Goal: Task Accomplishment & Management: Use online tool/utility

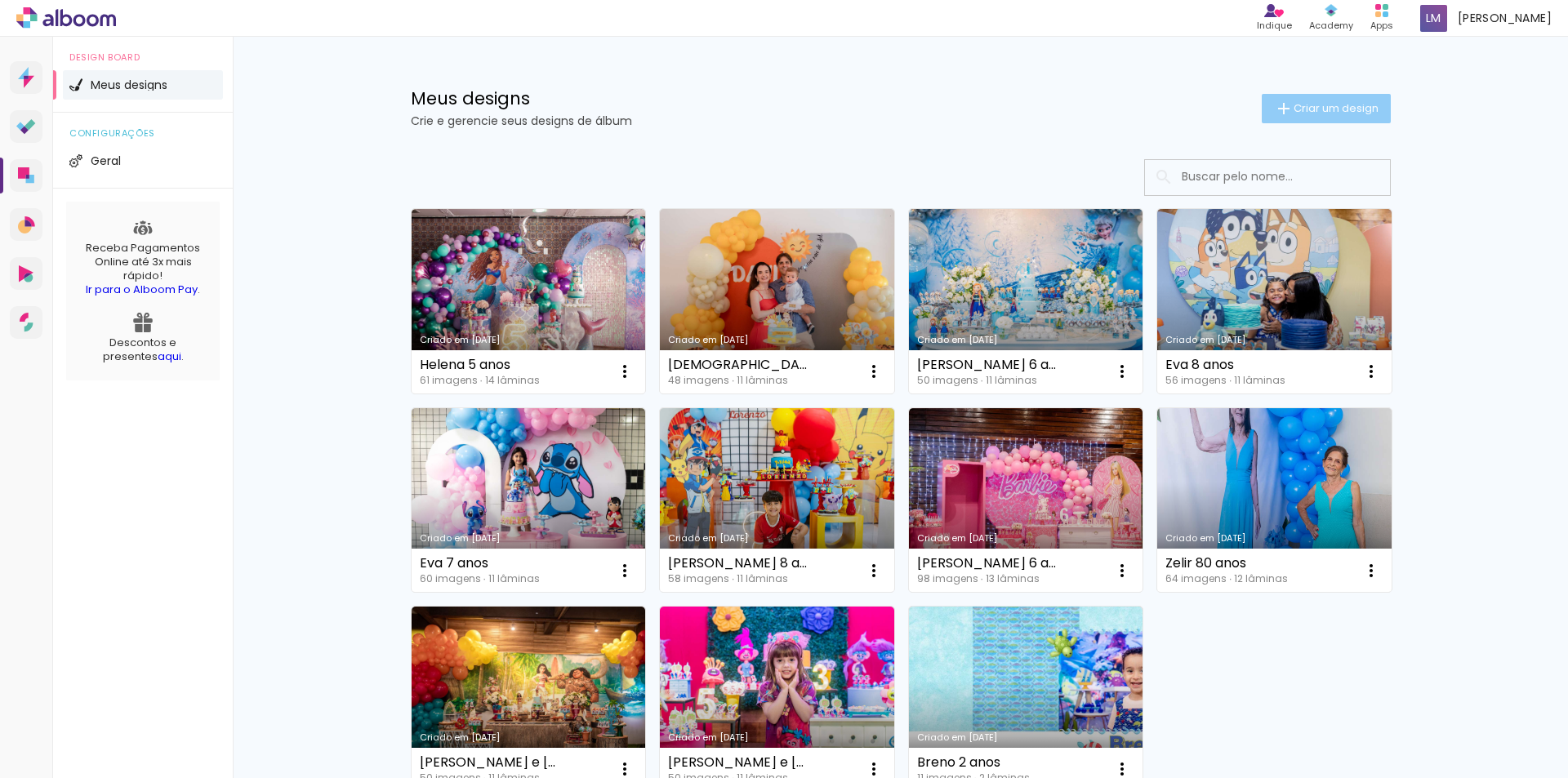
click at [1318, 105] on span "Criar um design" at bounding box center [1336, 108] width 85 height 11
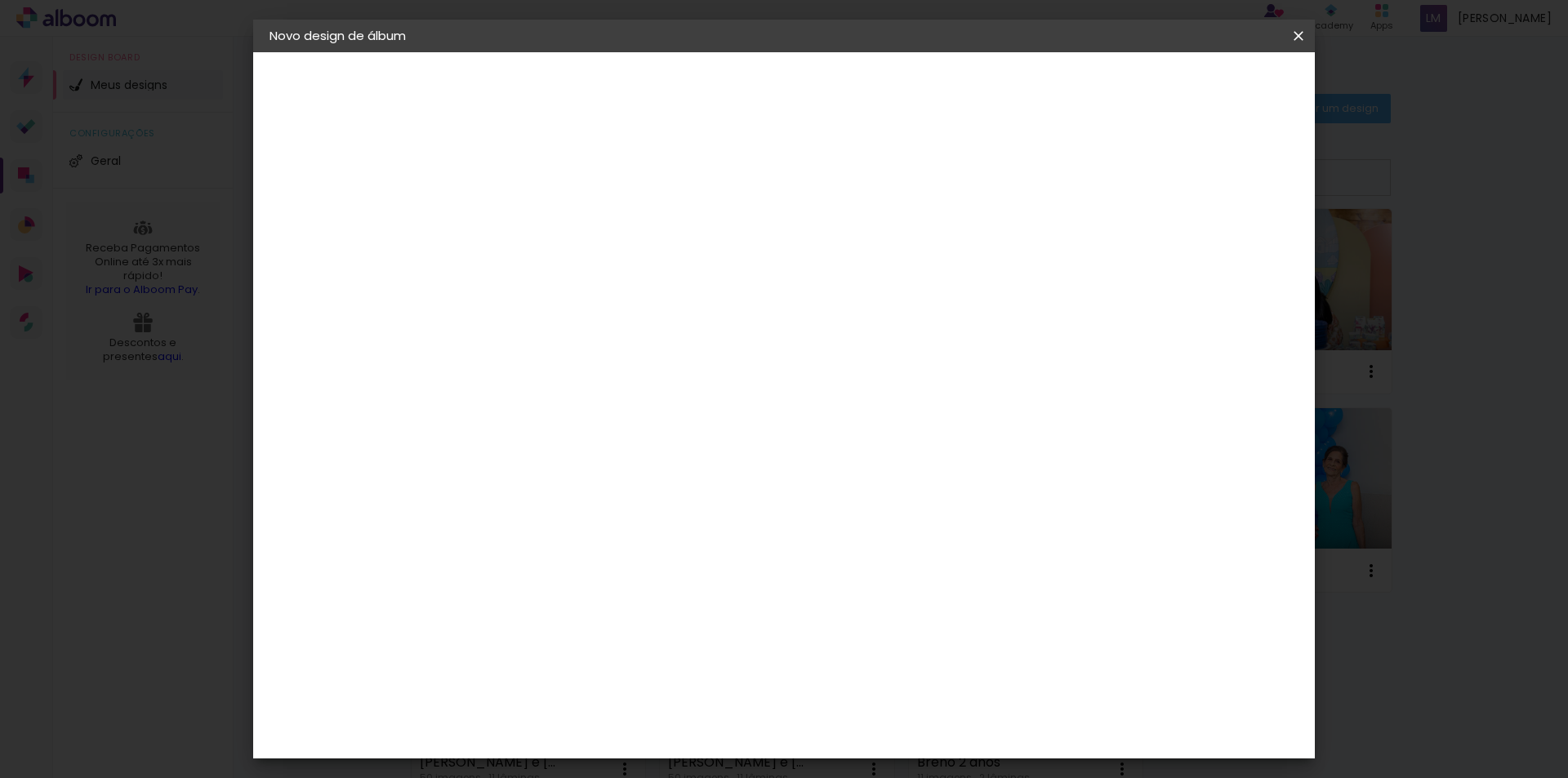
click at [536, 216] on input at bounding box center [536, 219] width 0 height 26
type input "[PERSON_NAME] 7 anos"
type paper-input "[PERSON_NAME] 7 anos"
click at [0, 0] on slot "Avançar" at bounding box center [0, 0] width 0 height 0
click at [598, 319] on input at bounding box center [578, 310] width 165 height 20
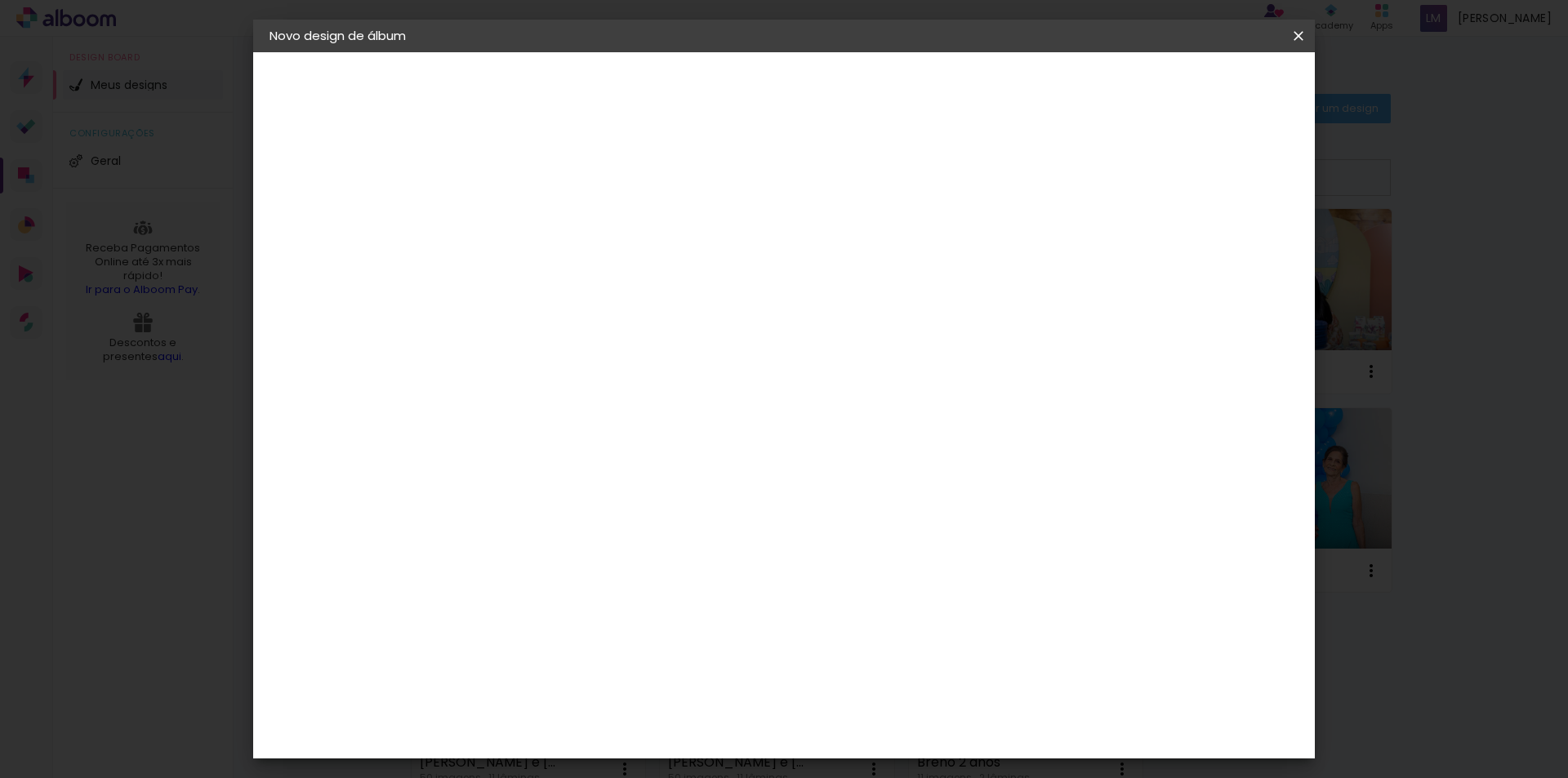
type input "dre"
type paper-input "dre"
click at [579, 366] on div "DreambooksPro" at bounding box center [579, 369] width 106 height 13
click at [0, 0] on slot "Avançar" at bounding box center [0, 0] width 0 height 0
click at [601, 273] on input "text" at bounding box center [568, 284] width 63 height 26
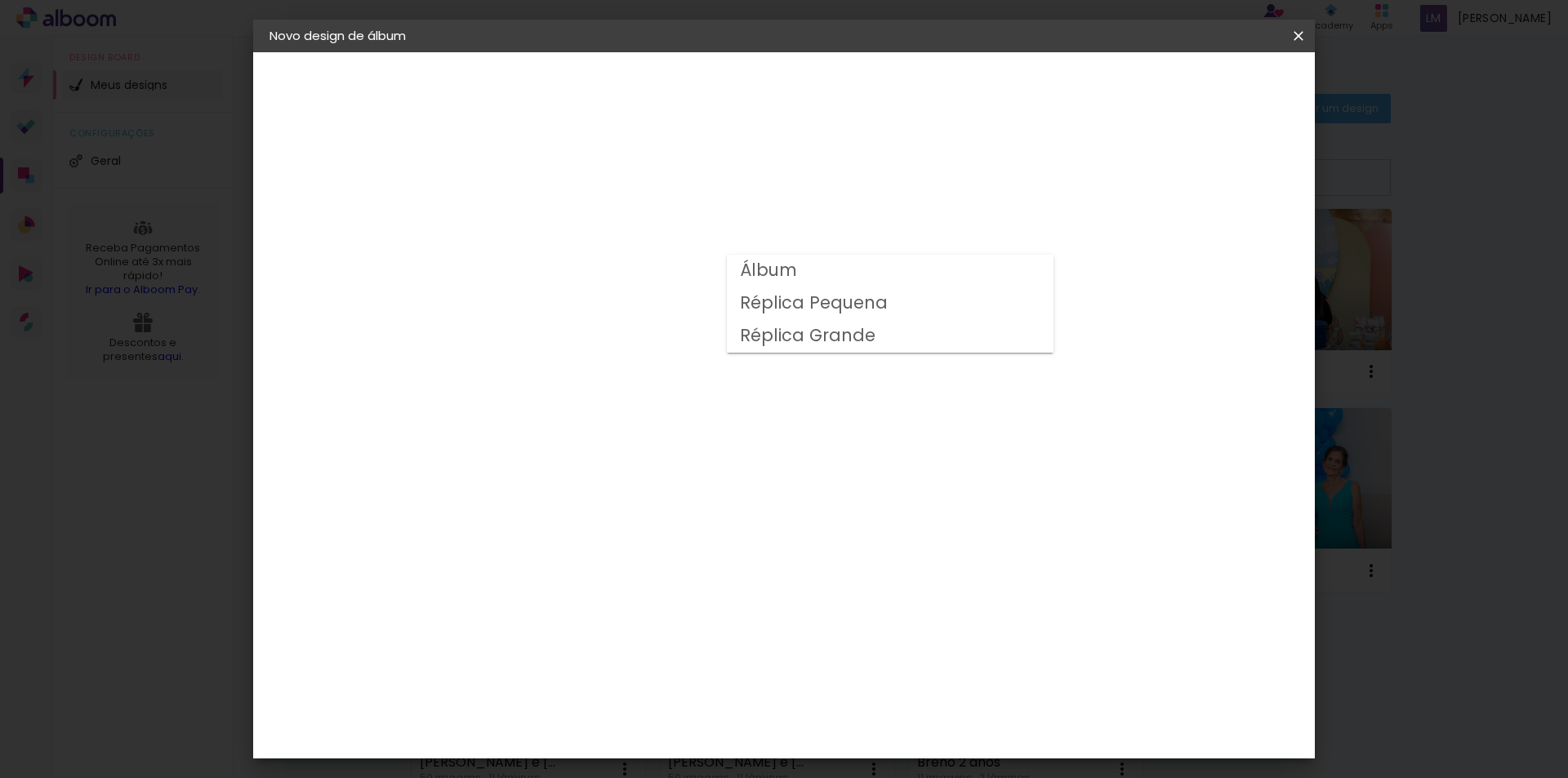
click at [0, 0] on slot "Álbum" at bounding box center [0, 0] width 0 height 0
type input "Álbum"
click at [646, 445] on span "31 × 23" at bounding box center [609, 462] width 76 height 34
click at [803, 96] on paper-button "Avançar" at bounding box center [762, 86] width 80 height 27
click at [1104, 176] on div at bounding box center [1096, 176] width 15 height 15
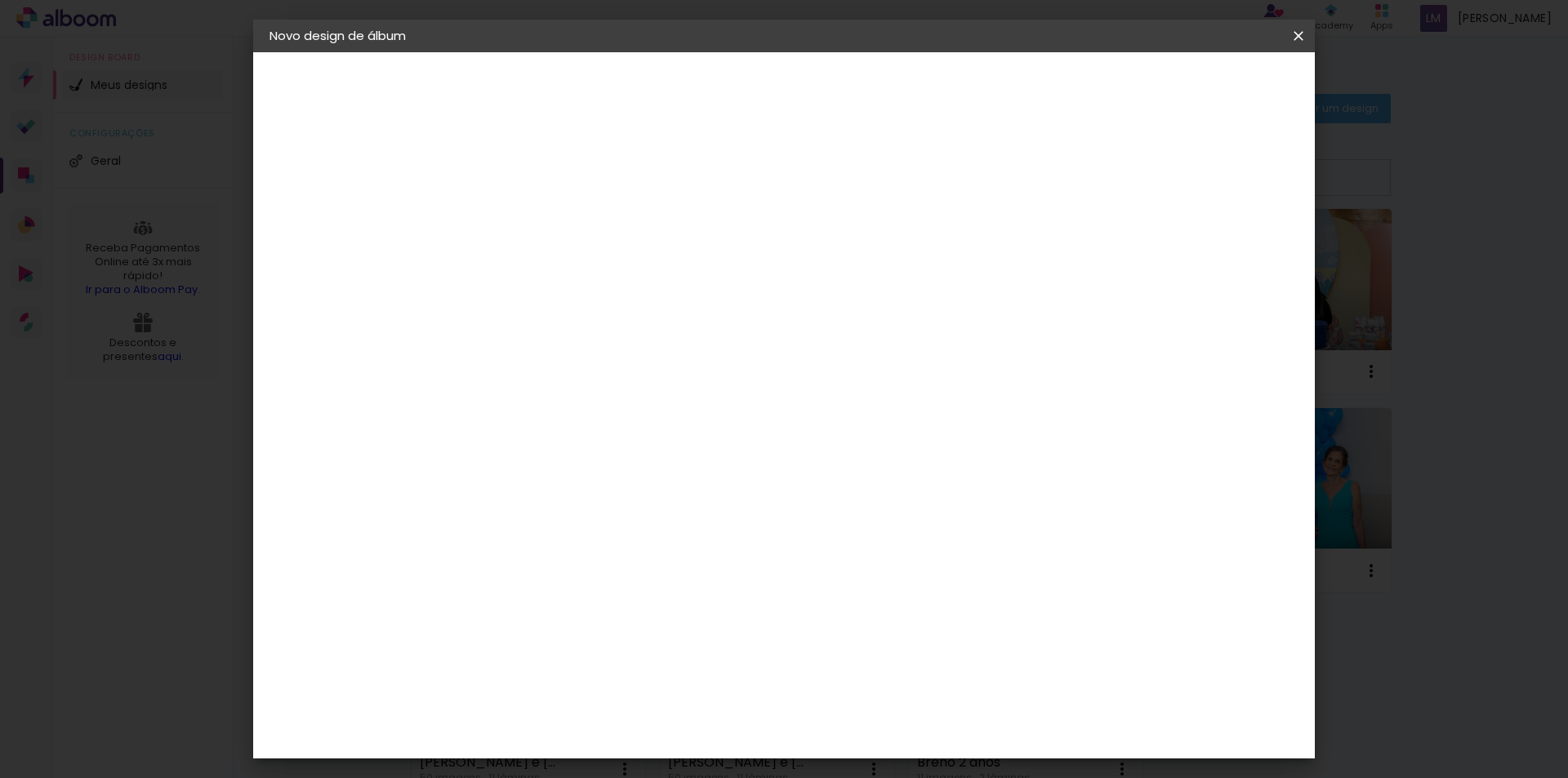
type paper-checkbox "on"
click at [1197, 87] on span "Iniciar design" at bounding box center [1159, 86] width 74 height 11
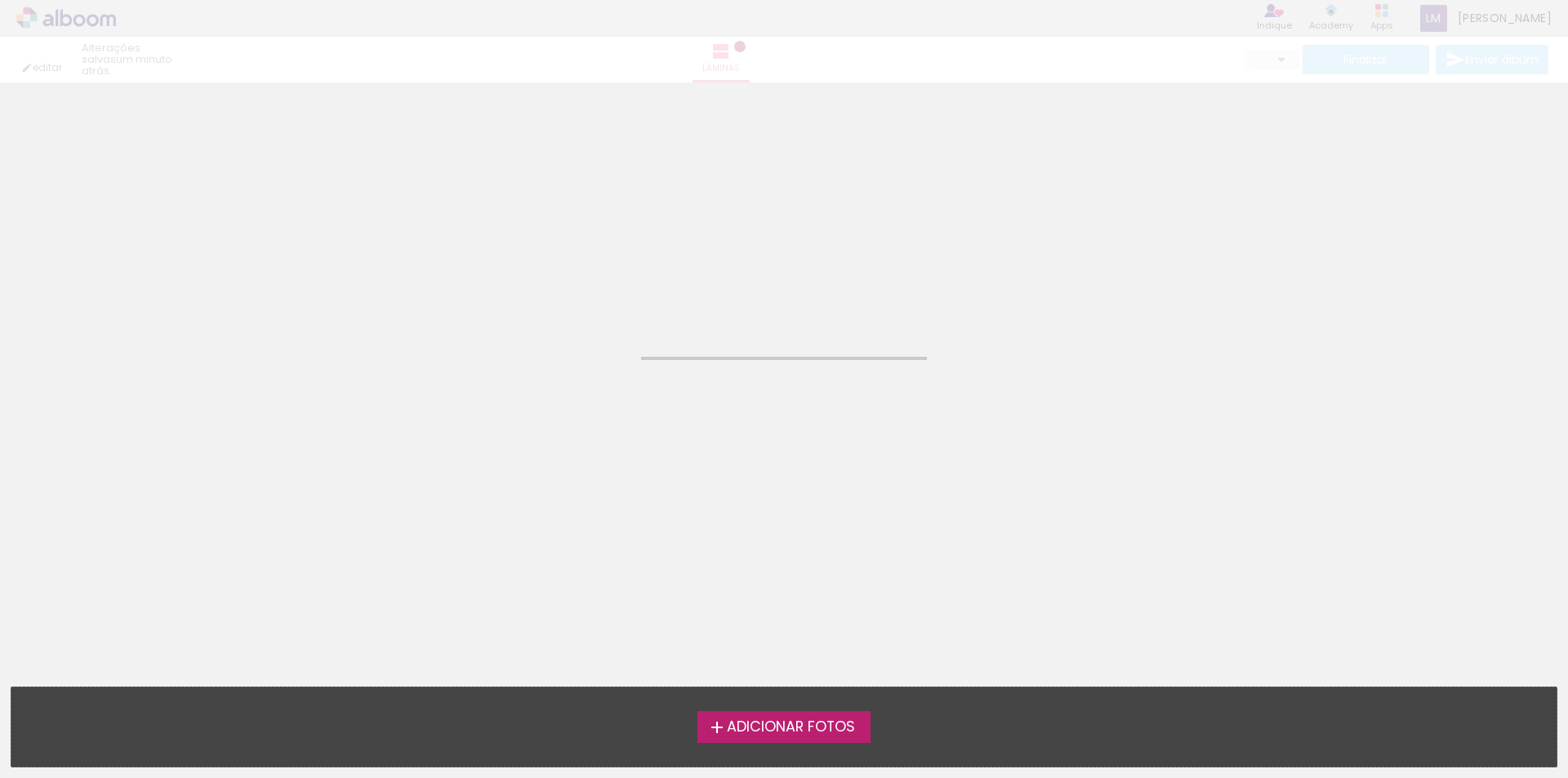
click at [780, 731] on span "Adicionar Fotos" at bounding box center [790, 728] width 128 height 15
click at [0, 0] on input "file" at bounding box center [0, 0] width 0 height 0
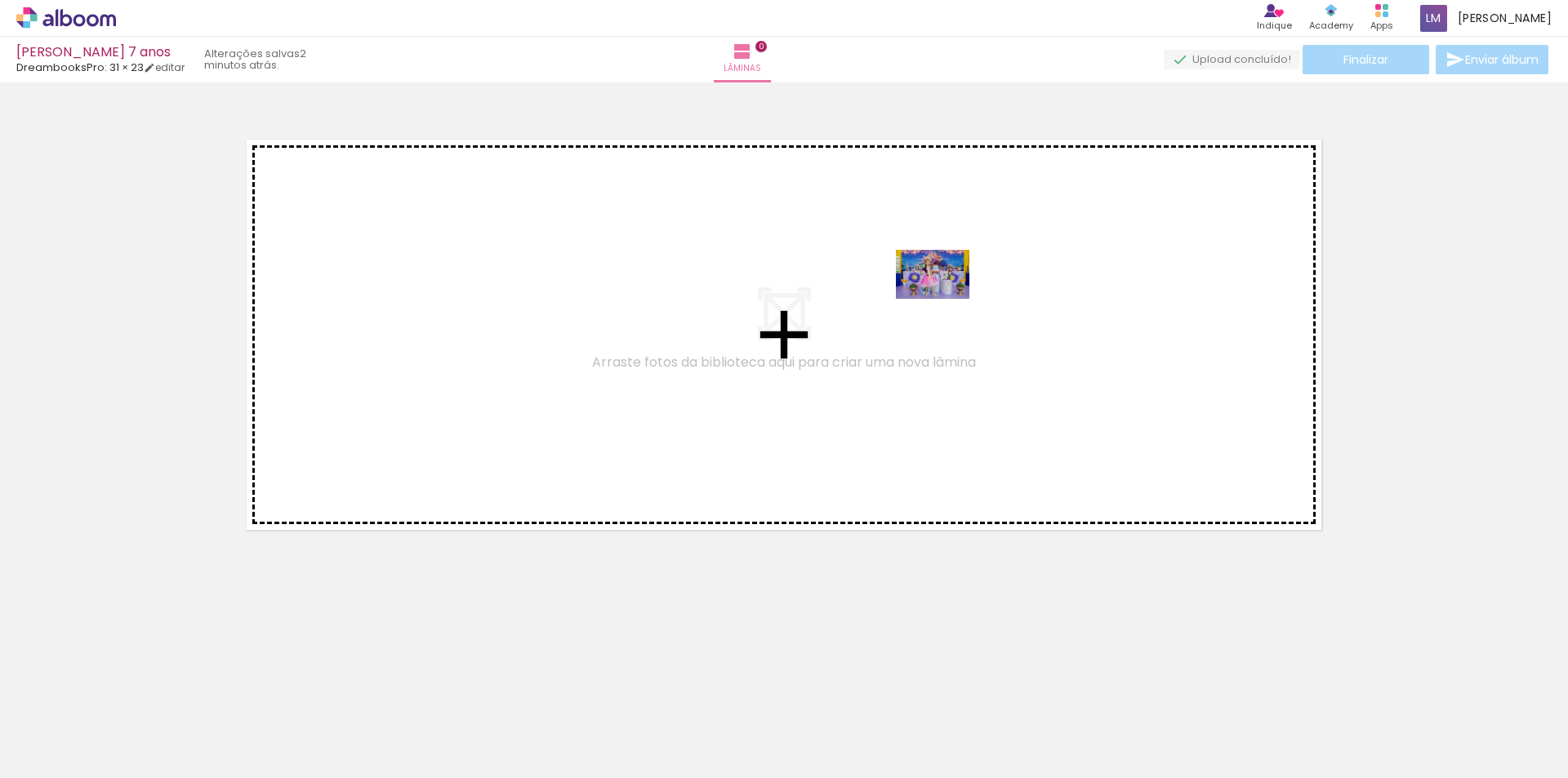
drag, startPoint x: 439, startPoint y: 734, endPoint x: 945, endPoint y: 299, distance: 667.3
click at [945, 299] on quentale-workspace at bounding box center [784, 389] width 1568 height 778
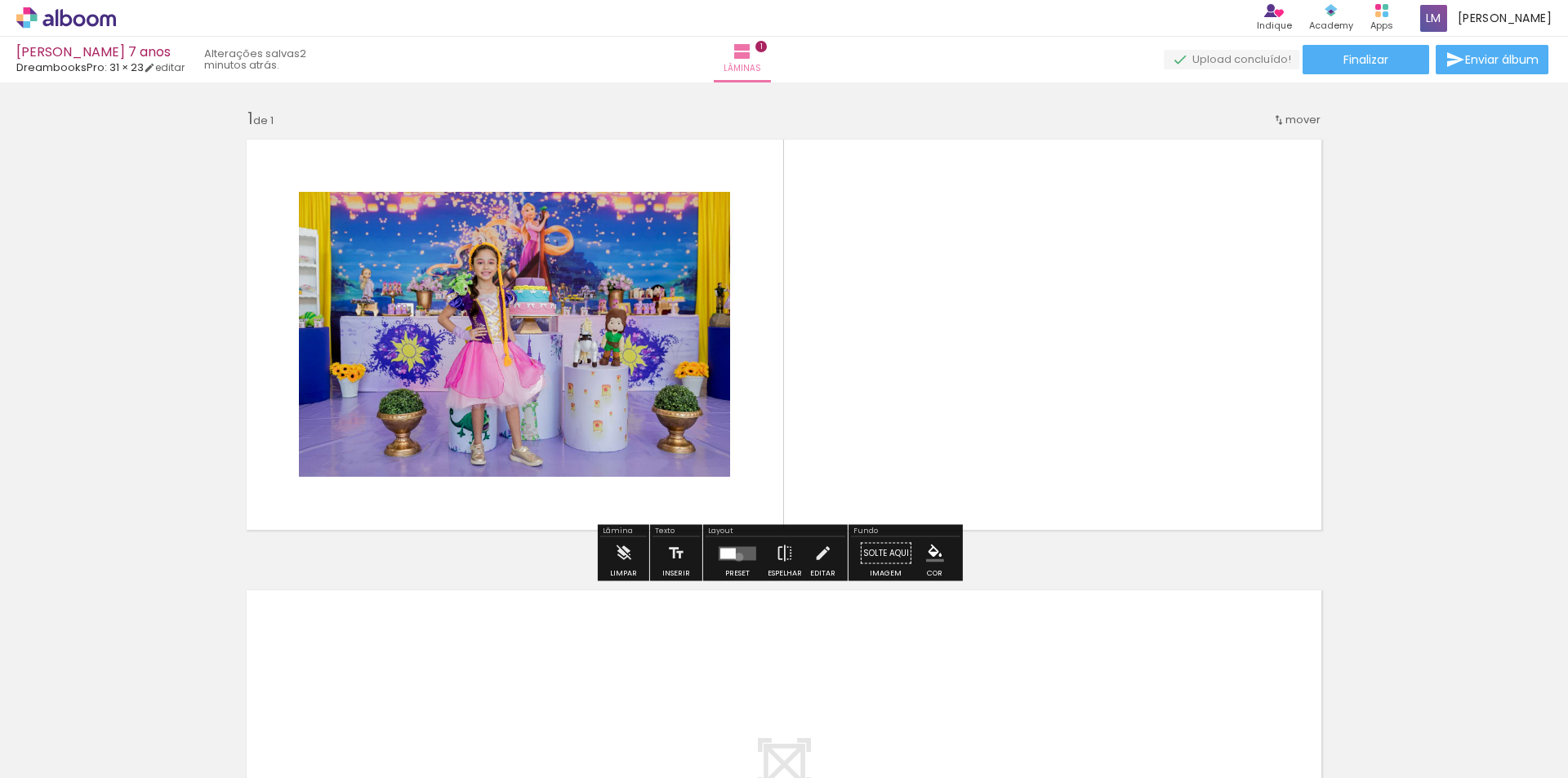
click at [735, 557] on quentale-layouter at bounding box center [737, 553] width 38 height 14
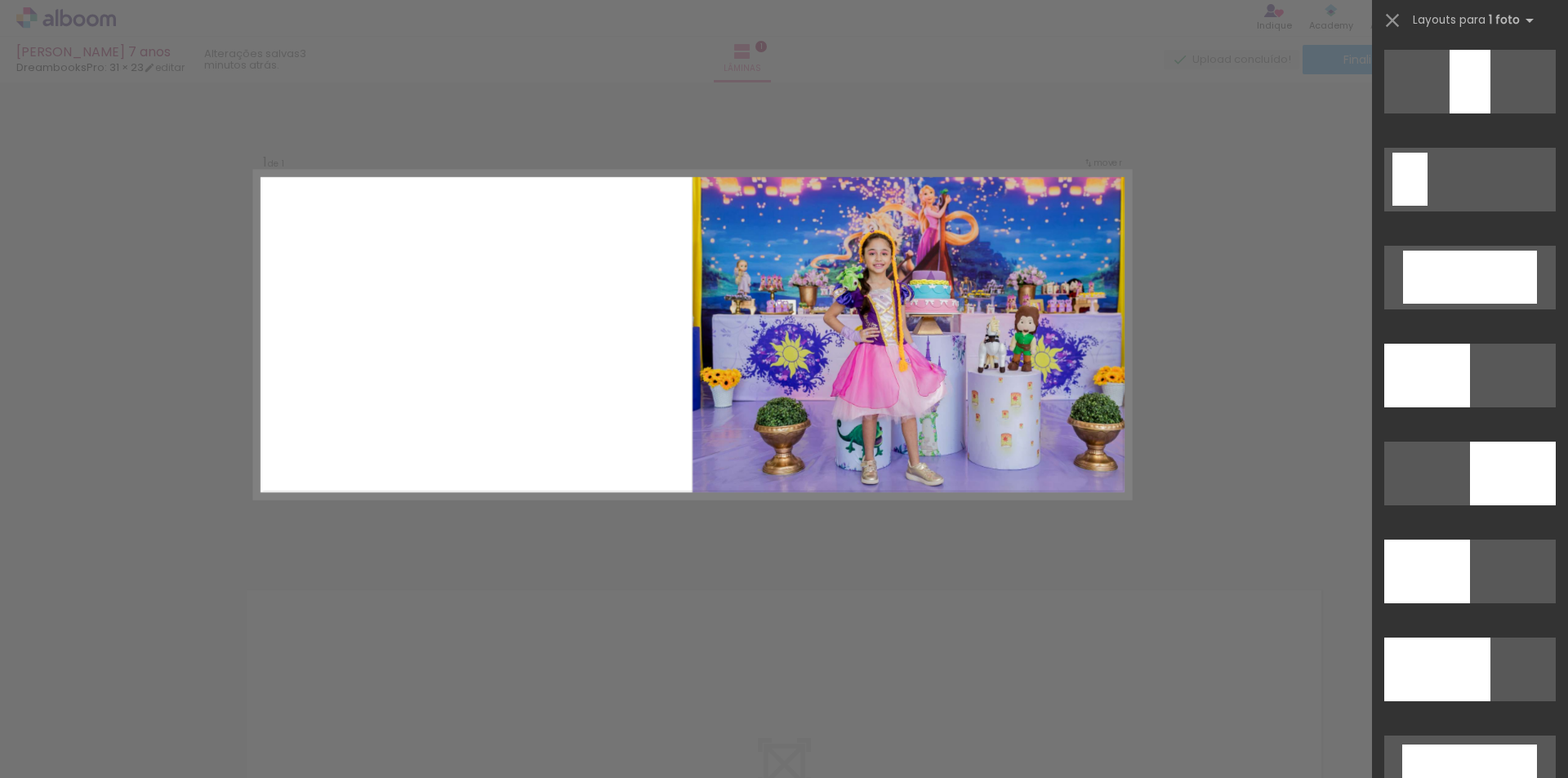
scroll to position [3512, 0]
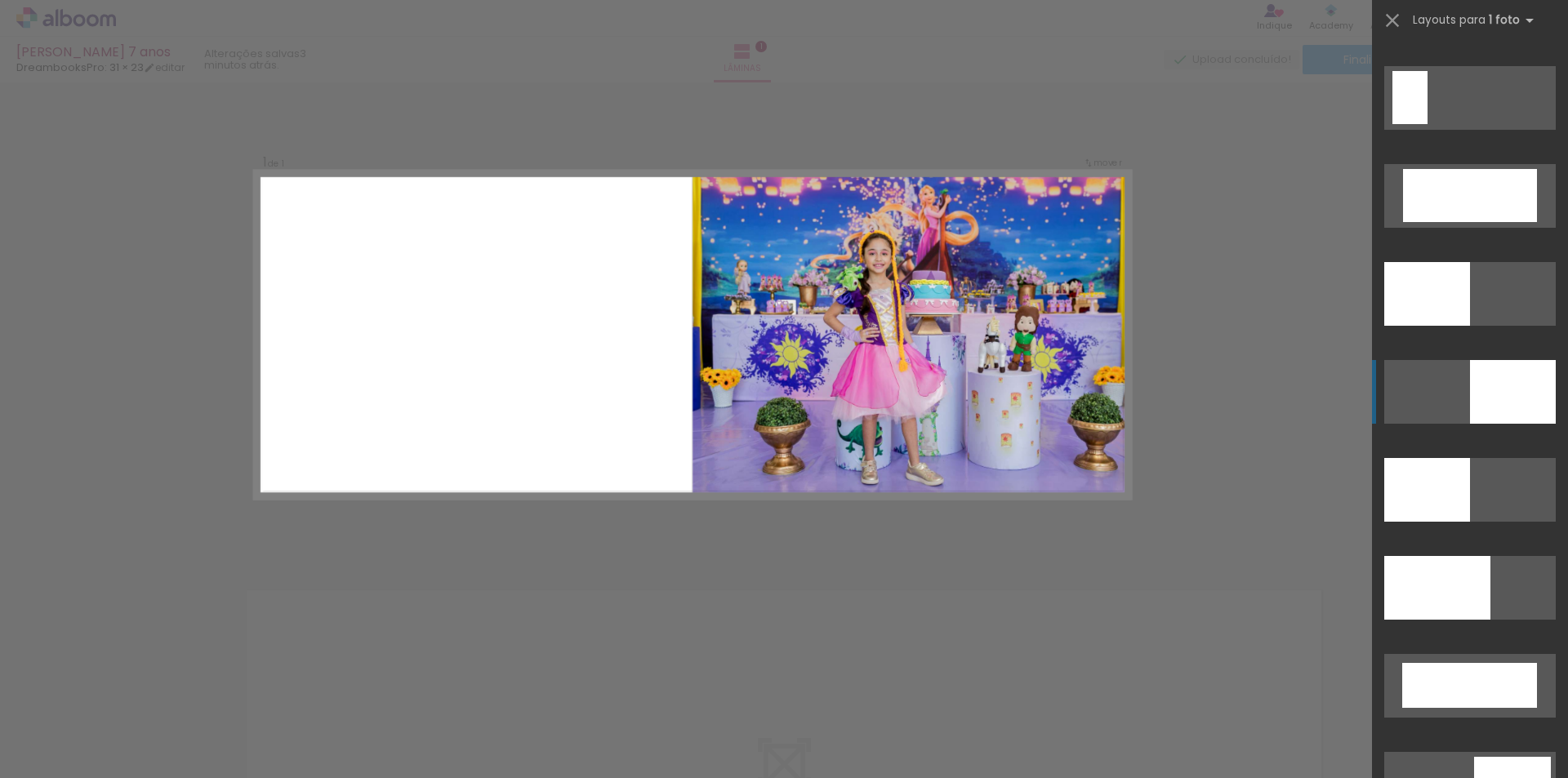
click at [1470, 325] on div at bounding box center [1427, 294] width 86 height 64
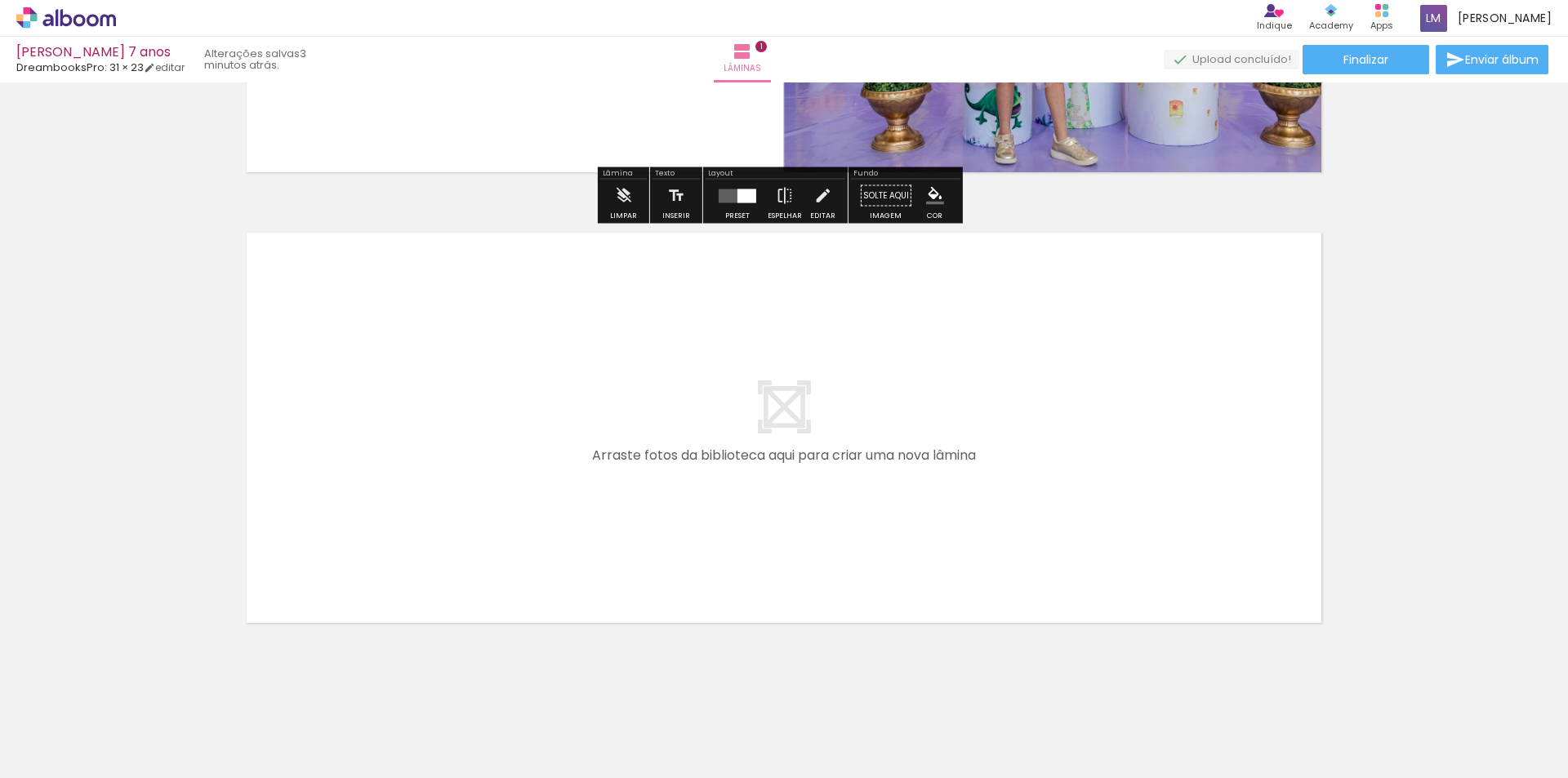
scroll to position [371, 0]
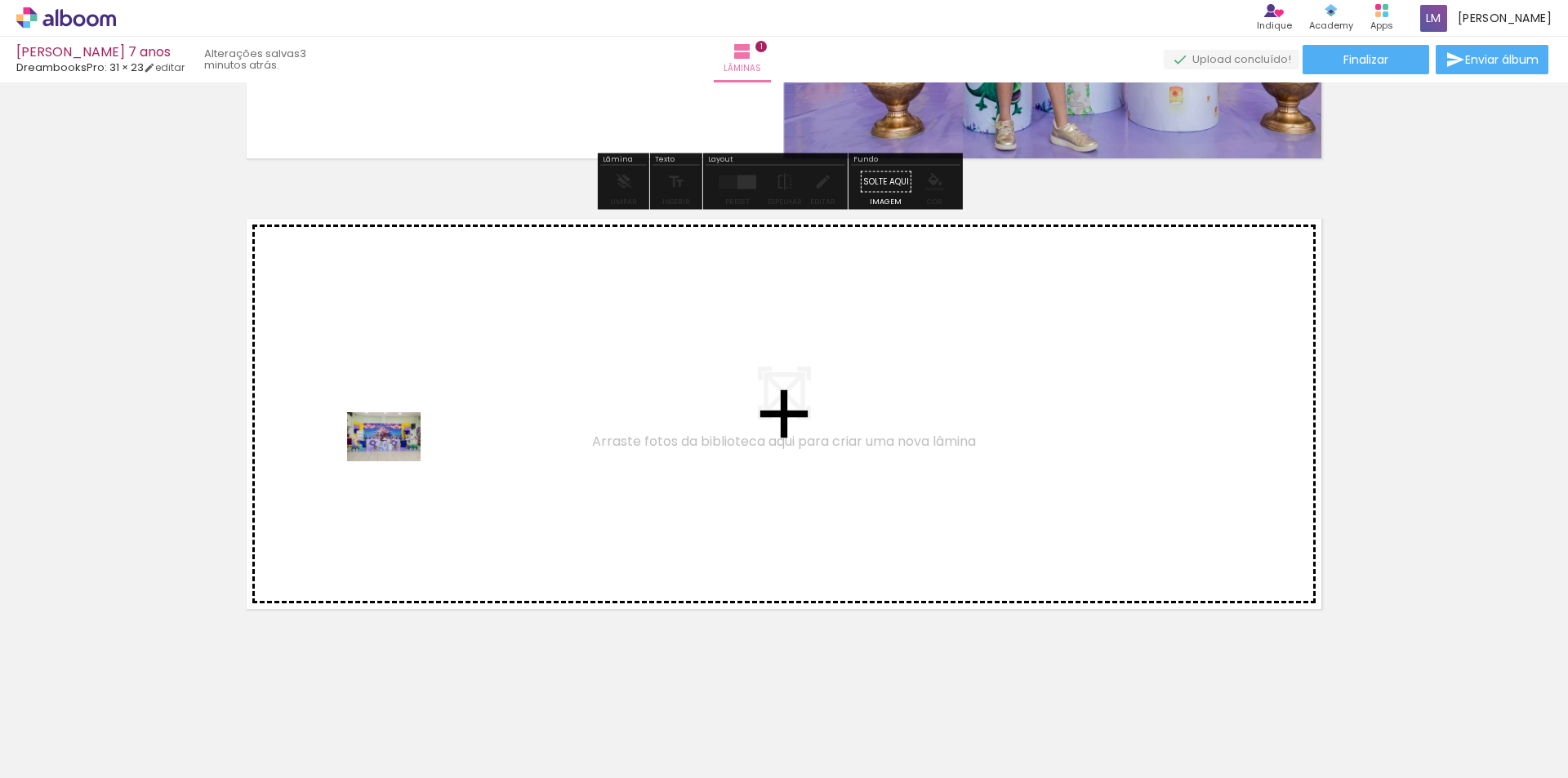
drag, startPoint x: 171, startPoint y: 738, endPoint x: 396, endPoint y: 461, distance: 356.9
click at [396, 461] on quentale-workspace at bounding box center [784, 389] width 1568 height 778
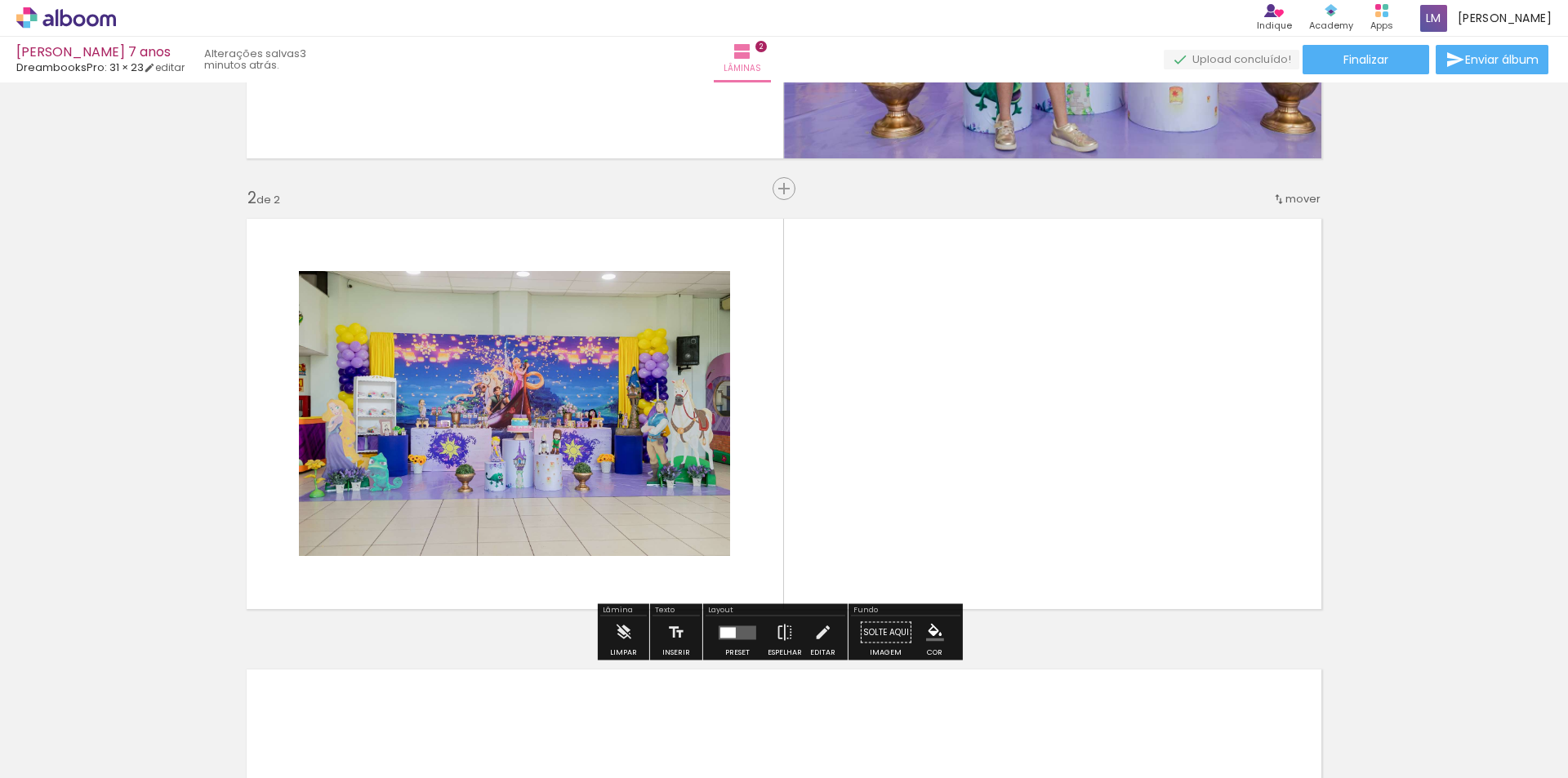
scroll to position [407, 0]
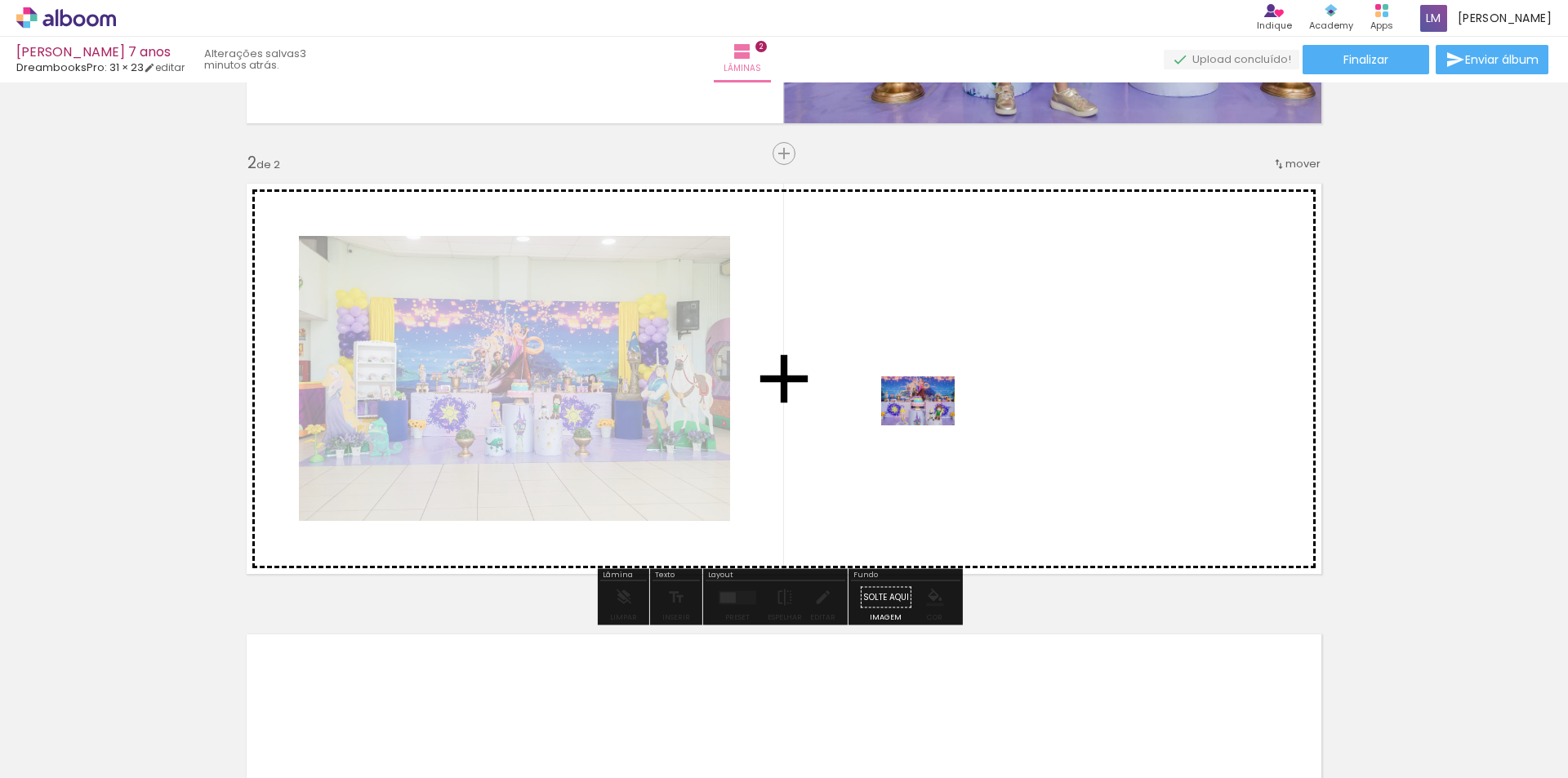
drag, startPoint x: 269, startPoint y: 737, endPoint x: 934, endPoint y: 423, distance: 735.4
click at [934, 423] on quentale-workspace at bounding box center [784, 389] width 1568 height 778
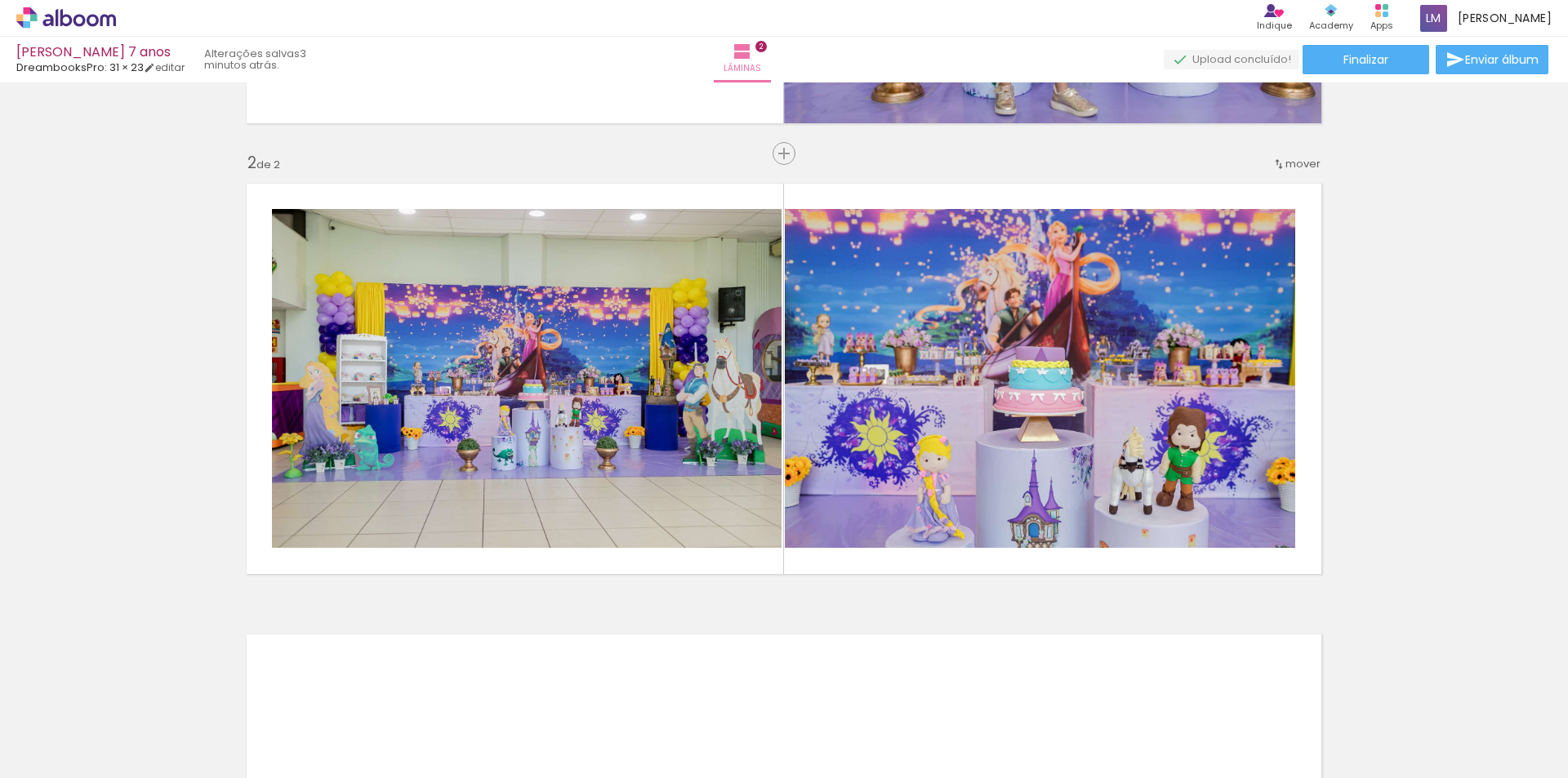
scroll to position [0, 1348]
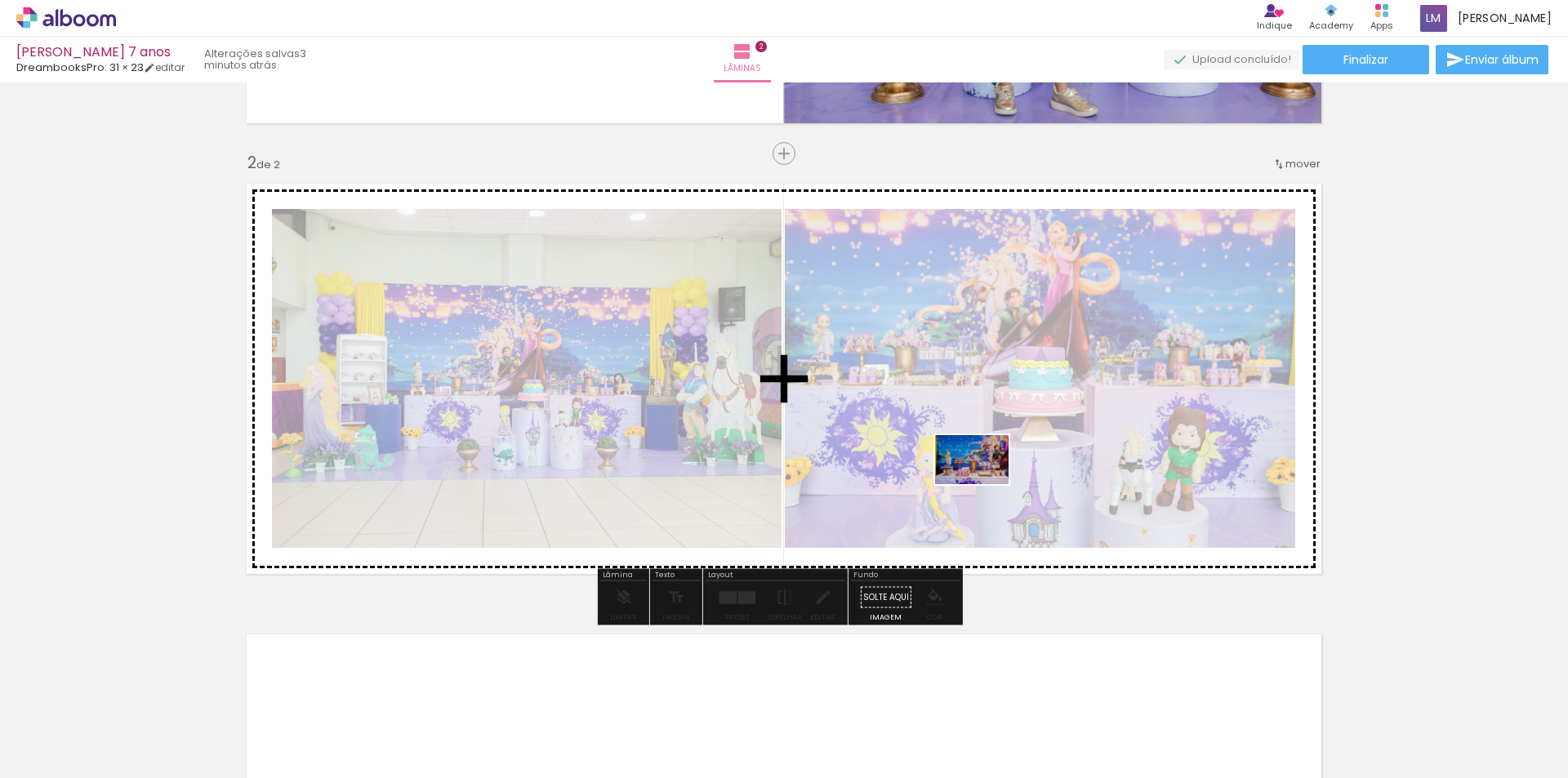
drag, startPoint x: 940, startPoint y: 727, endPoint x: 984, endPoint y: 484, distance: 247.0
click at [984, 484] on quentale-workspace at bounding box center [784, 389] width 1568 height 778
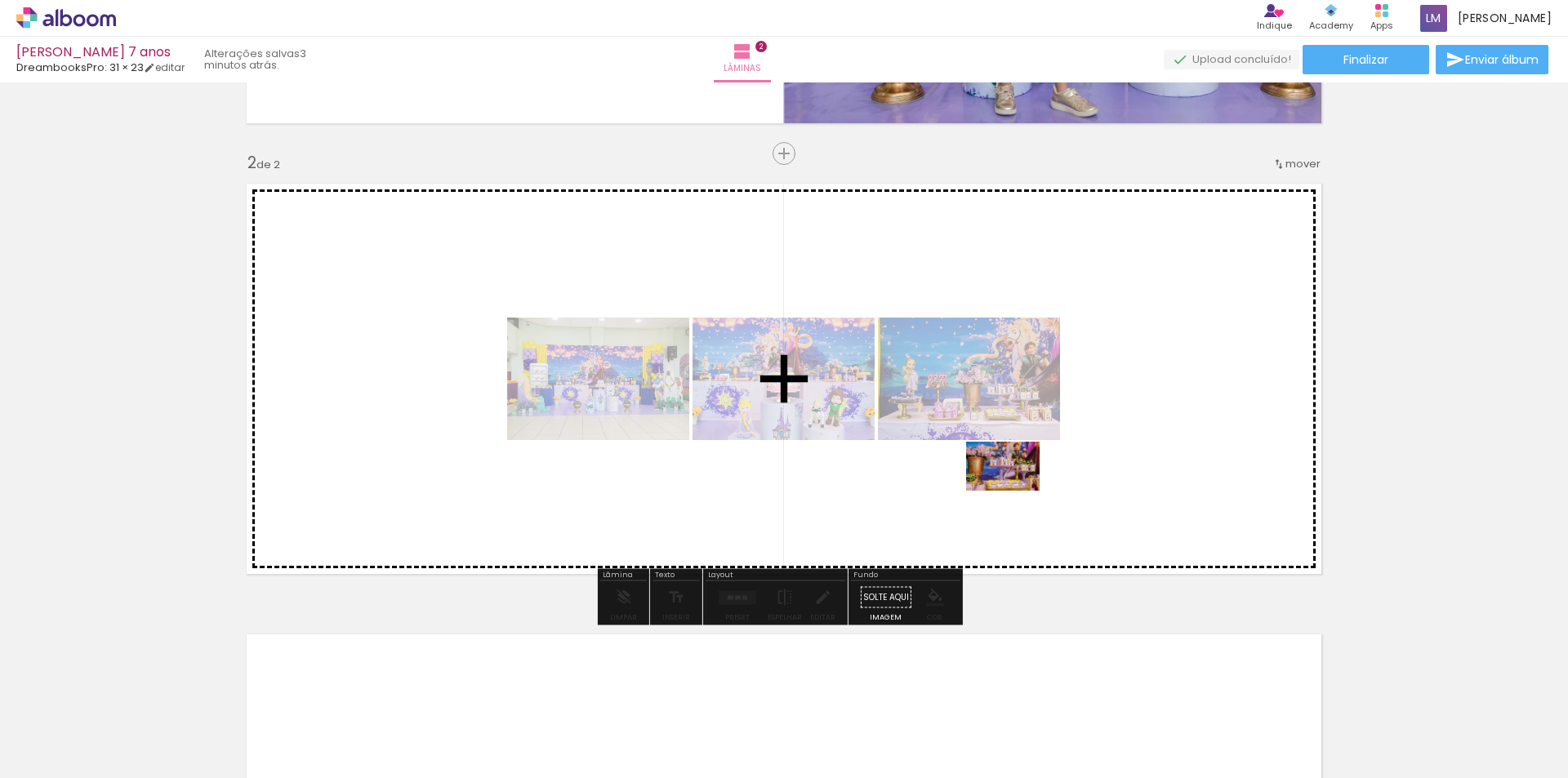
drag, startPoint x: 1019, startPoint y: 741, endPoint x: 1015, endPoint y: 491, distance: 250.0
click at [1015, 491] on quentale-workspace at bounding box center [784, 389] width 1568 height 778
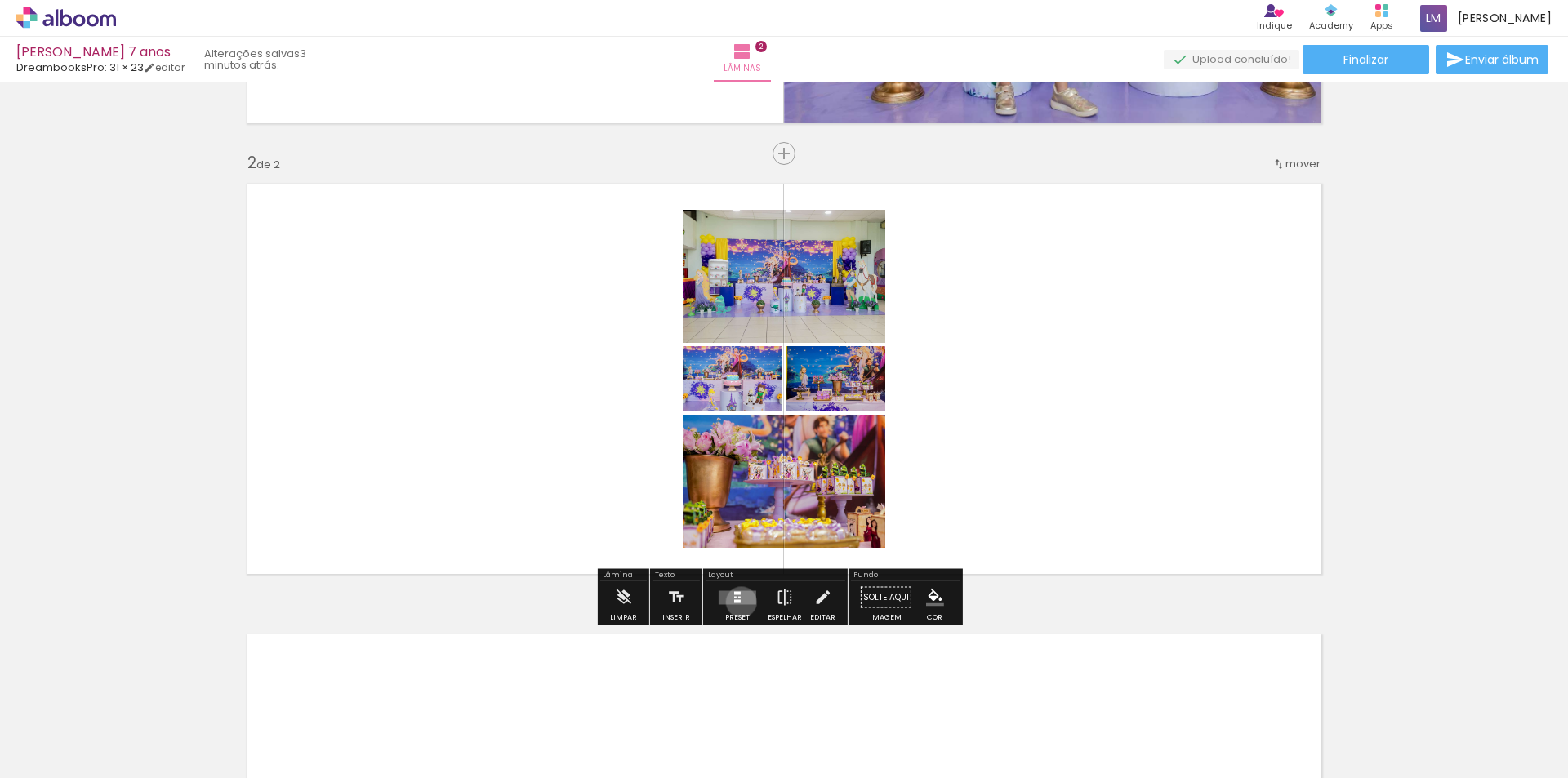
click at [737, 602] on quentale-layouter at bounding box center [737, 597] width 38 height 14
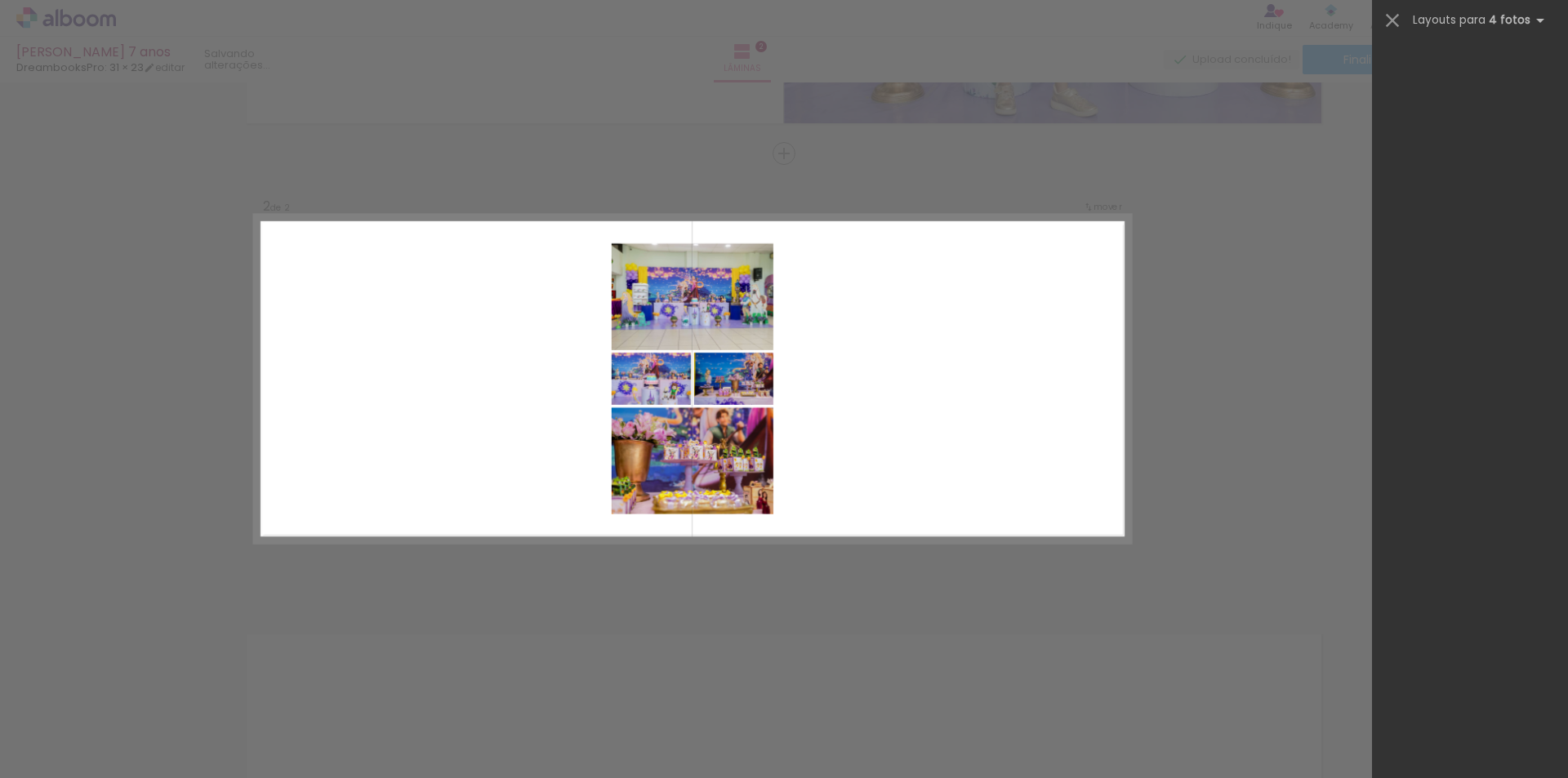
scroll to position [0, 0]
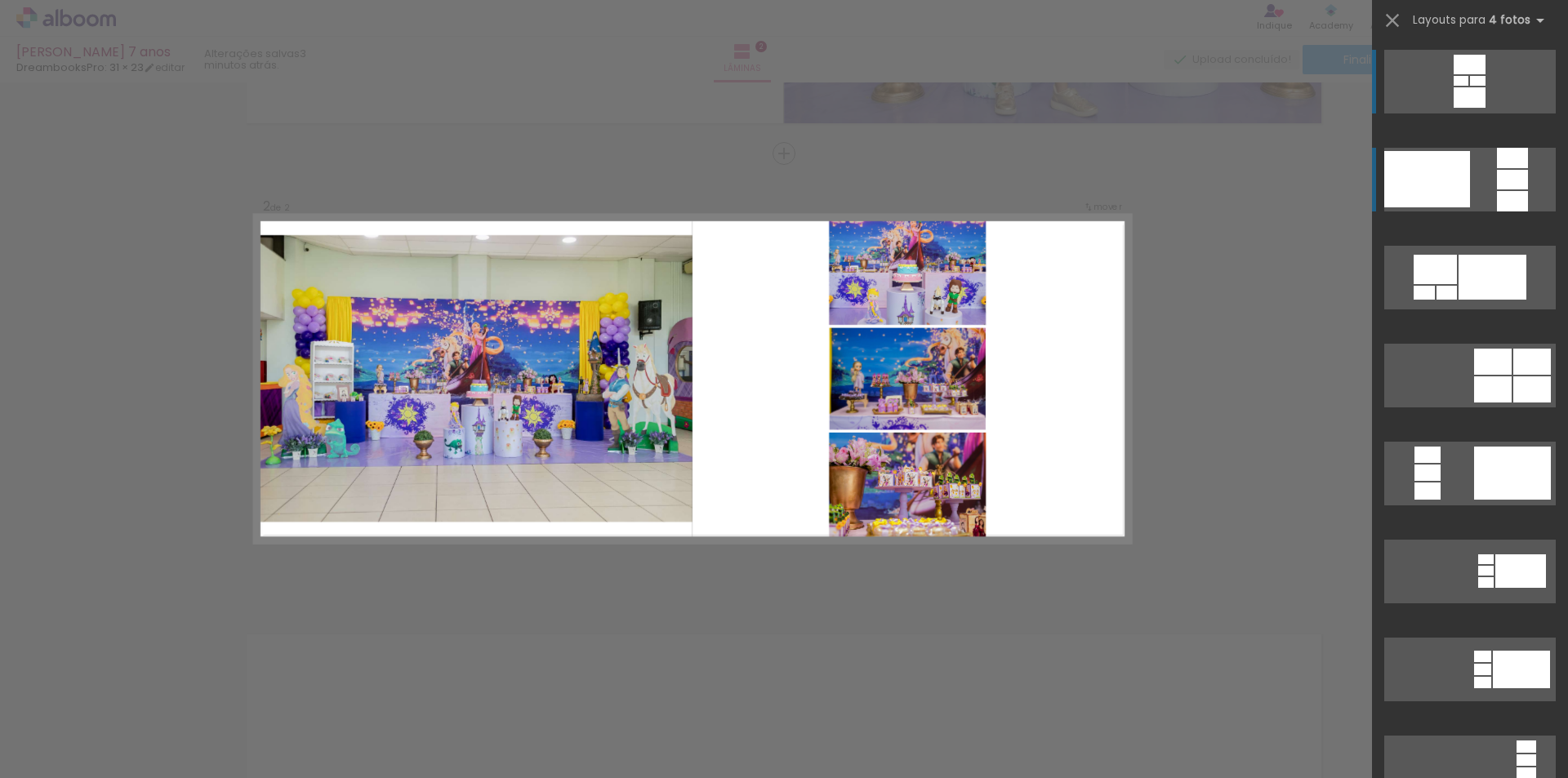
click at [1436, 189] on div at bounding box center [1427, 179] width 86 height 56
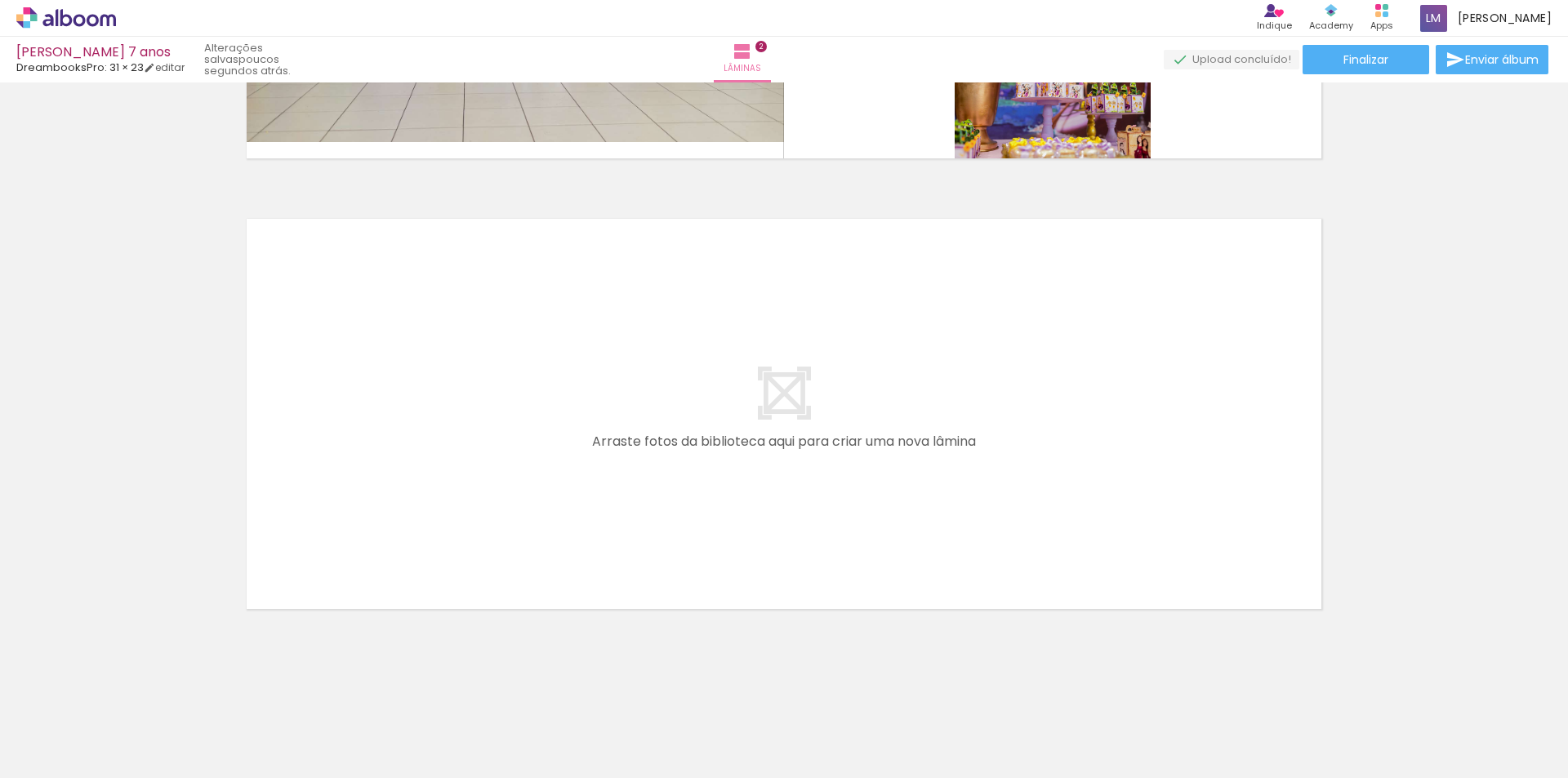
scroll to position [0, 215]
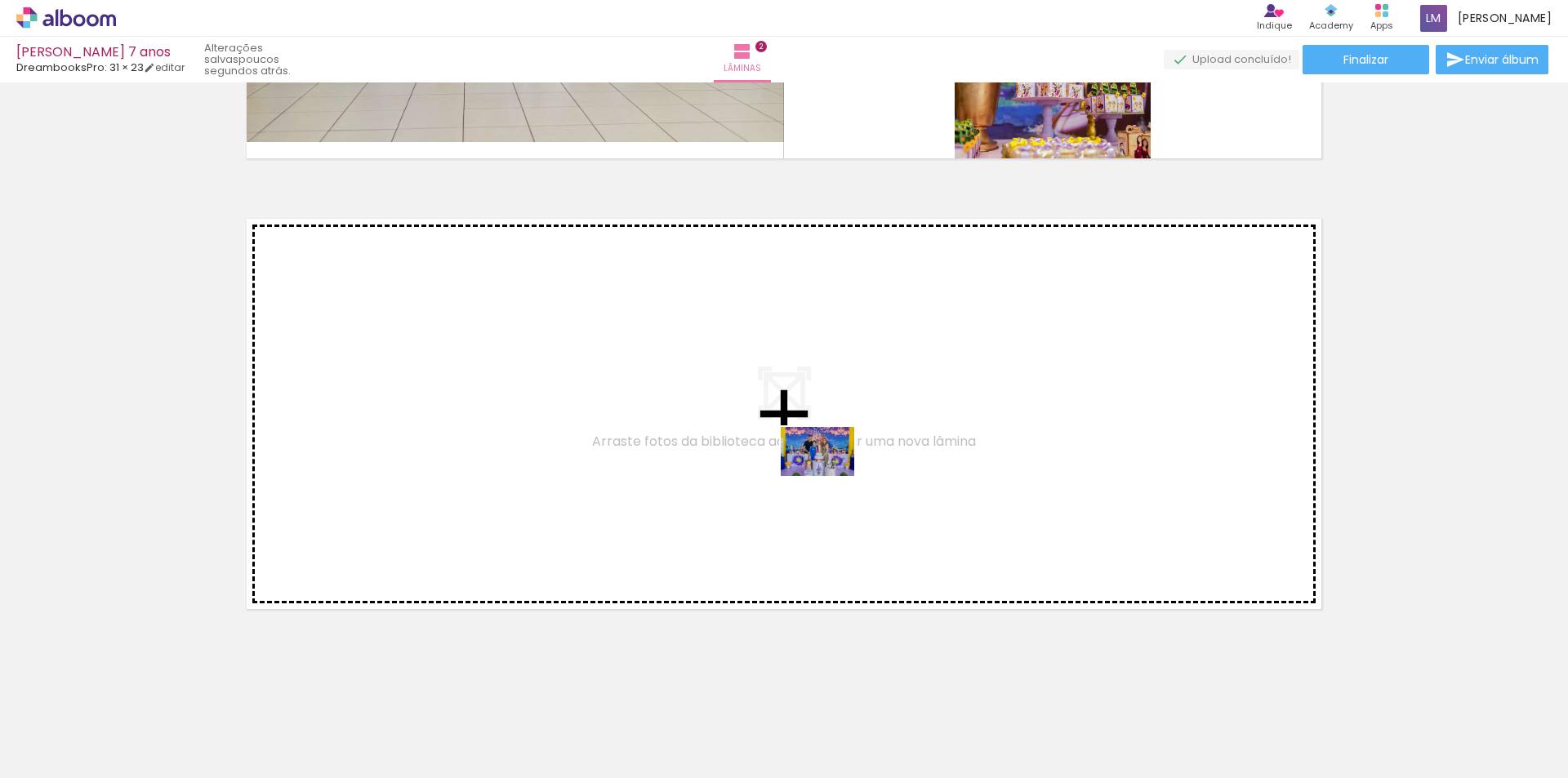
drag, startPoint x: 864, startPoint y: 737, endPoint x: 830, endPoint y: 476, distance: 263.2
click at [830, 476] on quentale-workspace at bounding box center [784, 389] width 1568 height 778
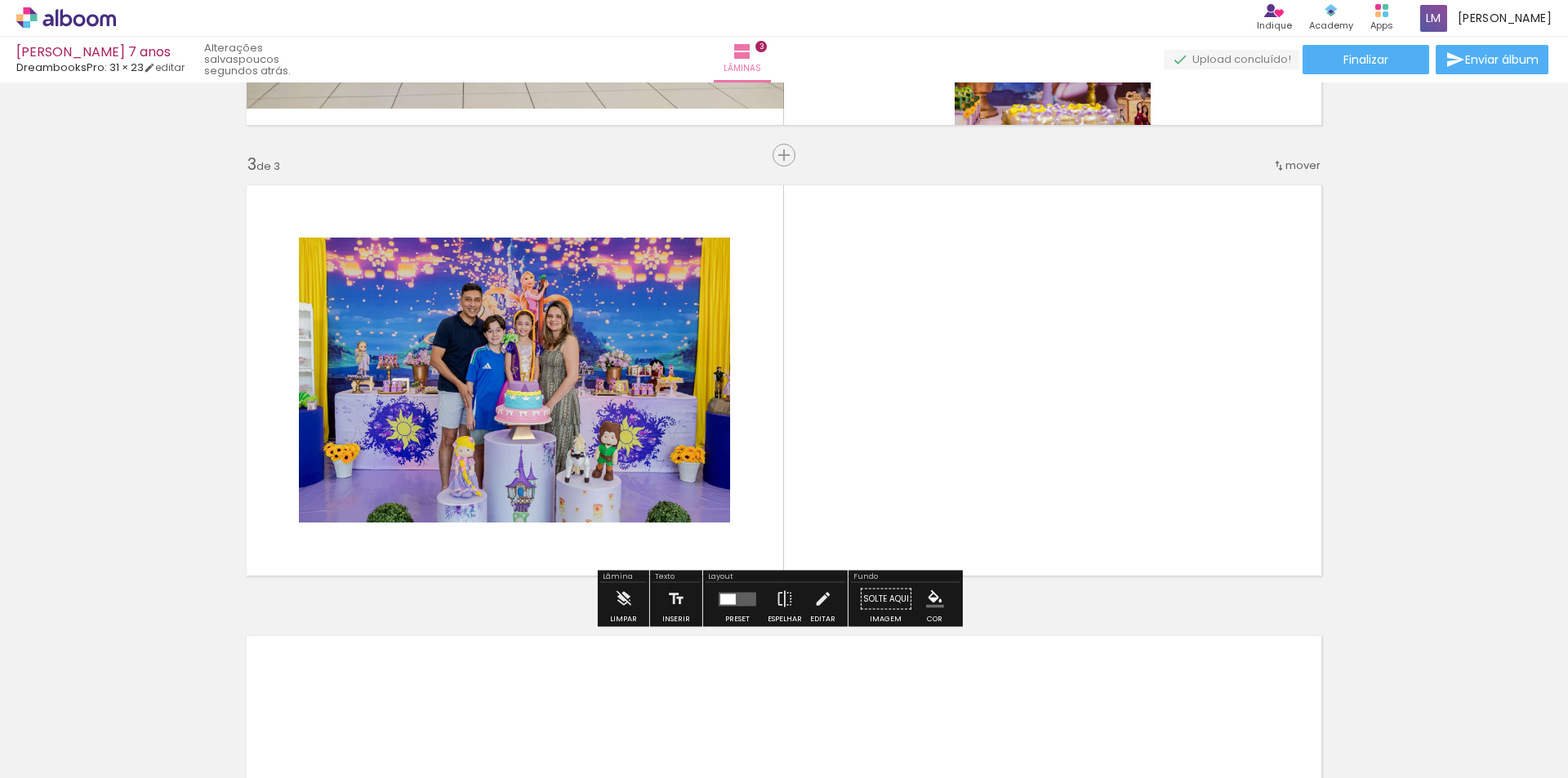
scroll to position [857, 0]
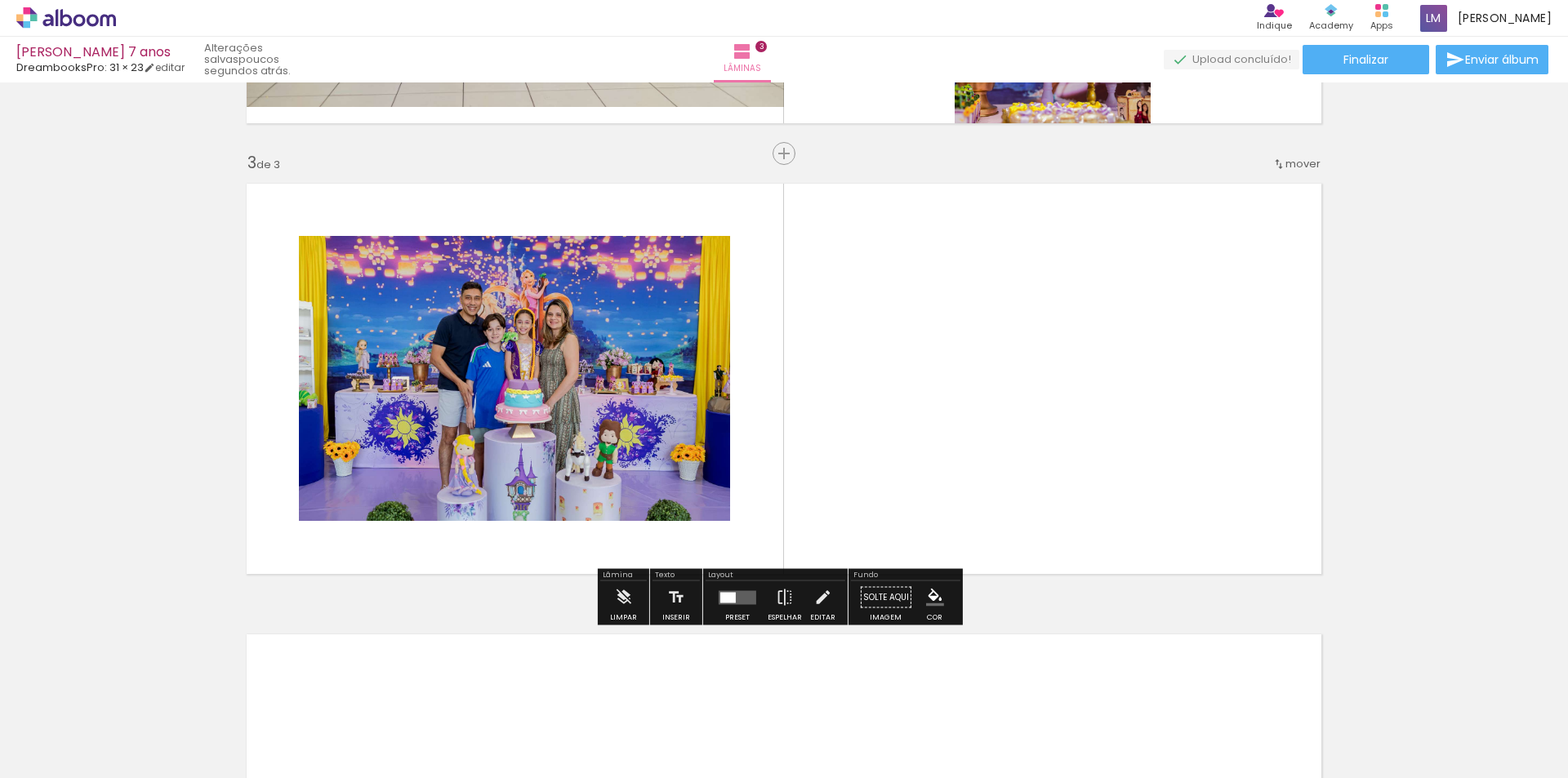
click at [741, 602] on quentale-layouter at bounding box center [737, 597] width 38 height 14
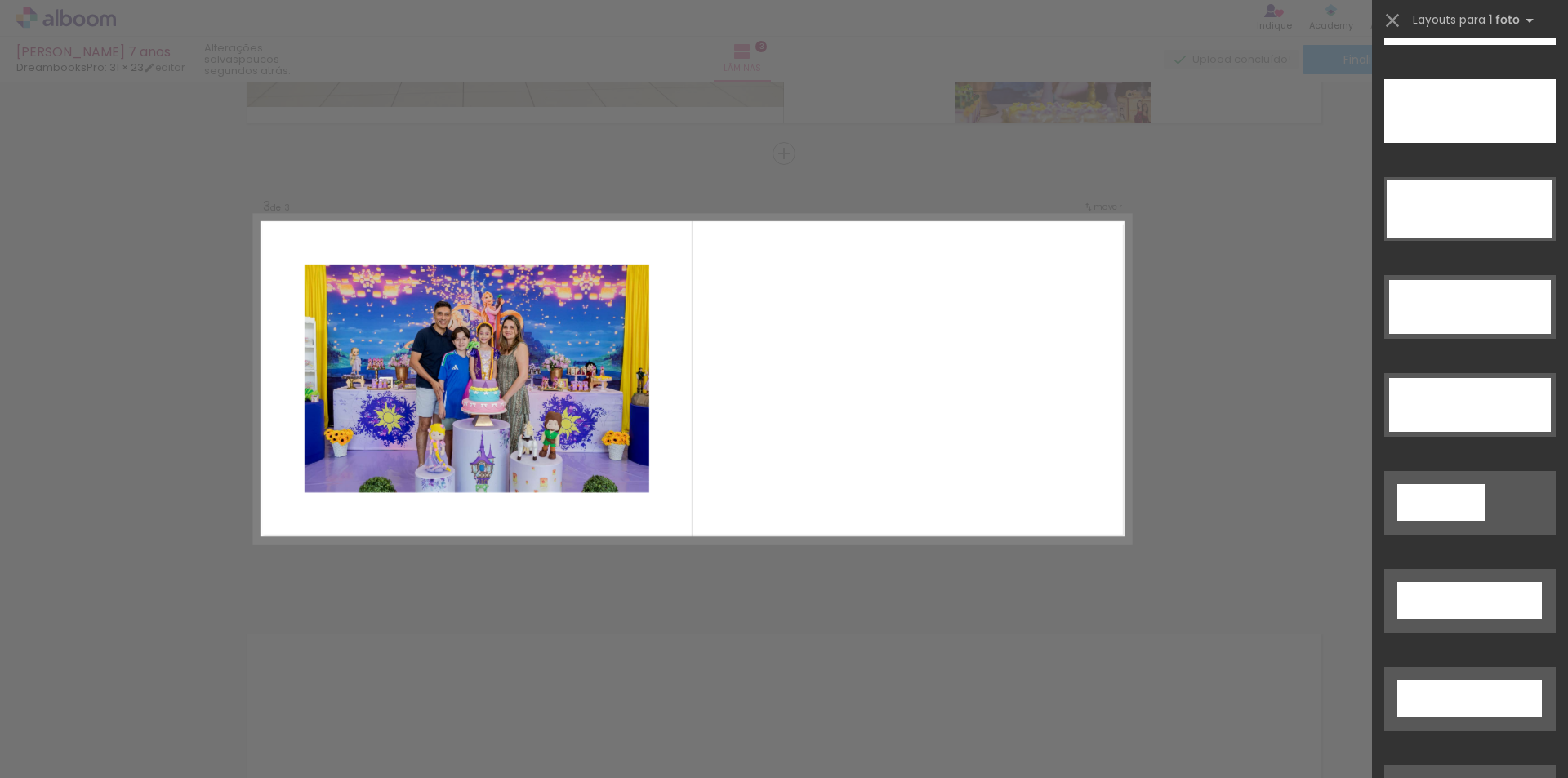
scroll to position [5002, 0]
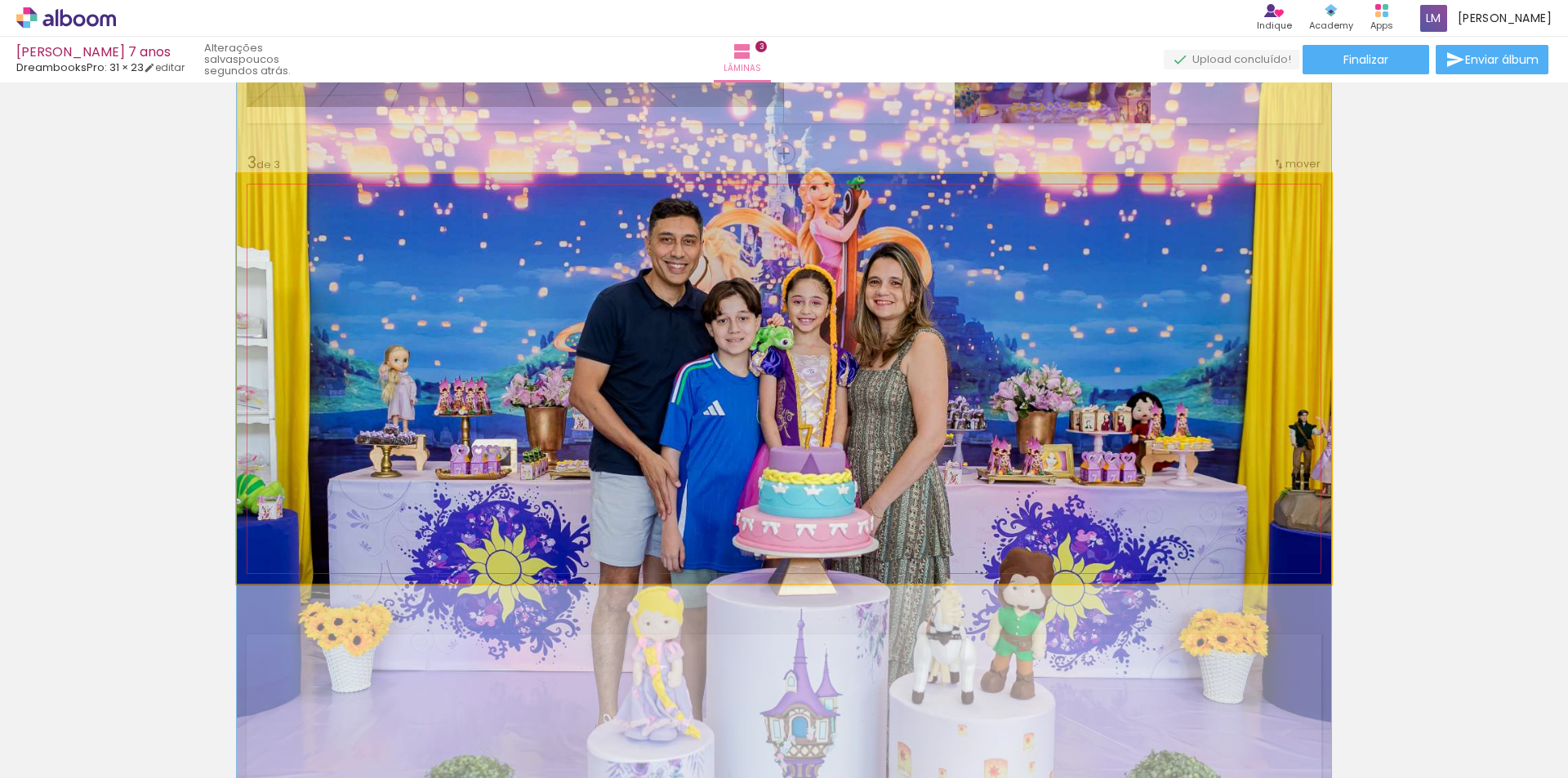
drag, startPoint x: 1012, startPoint y: 357, endPoint x: 1019, endPoint y: 422, distance: 65.4
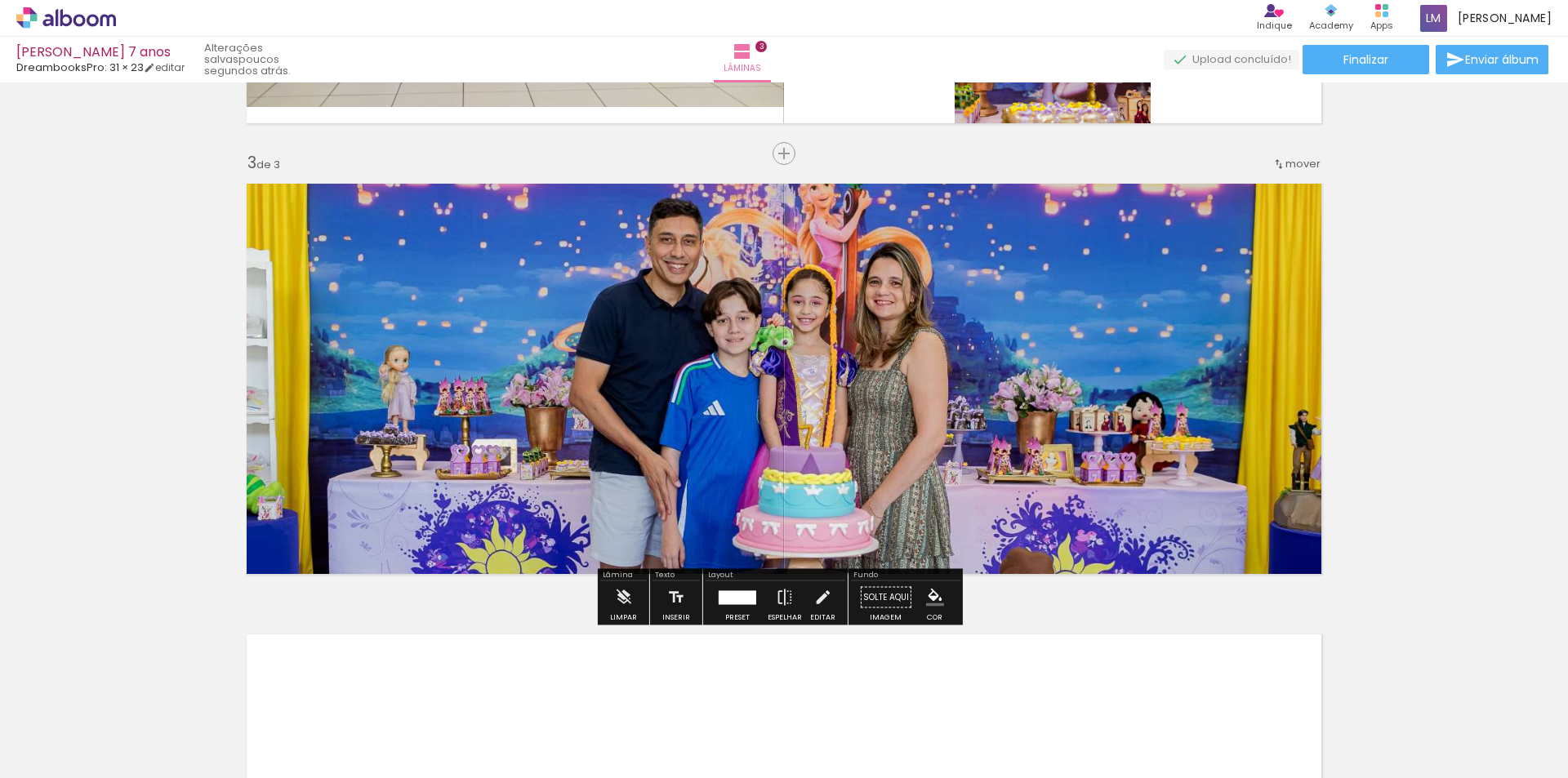
click at [1432, 359] on div "Inserir lâmina 1 de 3 Inserir lâmina 2 de 3 Inserir lâmina 3 de 3" at bounding box center [784, 132] width 1568 height 1804
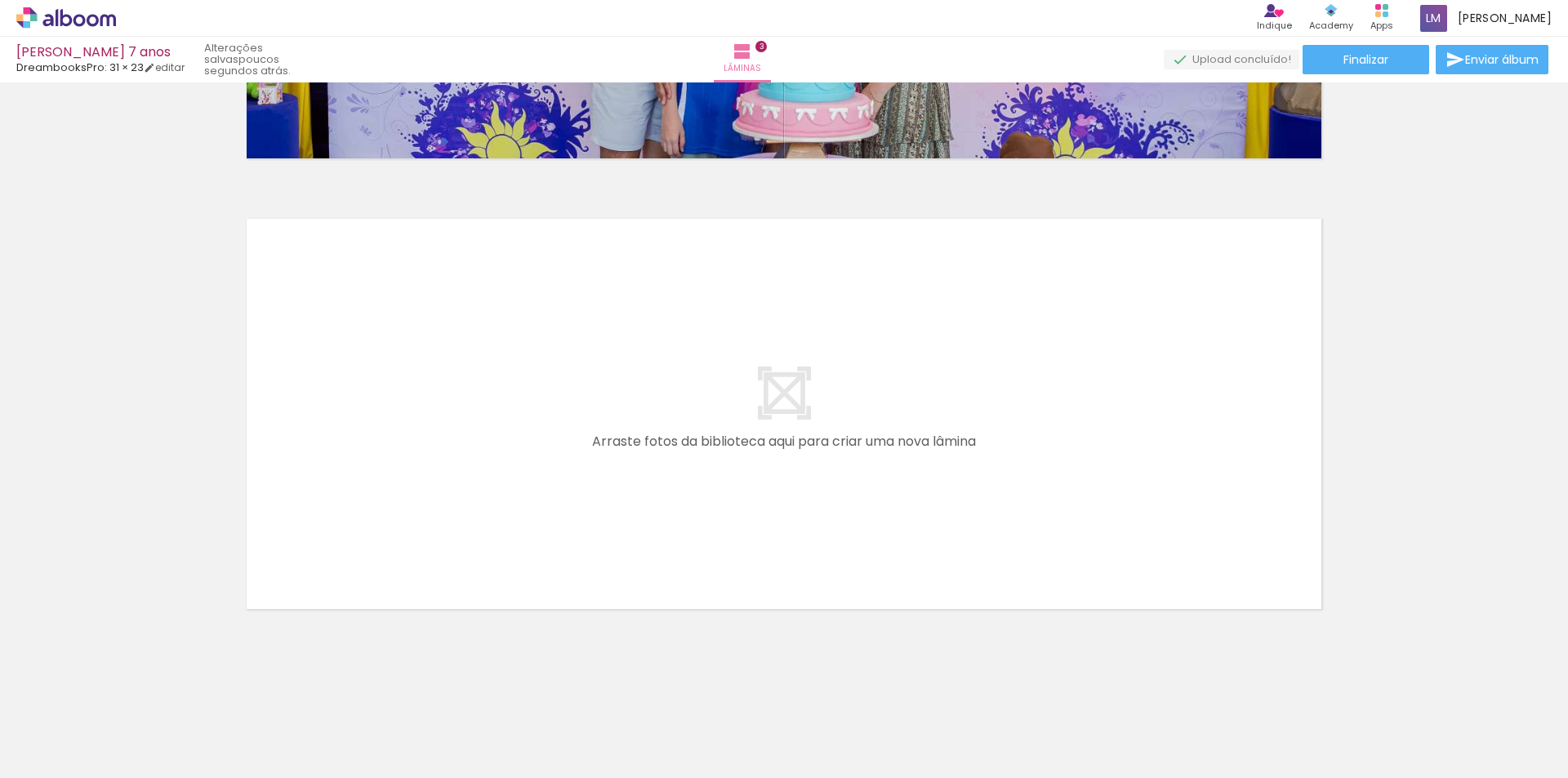
scroll to position [0, 11]
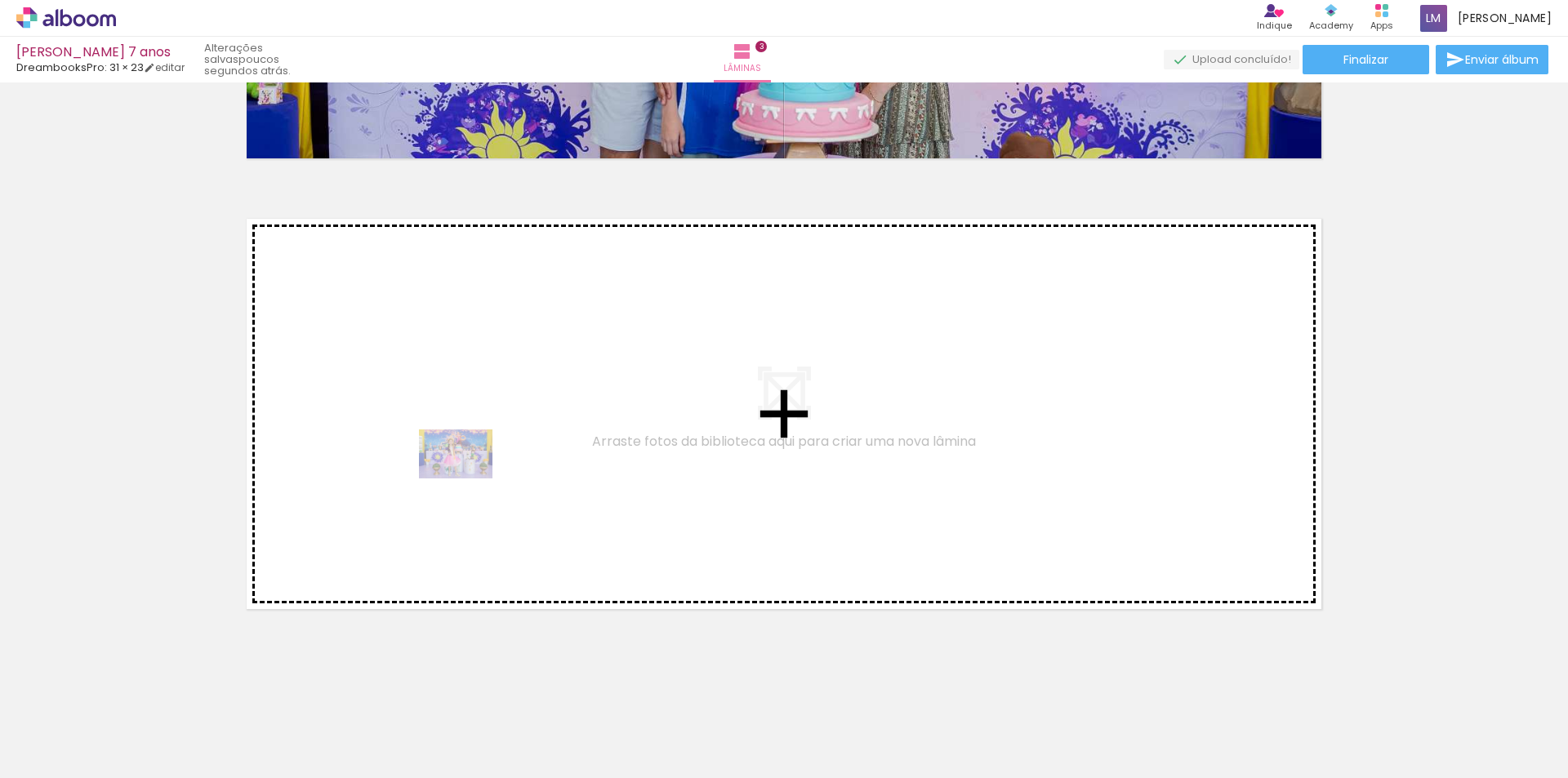
drag, startPoint x: 447, startPoint y: 735, endPoint x: 468, endPoint y: 479, distance: 256.9
click at [468, 479] on quentale-workspace at bounding box center [784, 389] width 1568 height 778
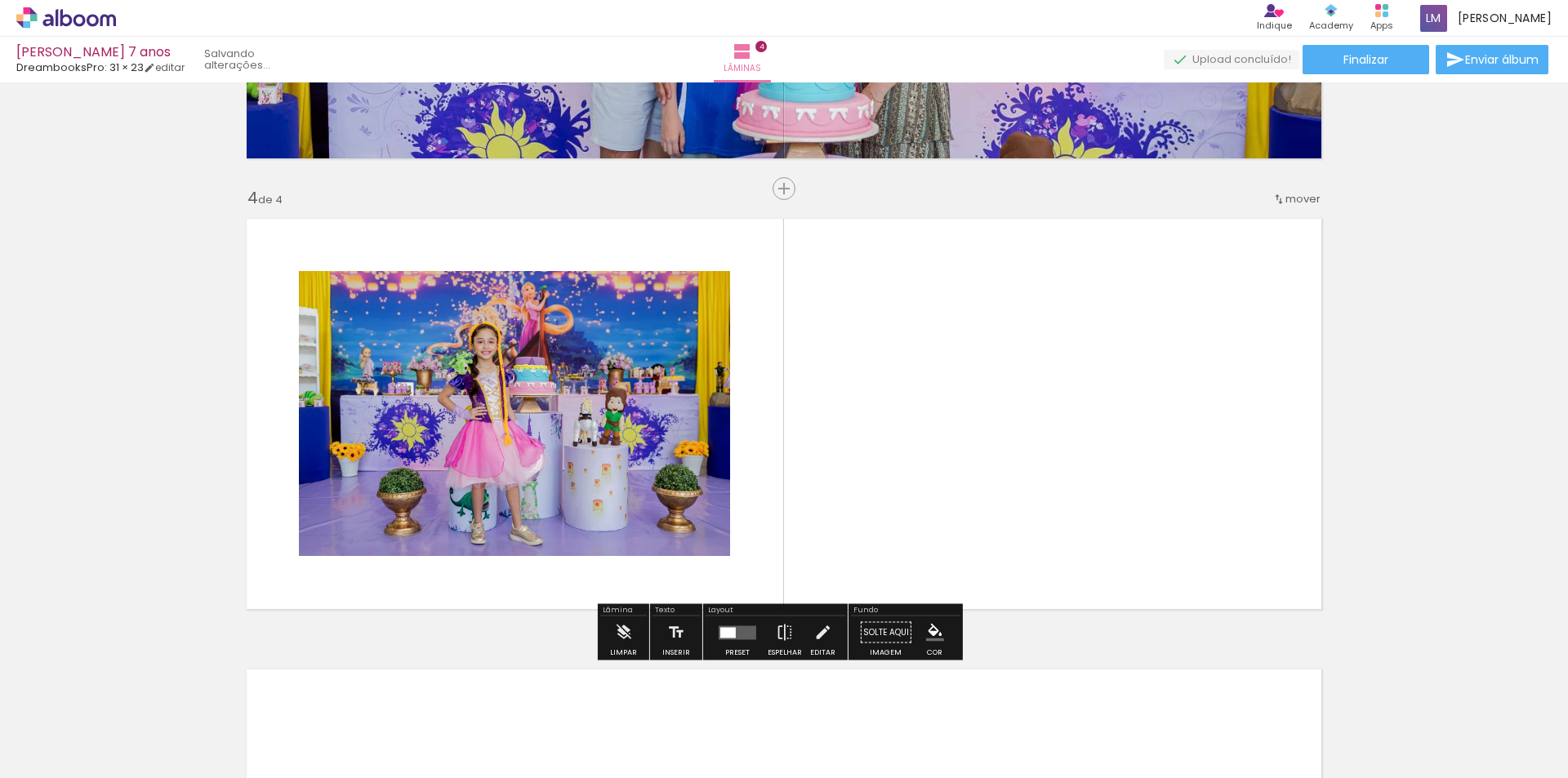
scroll to position [1308, 0]
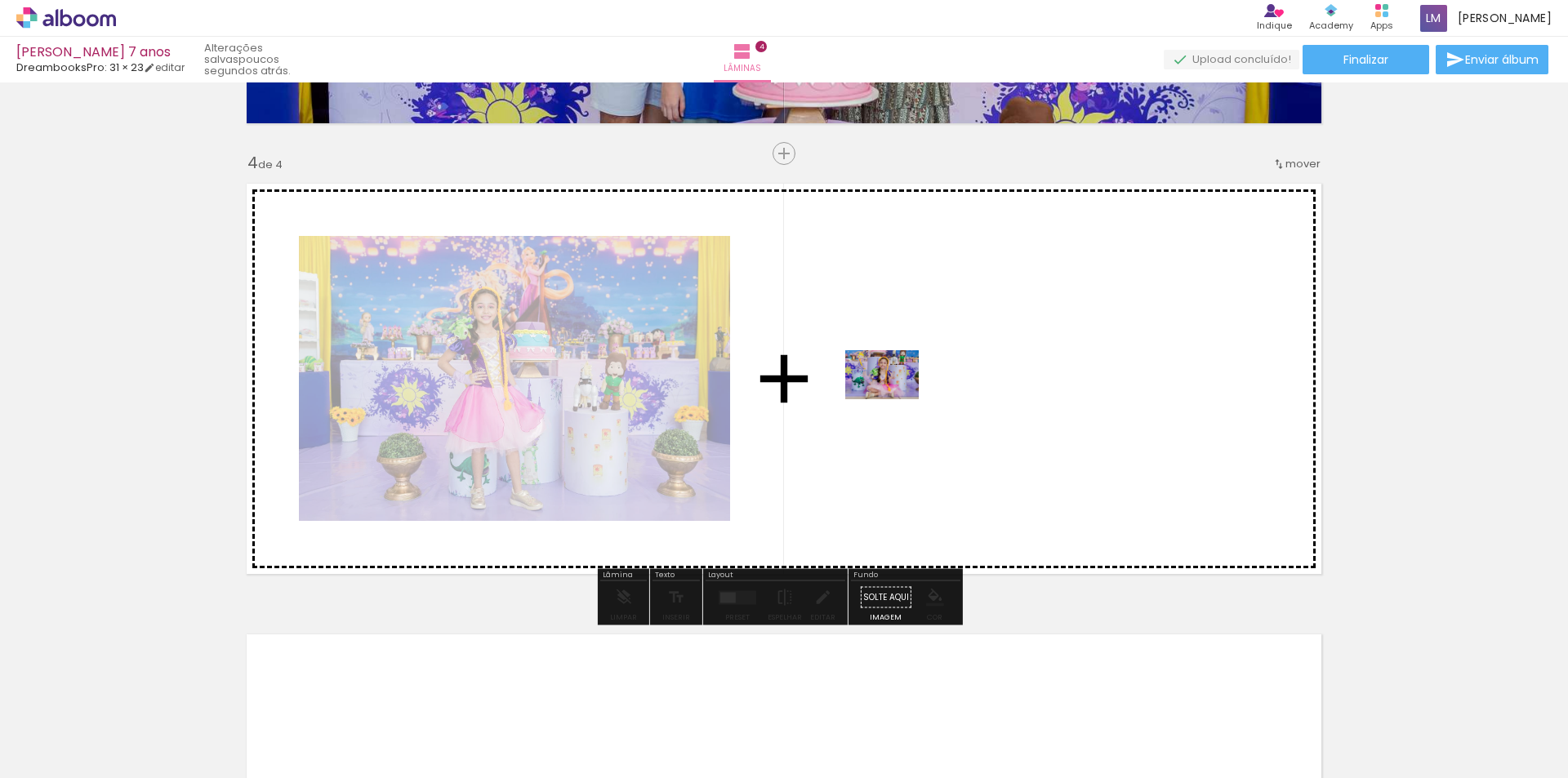
drag, startPoint x: 527, startPoint y: 729, endPoint x: 896, endPoint y: 398, distance: 495.7
click at [896, 398] on quentale-workspace at bounding box center [784, 389] width 1568 height 778
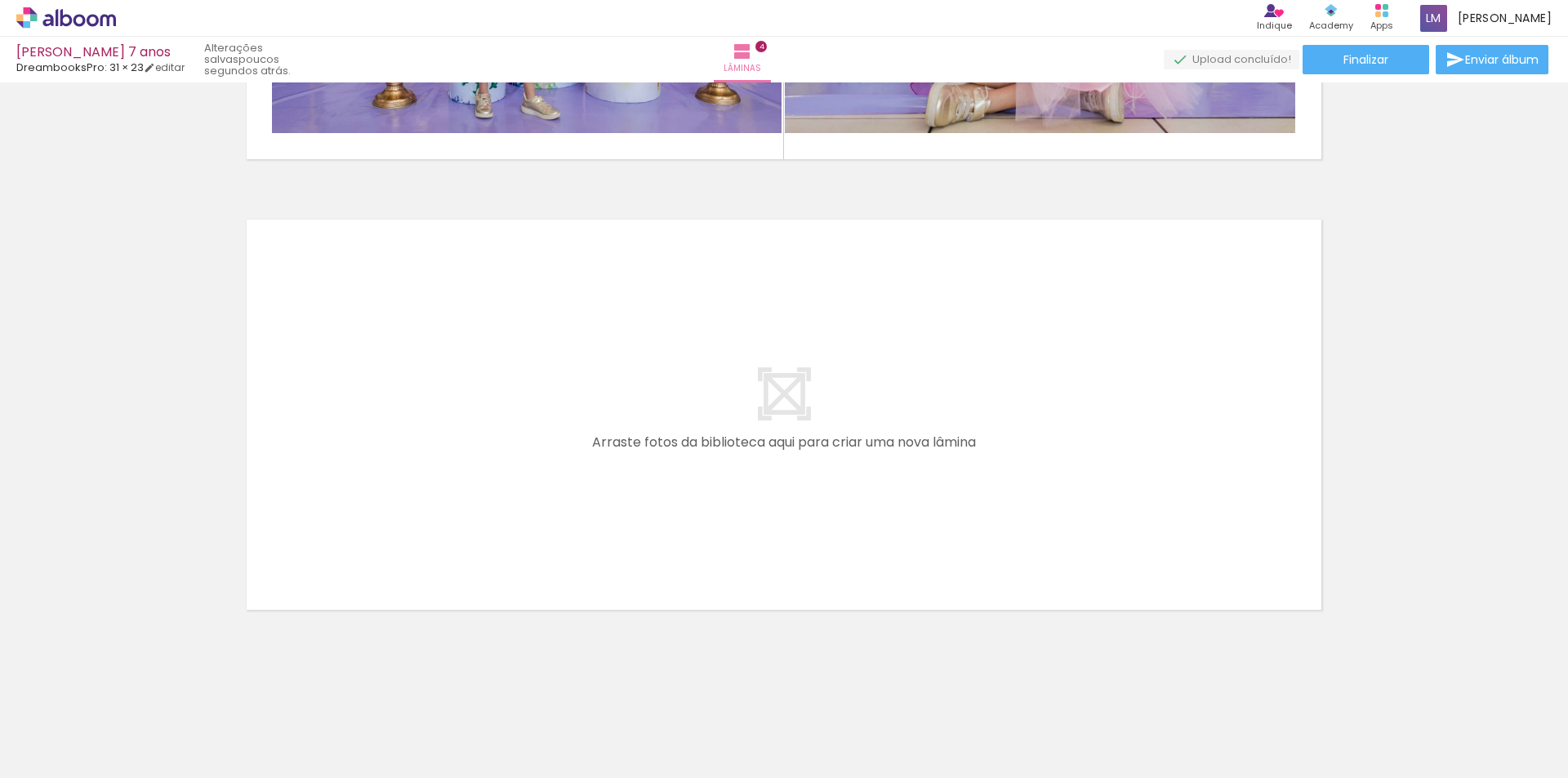
scroll to position [1724, 0]
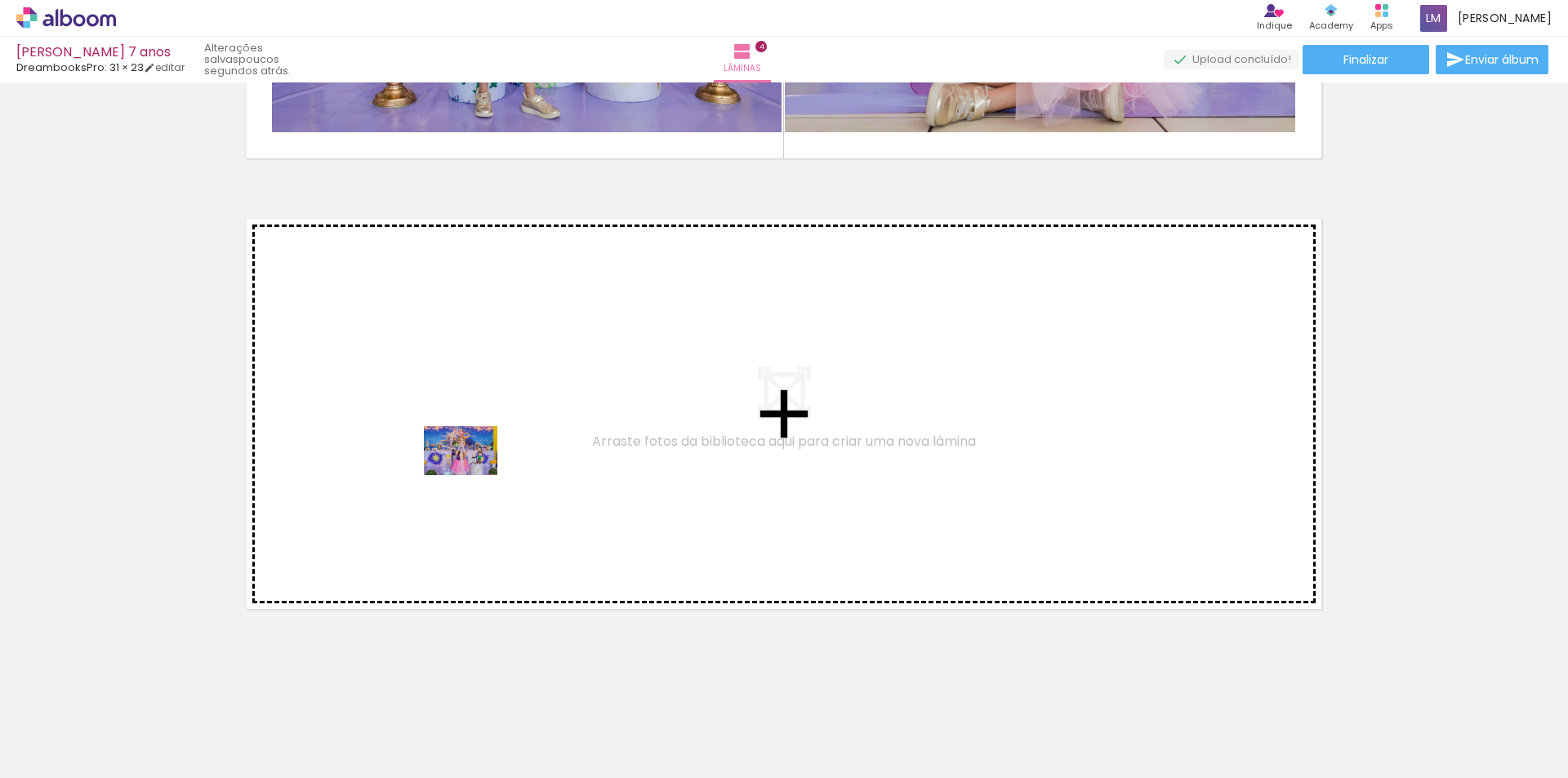
drag, startPoint x: 354, startPoint y: 734, endPoint x: 474, endPoint y: 475, distance: 285.4
click at [474, 475] on quentale-workspace at bounding box center [784, 389] width 1568 height 778
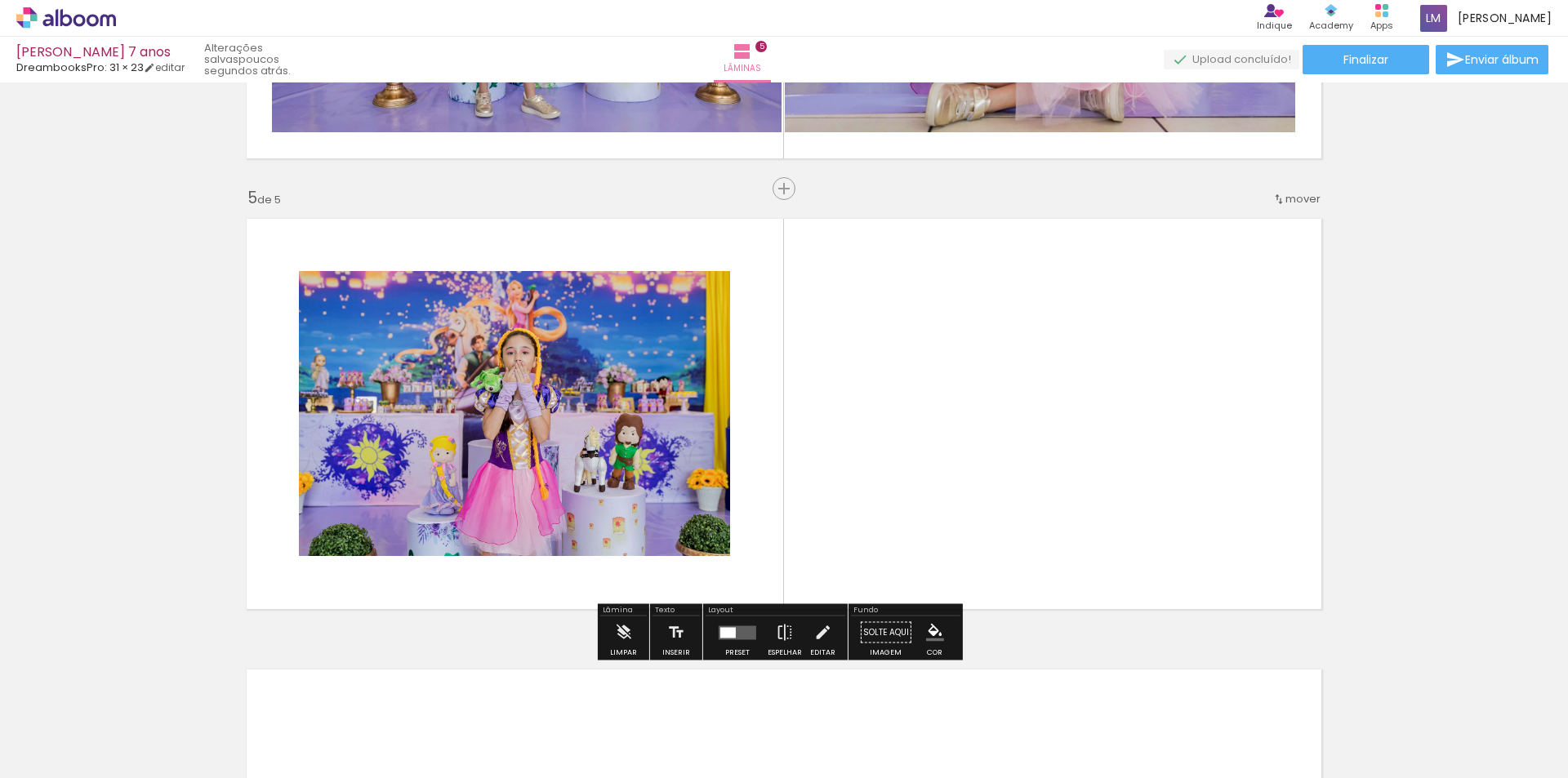
scroll to position [1760, 0]
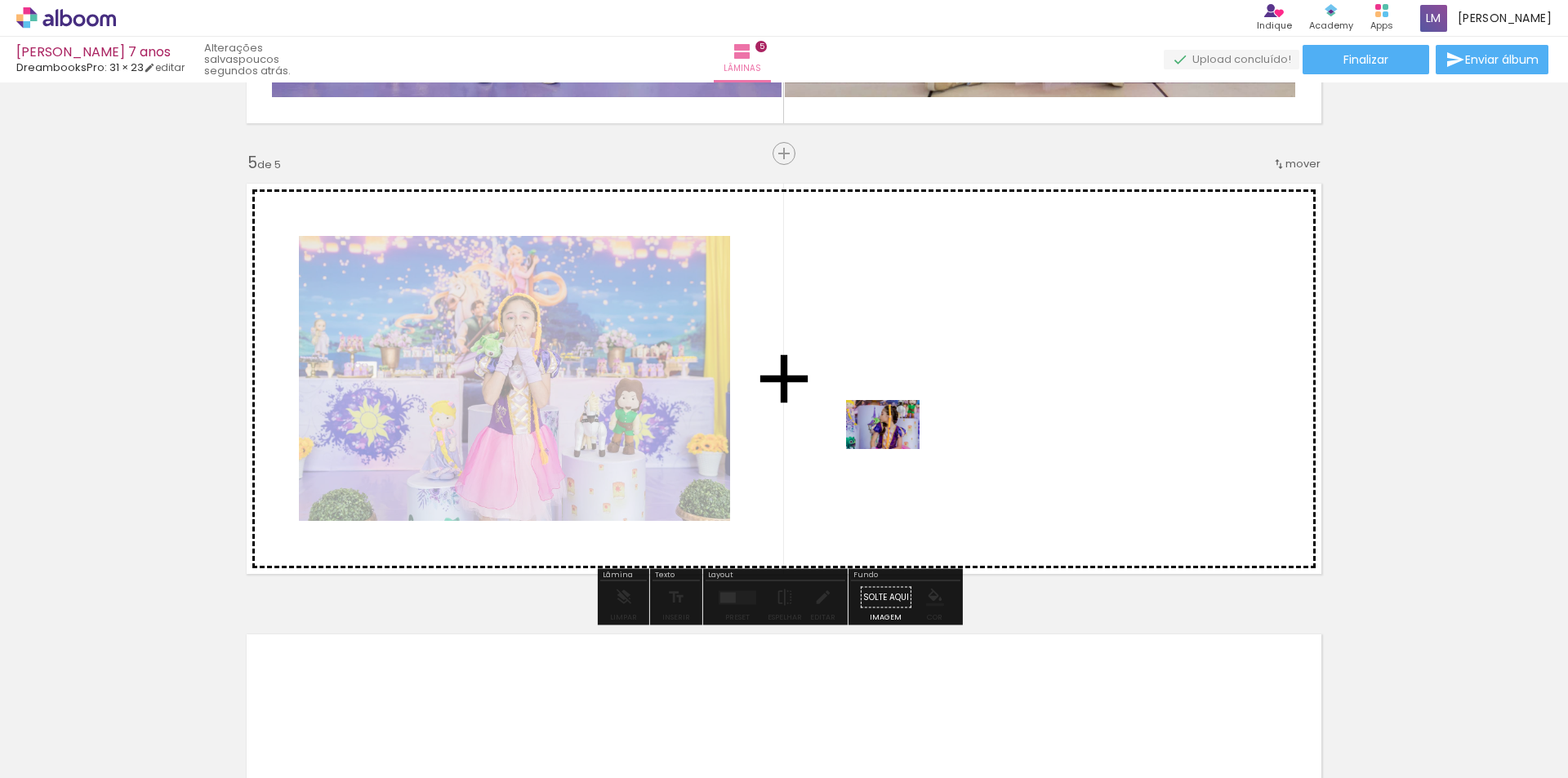
drag, startPoint x: 638, startPoint y: 744, endPoint x: 896, endPoint y: 447, distance: 393.4
click at [896, 447] on quentale-workspace at bounding box center [784, 389] width 1568 height 778
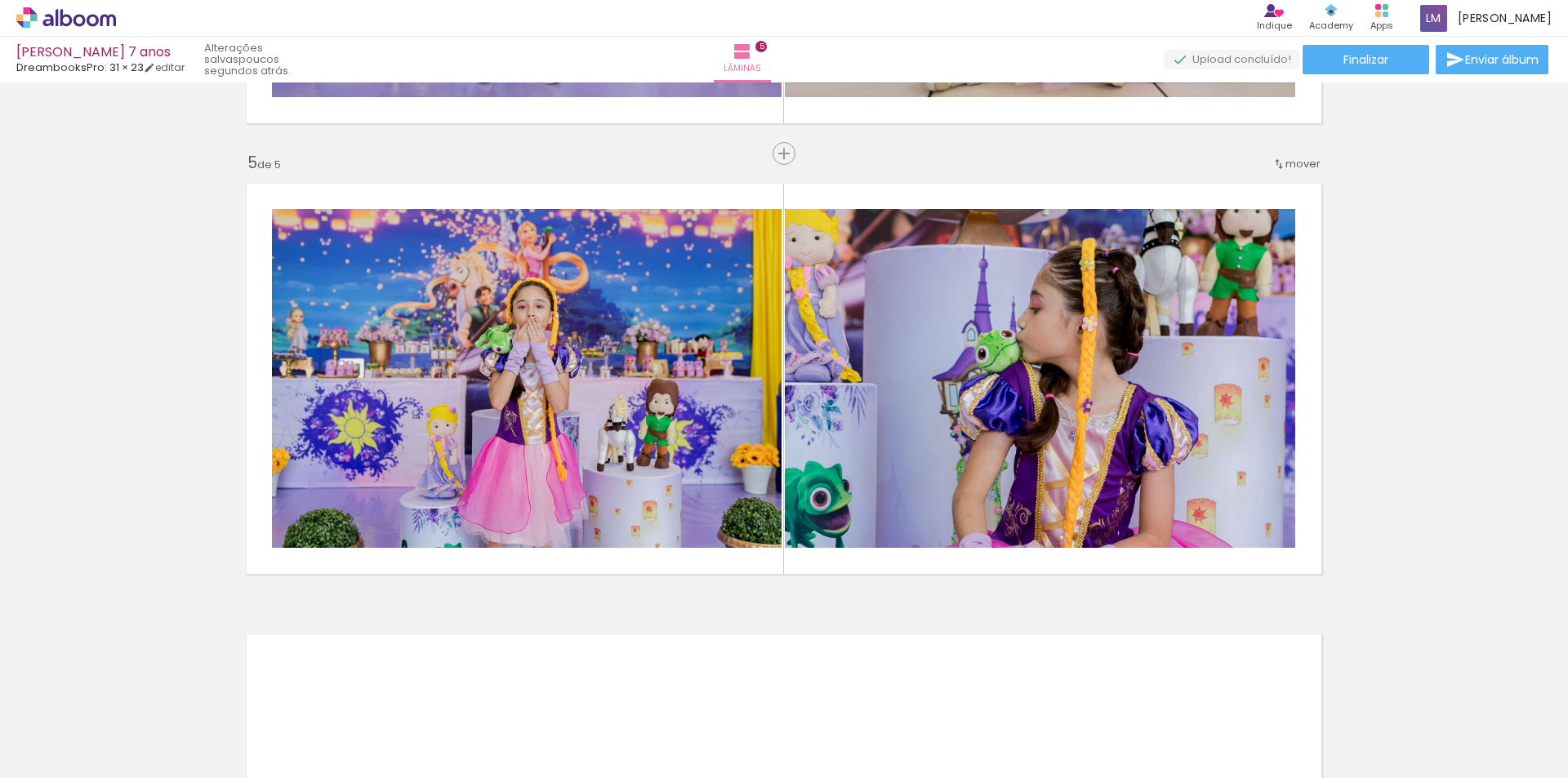
scroll to position [0, 190]
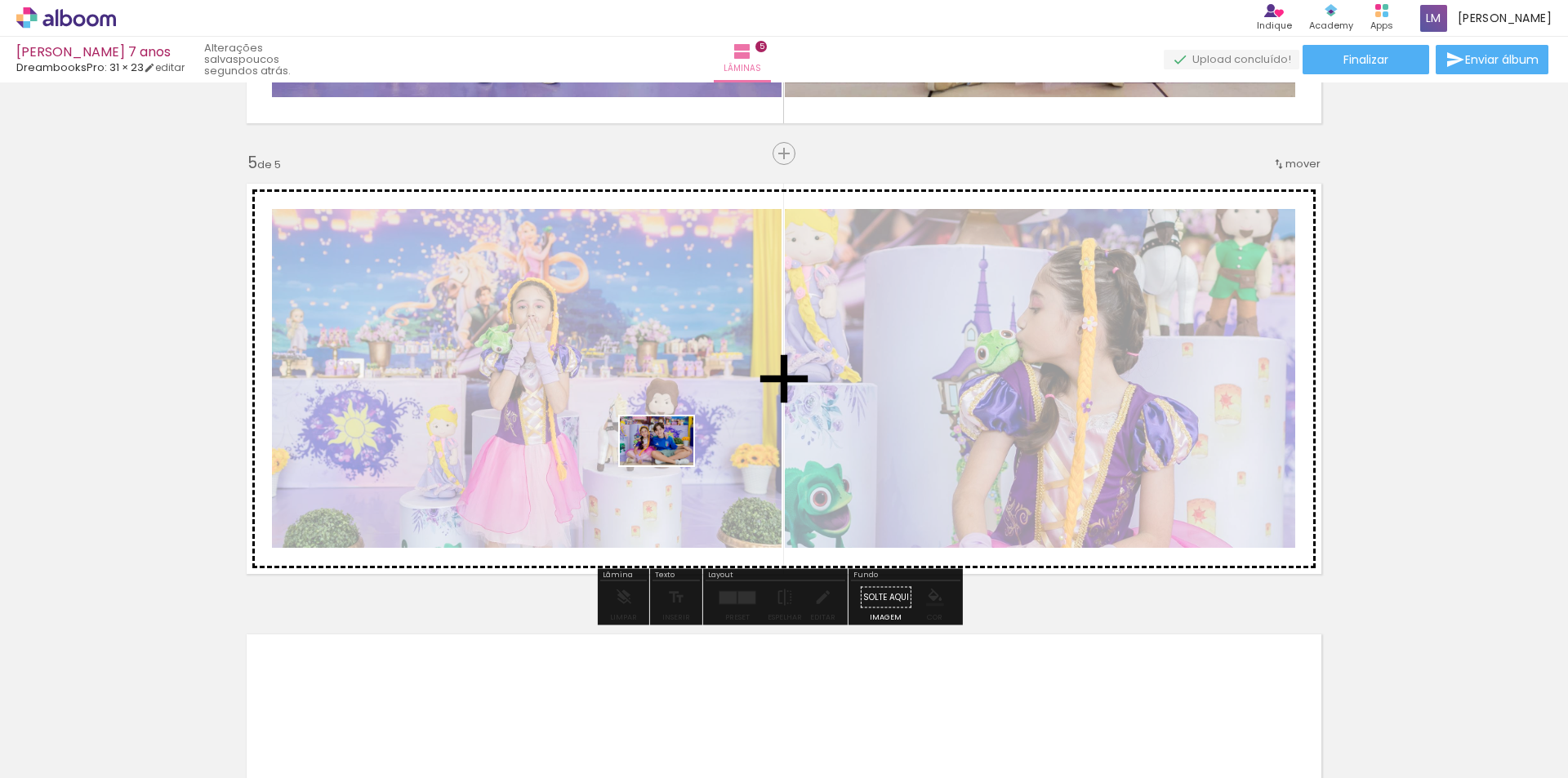
drag, startPoint x: 537, startPoint y: 734, endPoint x: 673, endPoint y: 454, distance: 311.3
click at [673, 454] on quentale-workspace at bounding box center [784, 389] width 1568 height 778
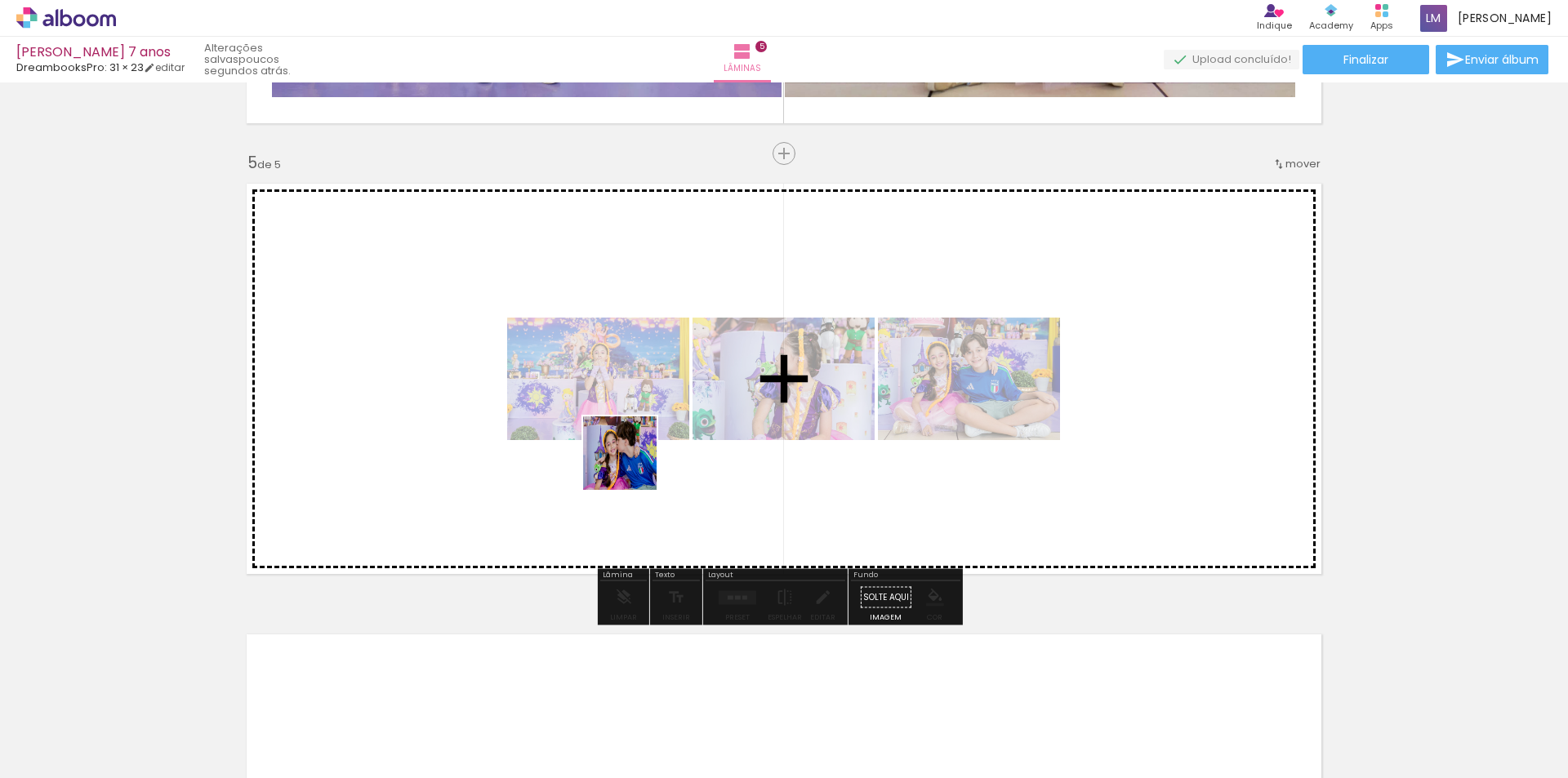
drag, startPoint x: 630, startPoint y: 728, endPoint x: 634, endPoint y: 457, distance: 271.0
click at [634, 457] on quentale-workspace at bounding box center [784, 389] width 1568 height 778
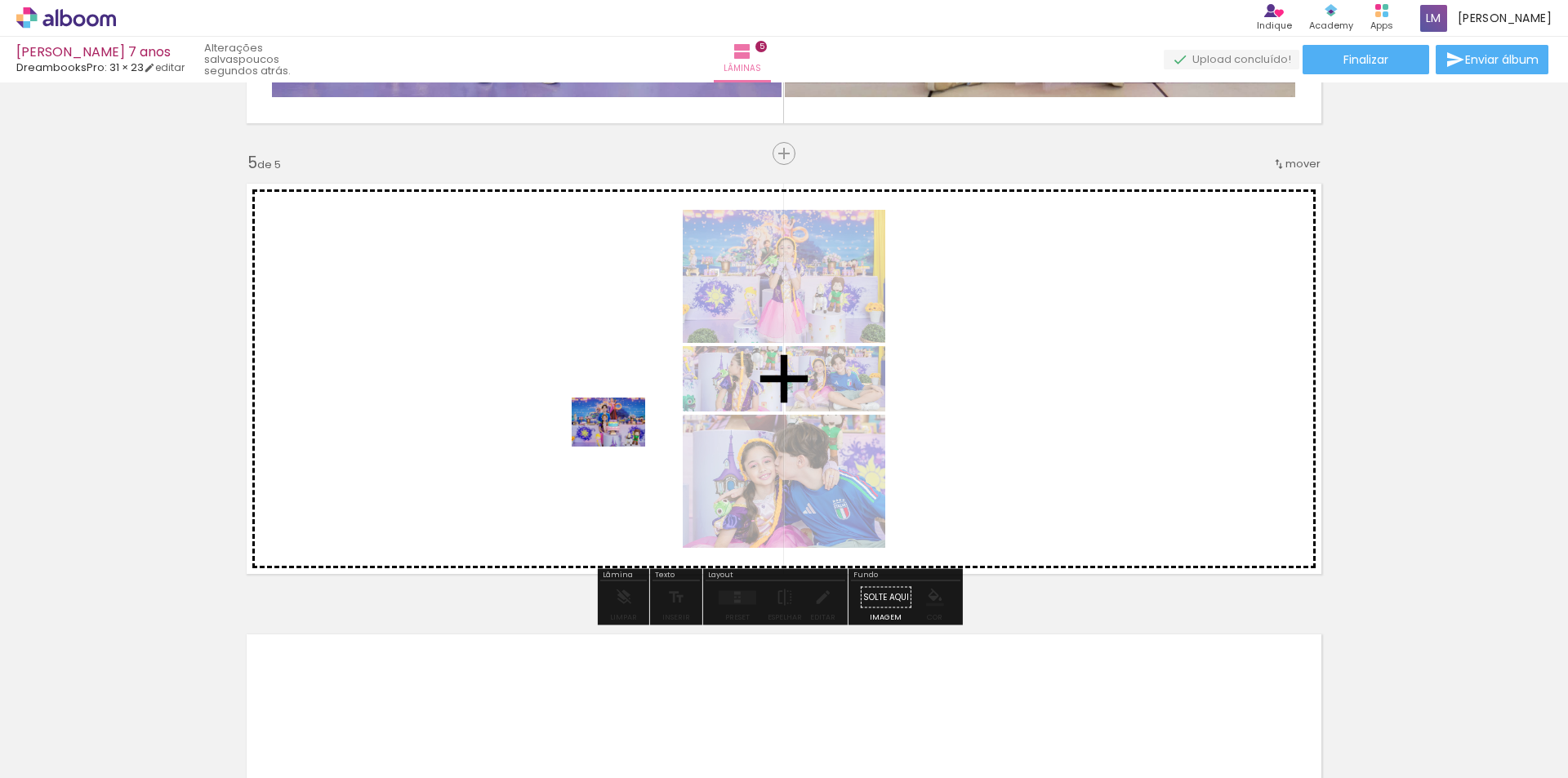
drag, startPoint x: 722, startPoint y: 729, endPoint x: 602, endPoint y: 408, distance: 342.7
click at [602, 408] on quentale-workspace at bounding box center [784, 389] width 1568 height 778
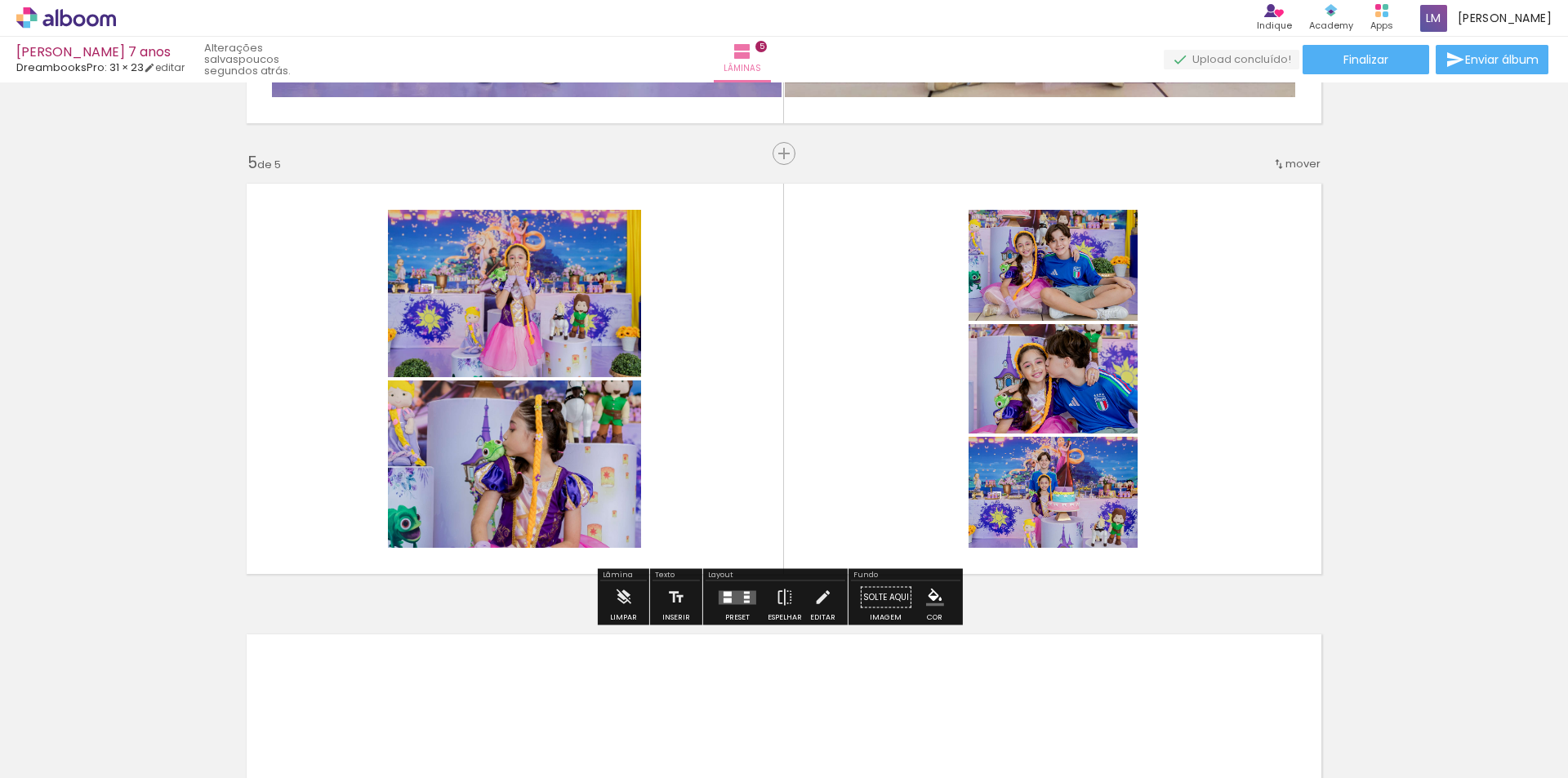
click at [745, 603] on quentale-layouter at bounding box center [737, 597] width 38 height 14
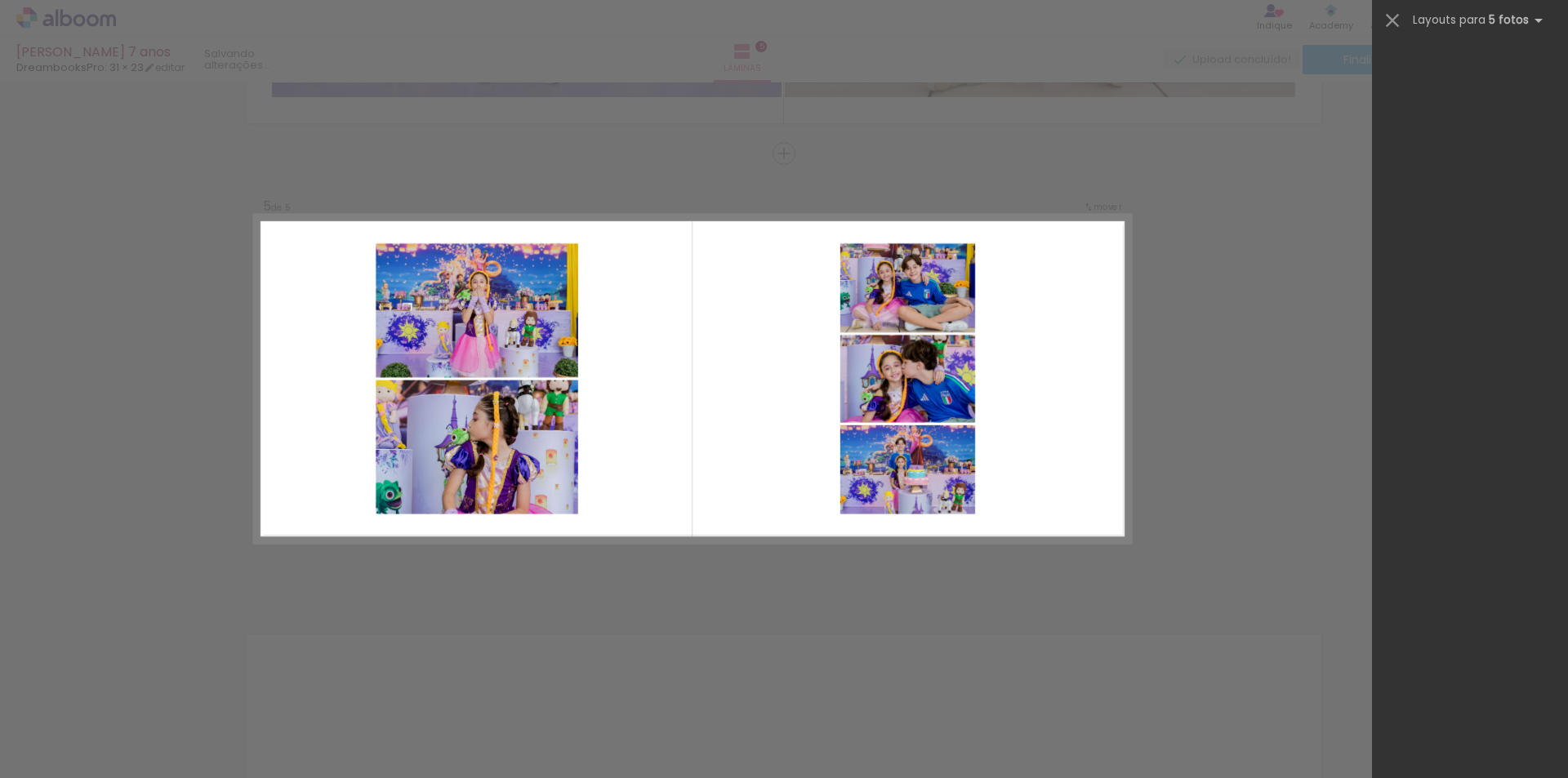
scroll to position [0, 0]
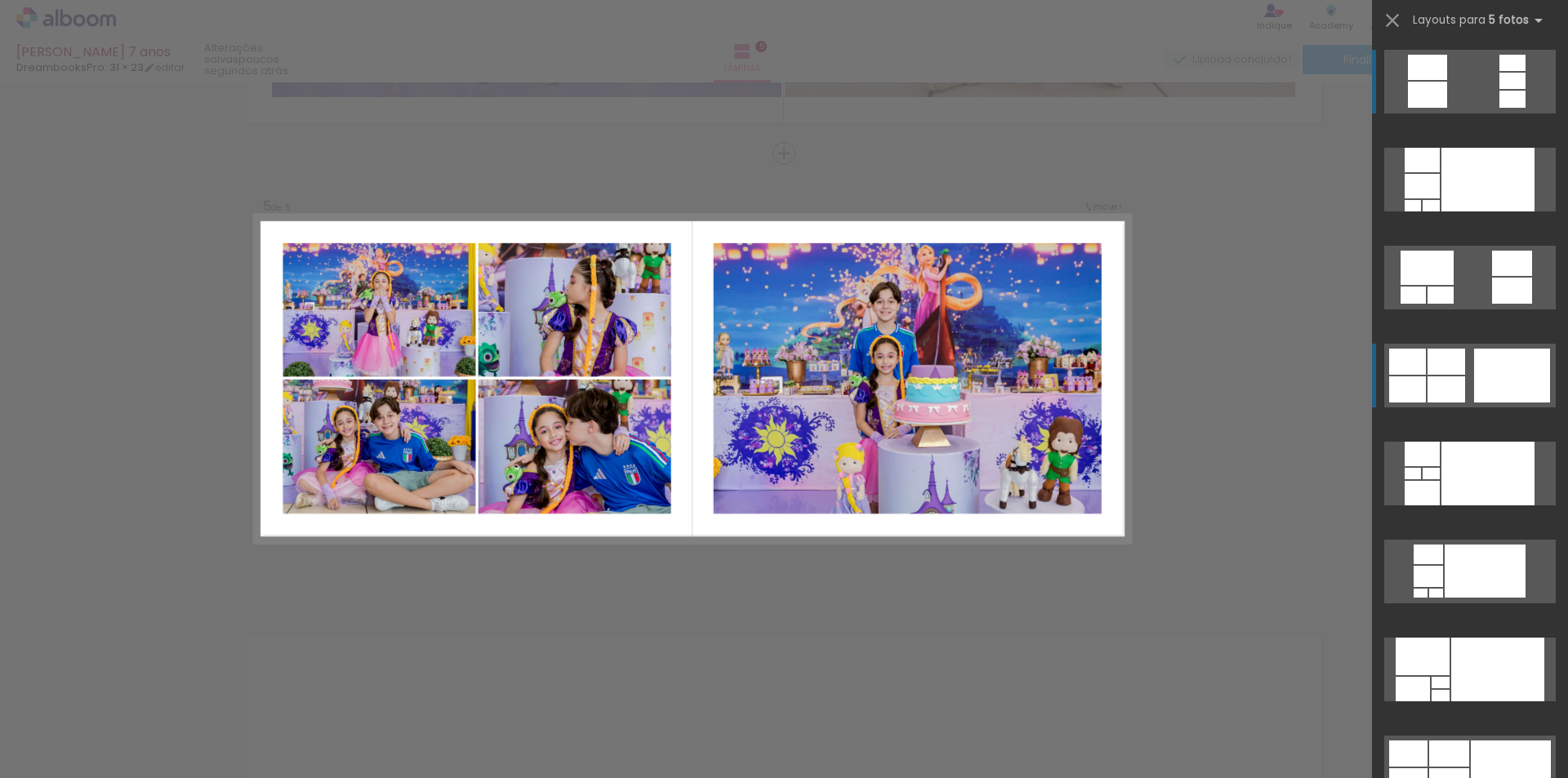
click at [1439, 198] on div at bounding box center [1422, 186] width 35 height 25
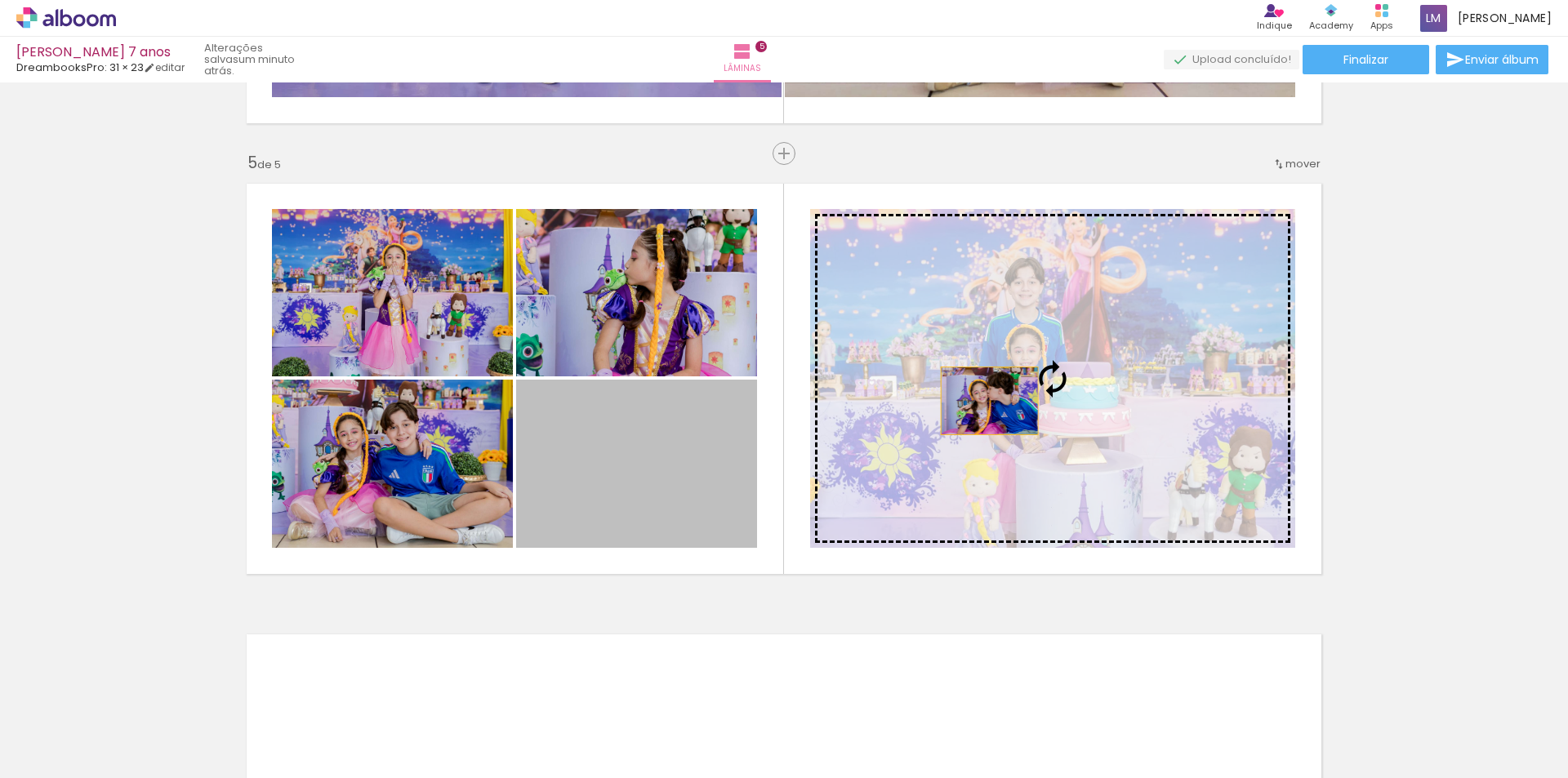
drag, startPoint x: 616, startPoint y: 468, endPoint x: 984, endPoint y: 401, distance: 374.0
click at [0, 0] on slot at bounding box center [0, 0] width 0 height 0
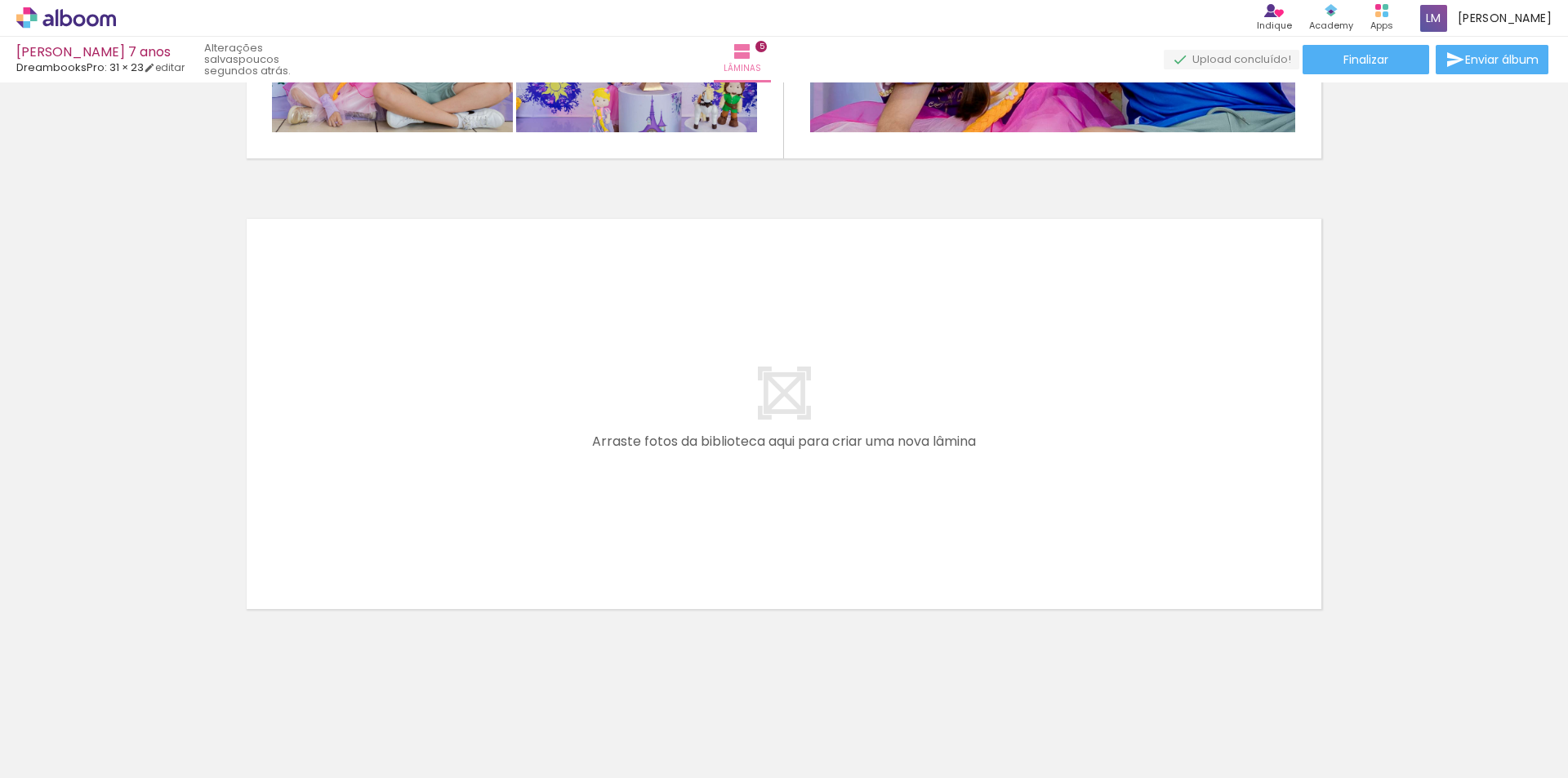
scroll to position [0, 803]
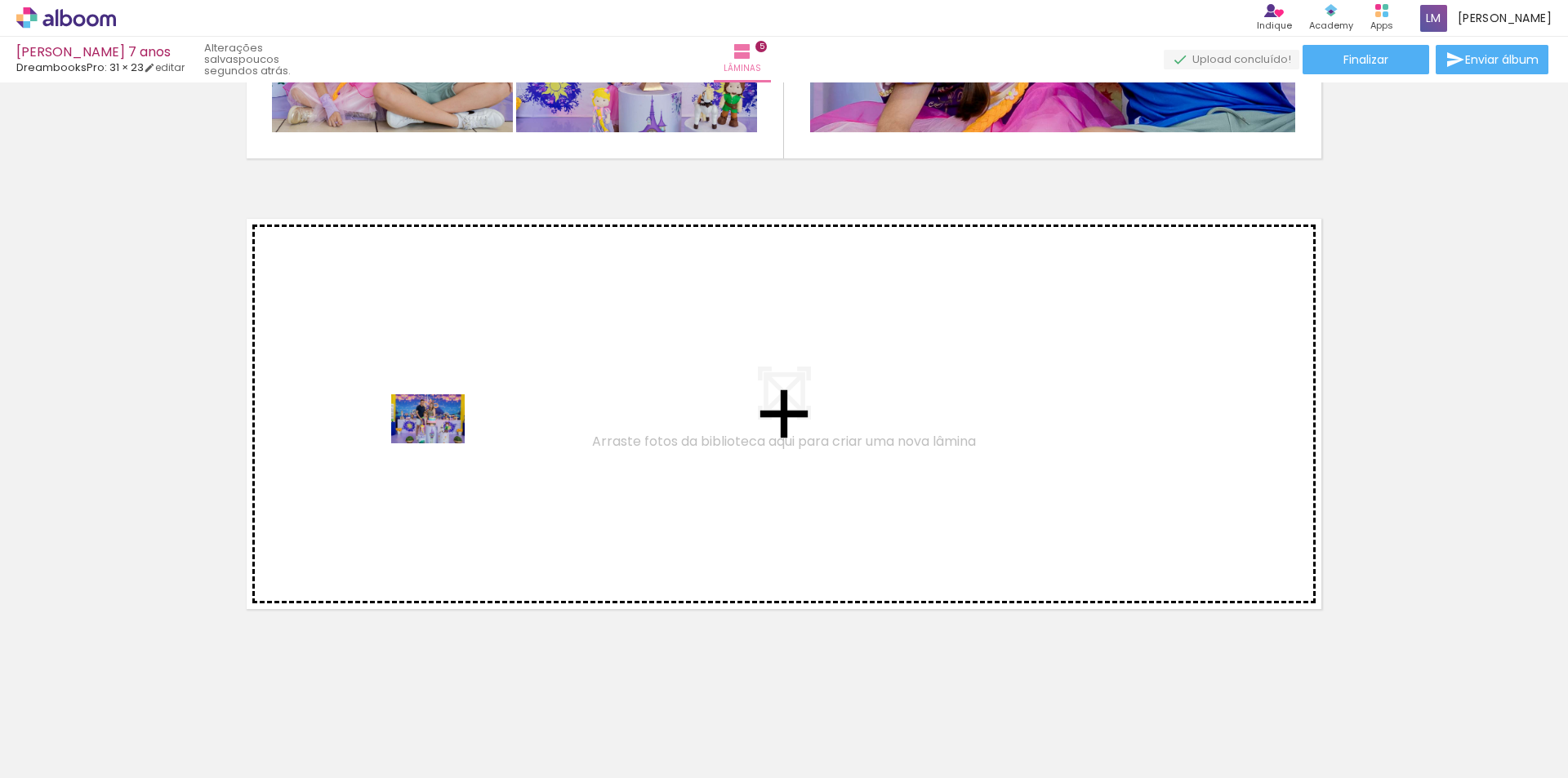
drag, startPoint x: 203, startPoint y: 723, endPoint x: 440, endPoint y: 444, distance: 366.1
click at [440, 444] on quentale-workspace at bounding box center [784, 389] width 1568 height 778
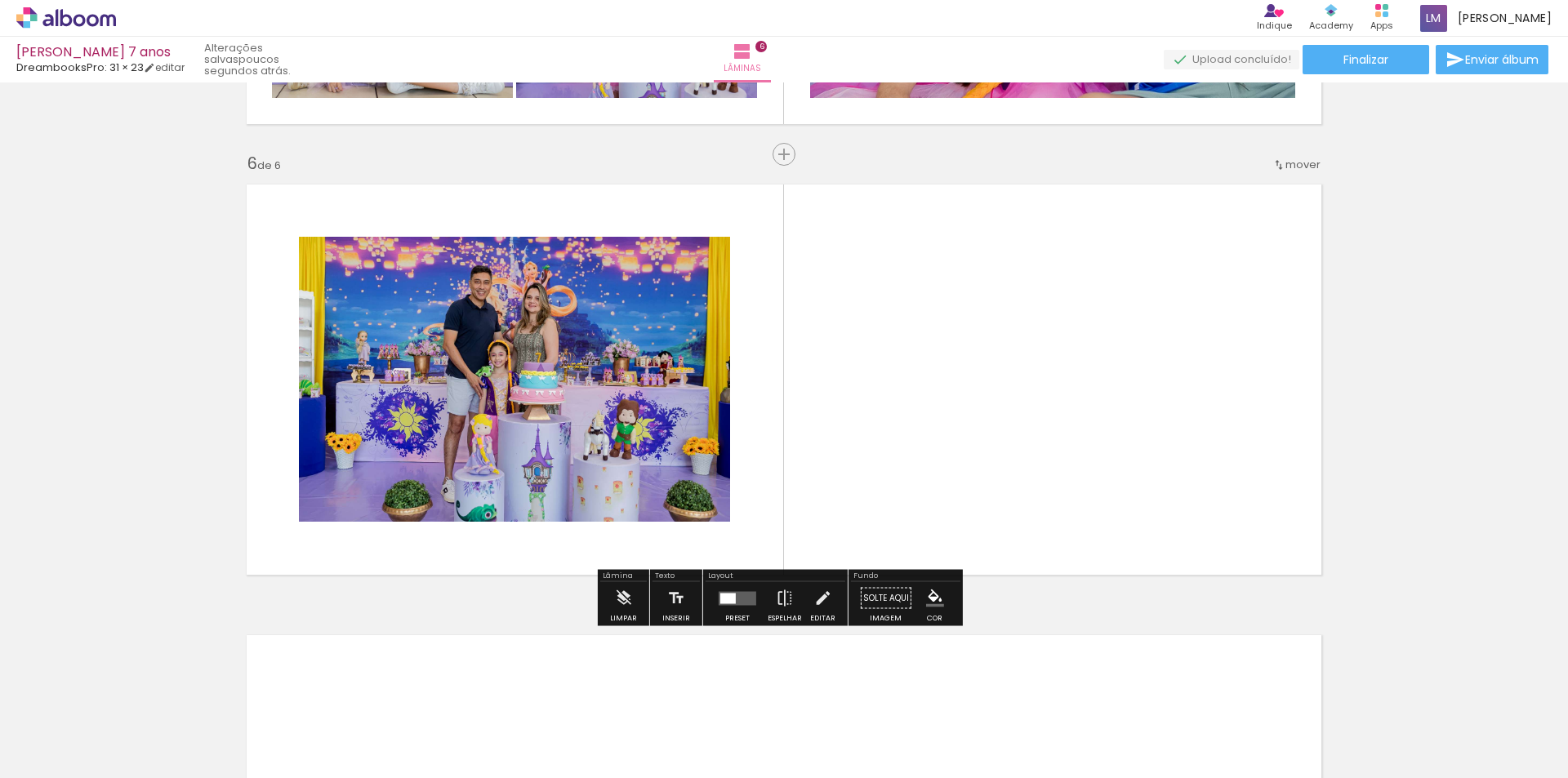
scroll to position [2211, 0]
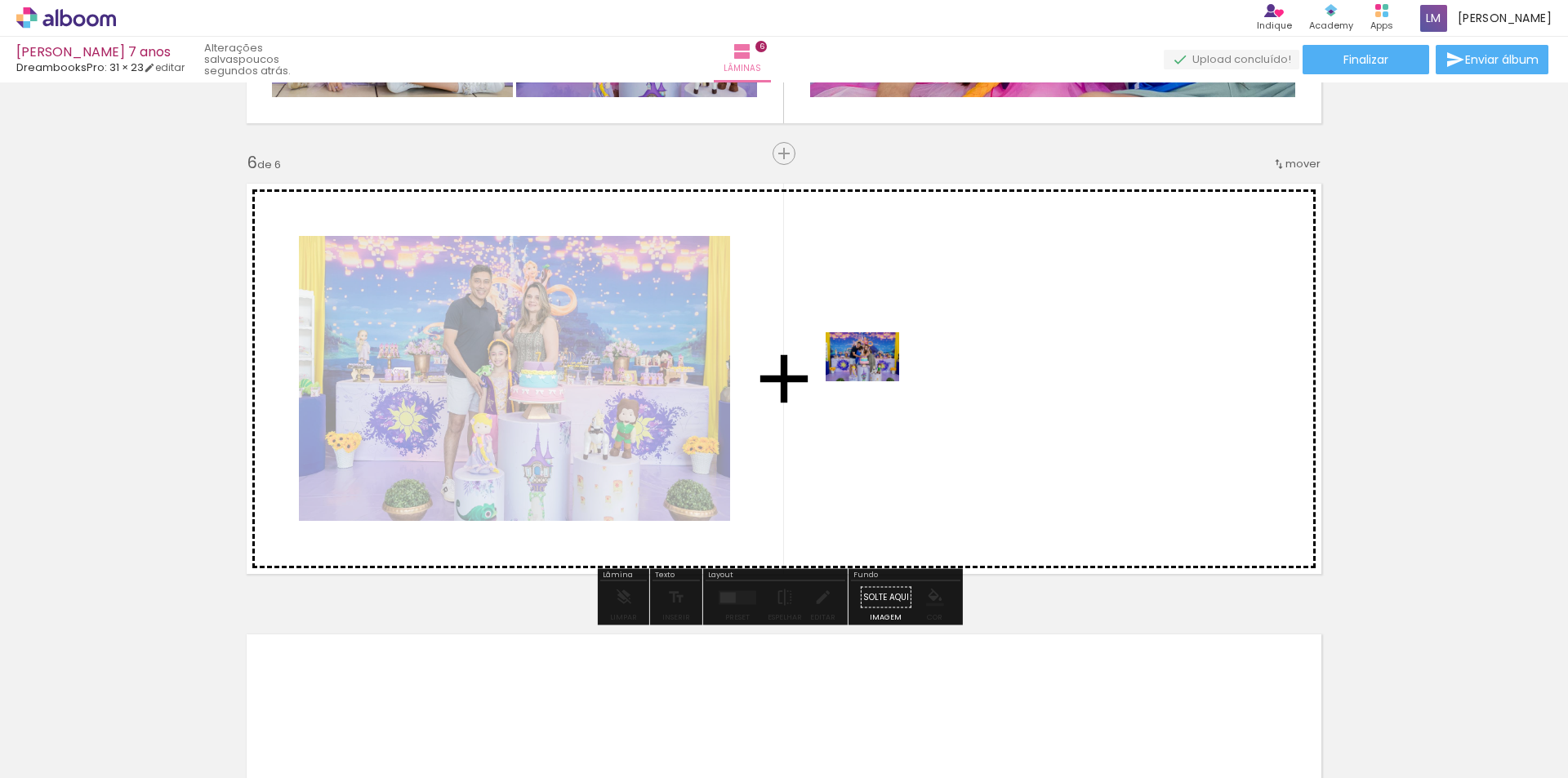
drag, startPoint x: 381, startPoint y: 744, endPoint x: 875, endPoint y: 381, distance: 613.0
click at [875, 381] on quentale-workspace at bounding box center [784, 389] width 1568 height 778
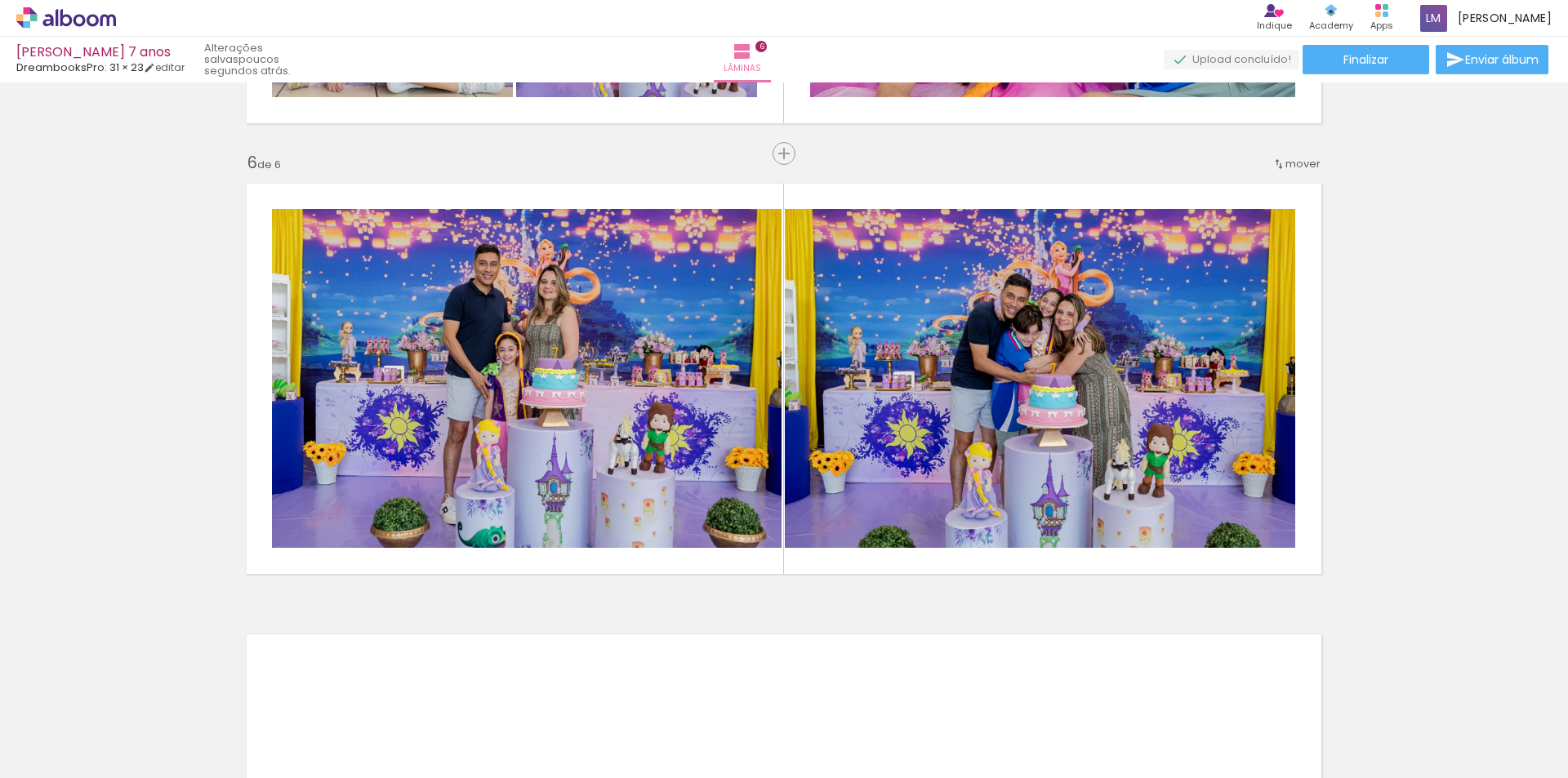
scroll to position [0, 996]
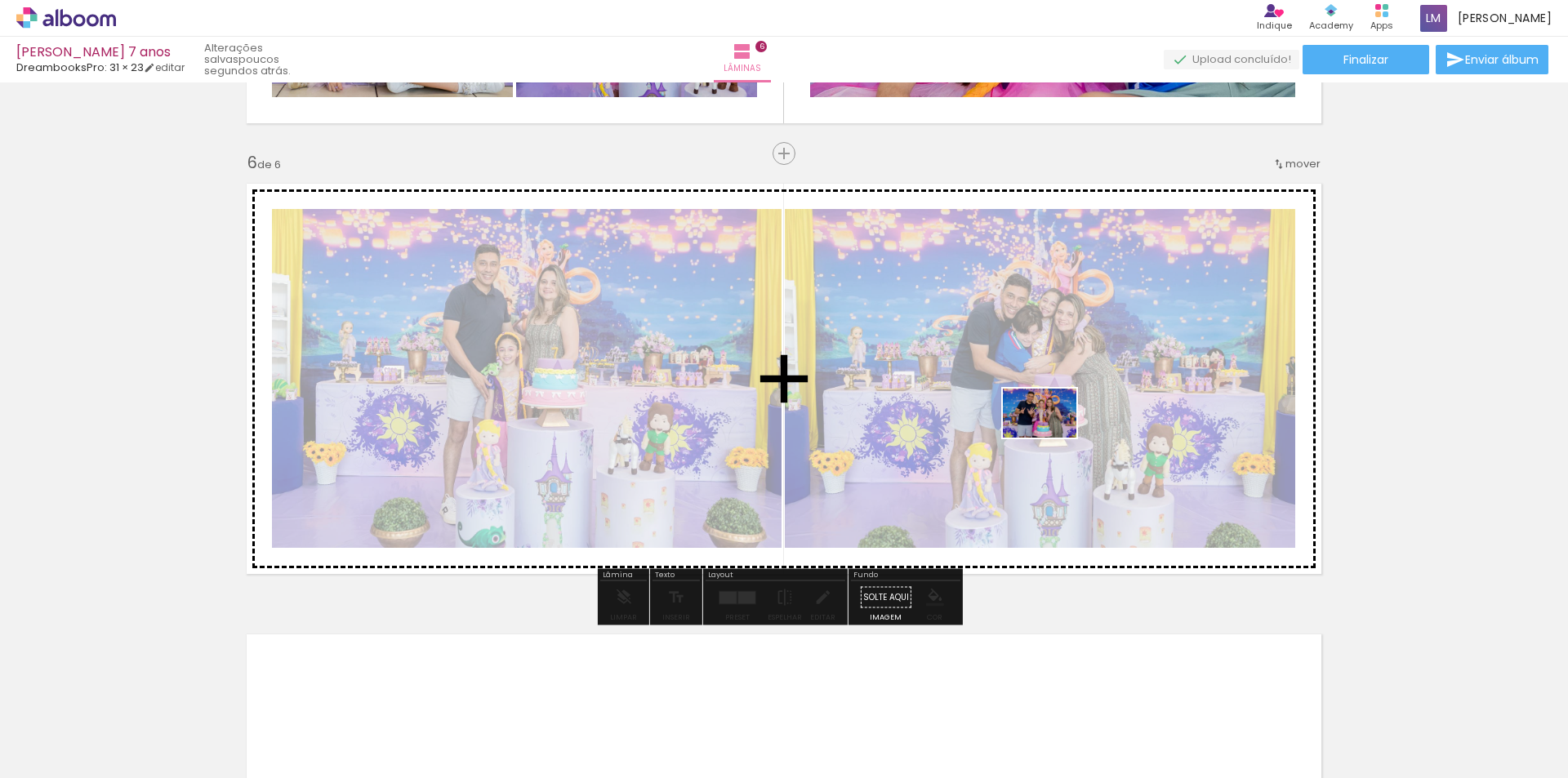
drag, startPoint x: 1098, startPoint y: 729, endPoint x: 1052, endPoint y: 437, distance: 295.6
click at [1052, 437] on quentale-workspace at bounding box center [784, 389] width 1568 height 778
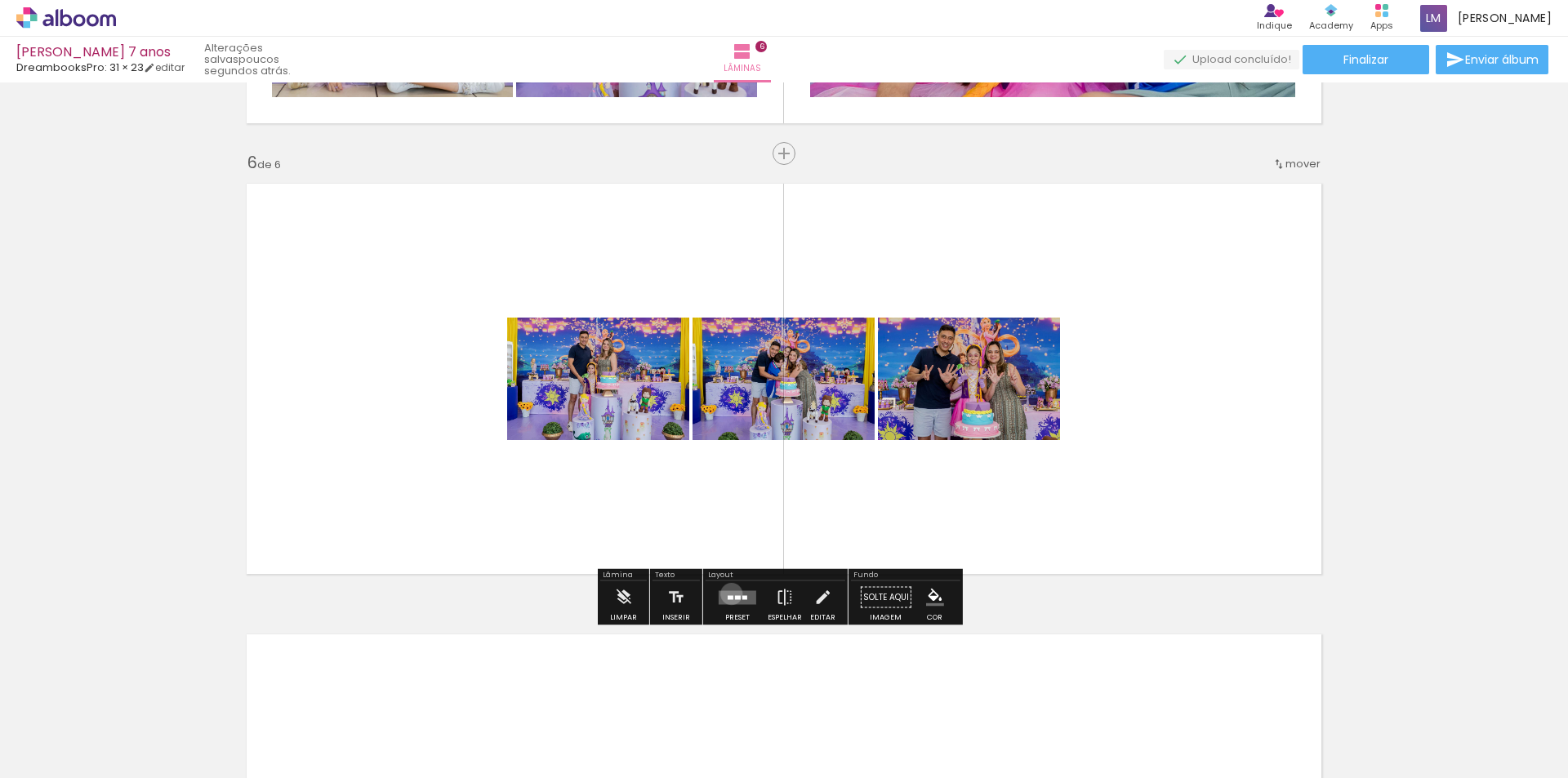
click at [728, 594] on quentale-layouter at bounding box center [737, 597] width 38 height 14
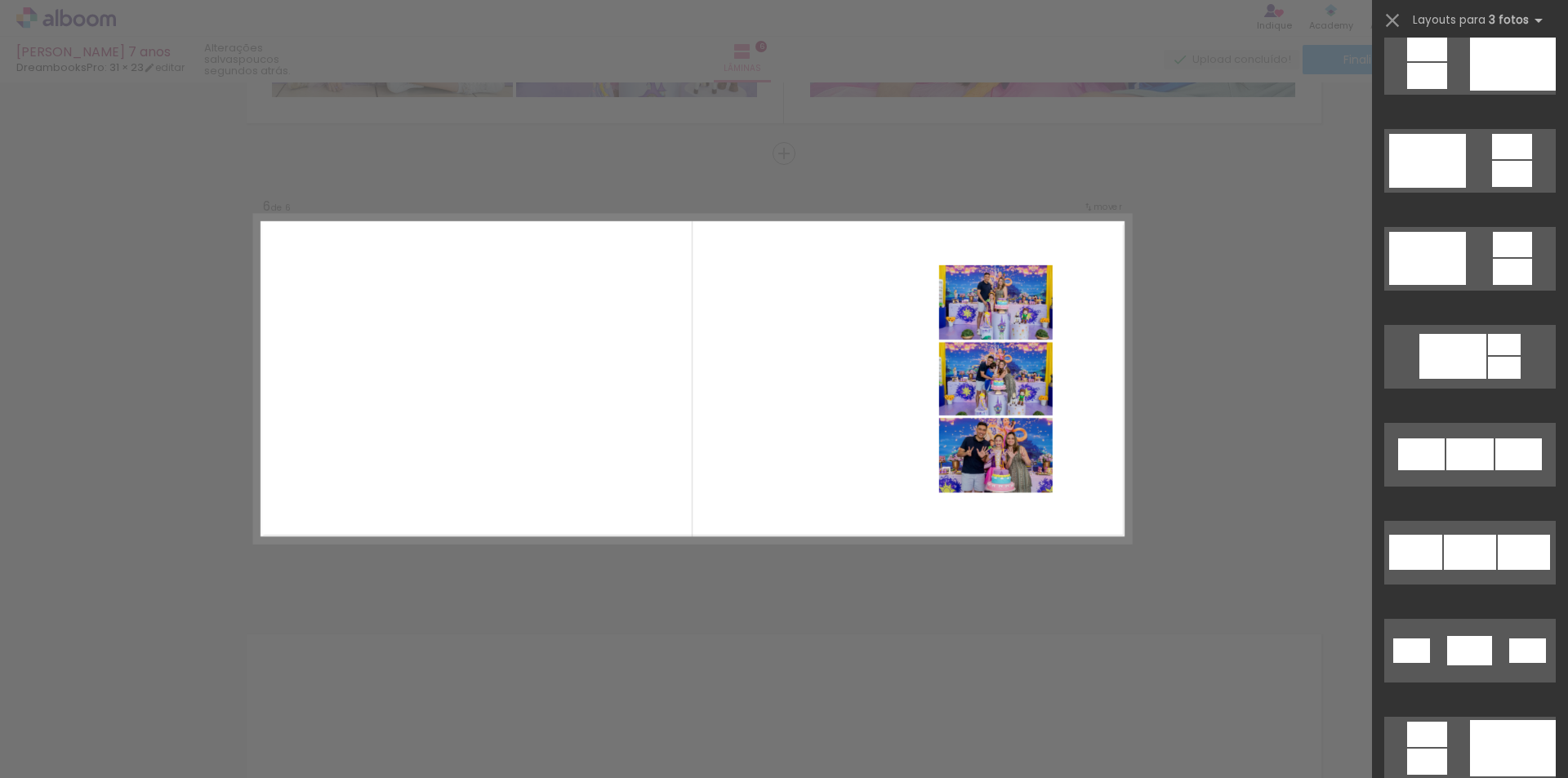
scroll to position [572, 0]
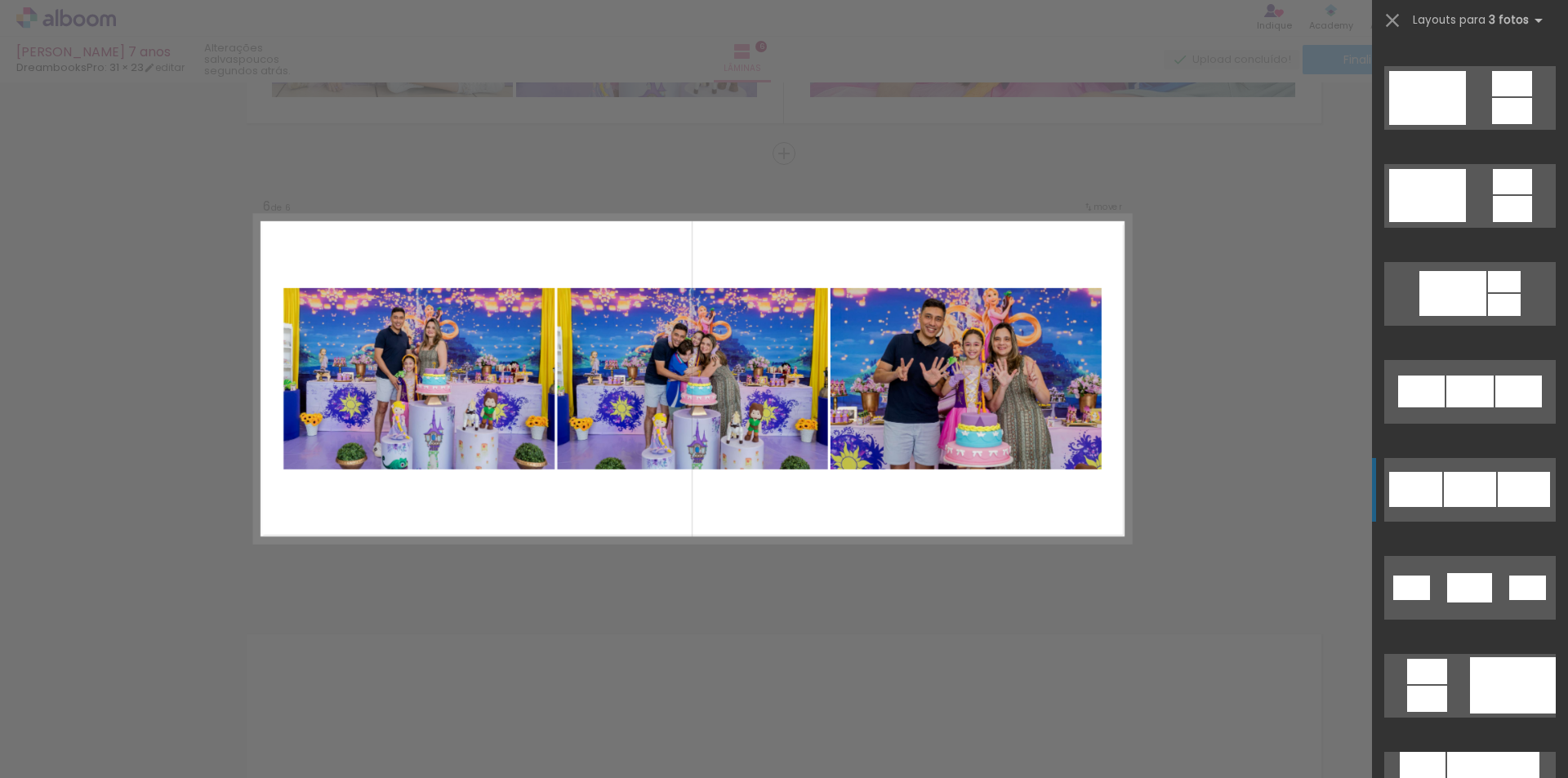
click at [1474, 408] on div at bounding box center [1470, 392] width 48 height 32
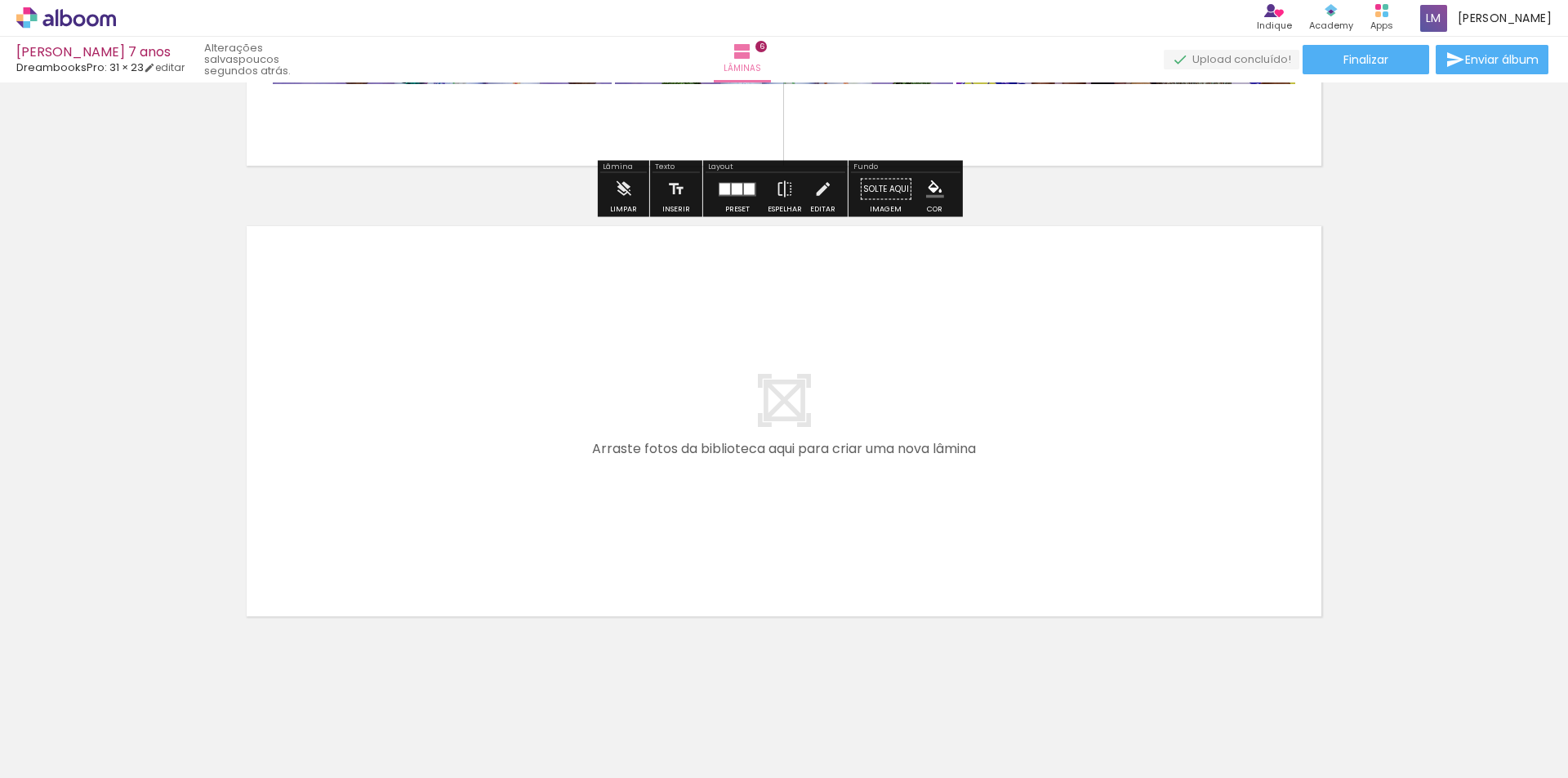
scroll to position [2626, 0]
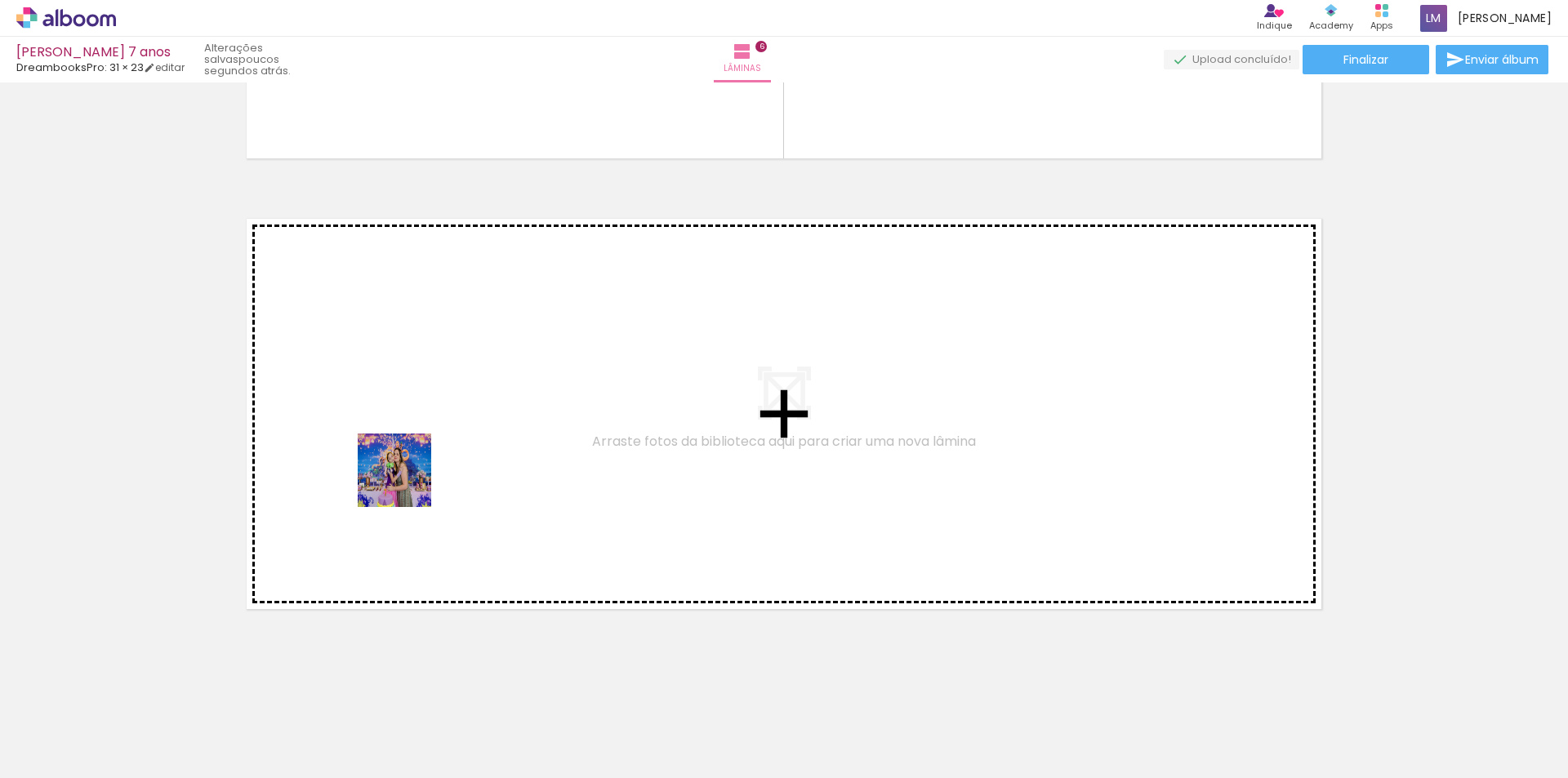
drag, startPoint x: 279, startPoint y: 734, endPoint x: 407, endPoint y: 483, distance: 281.8
click at [407, 483] on quentale-workspace at bounding box center [784, 389] width 1568 height 778
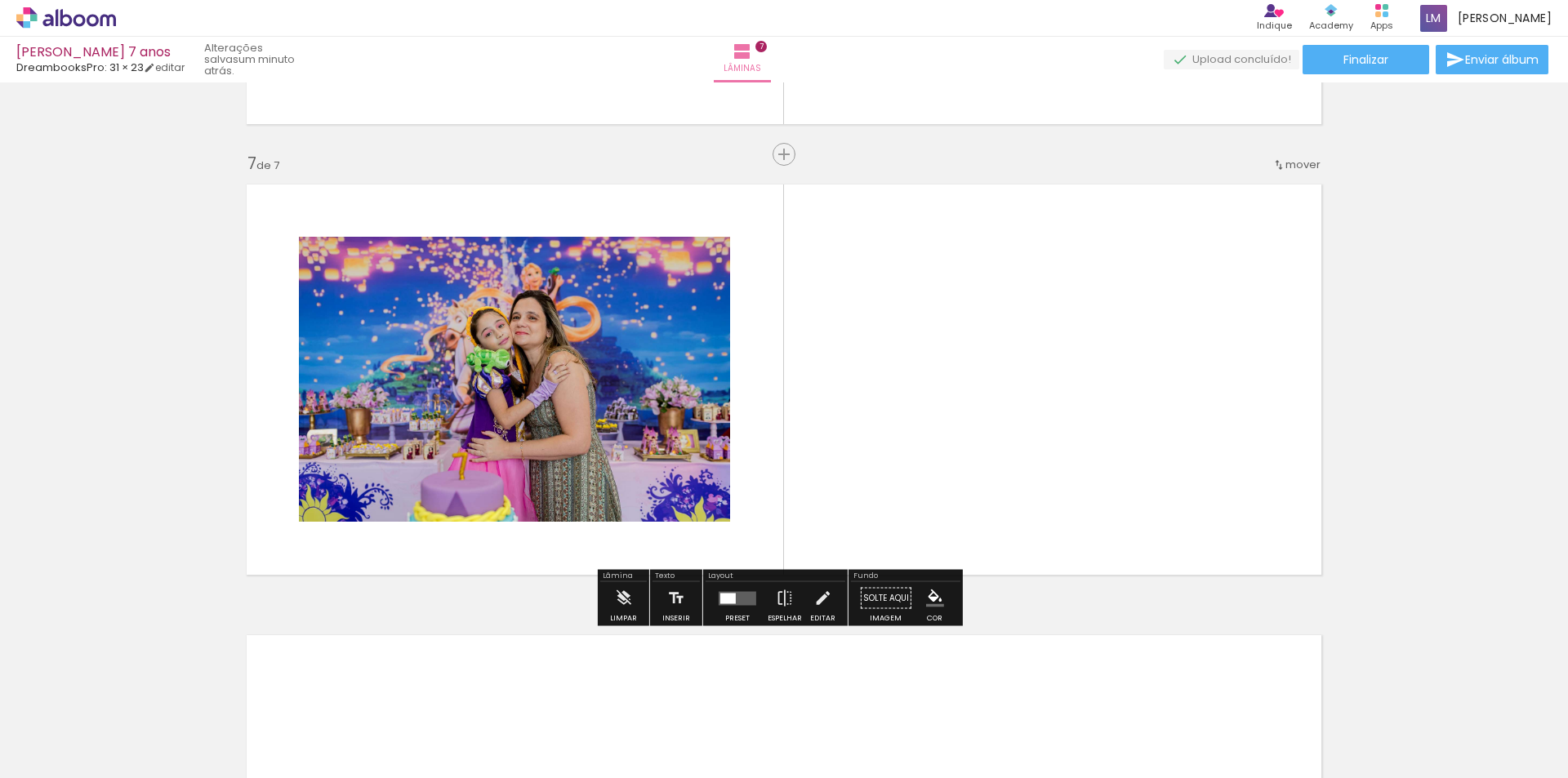
scroll to position [2661, 0]
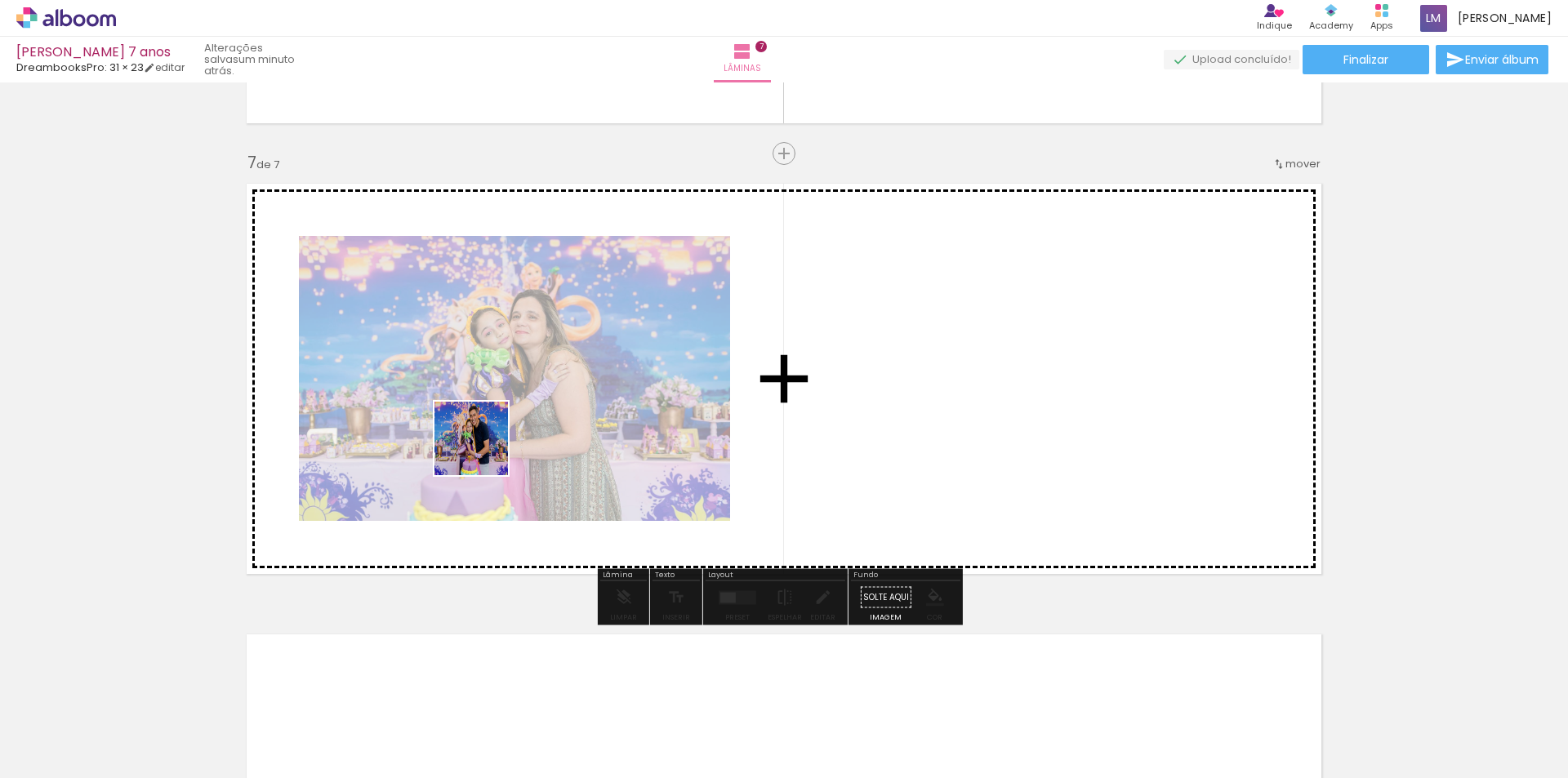
drag, startPoint x: 373, startPoint y: 726, endPoint x: 483, endPoint y: 451, distance: 296.2
click at [483, 451] on quentale-workspace at bounding box center [784, 389] width 1568 height 778
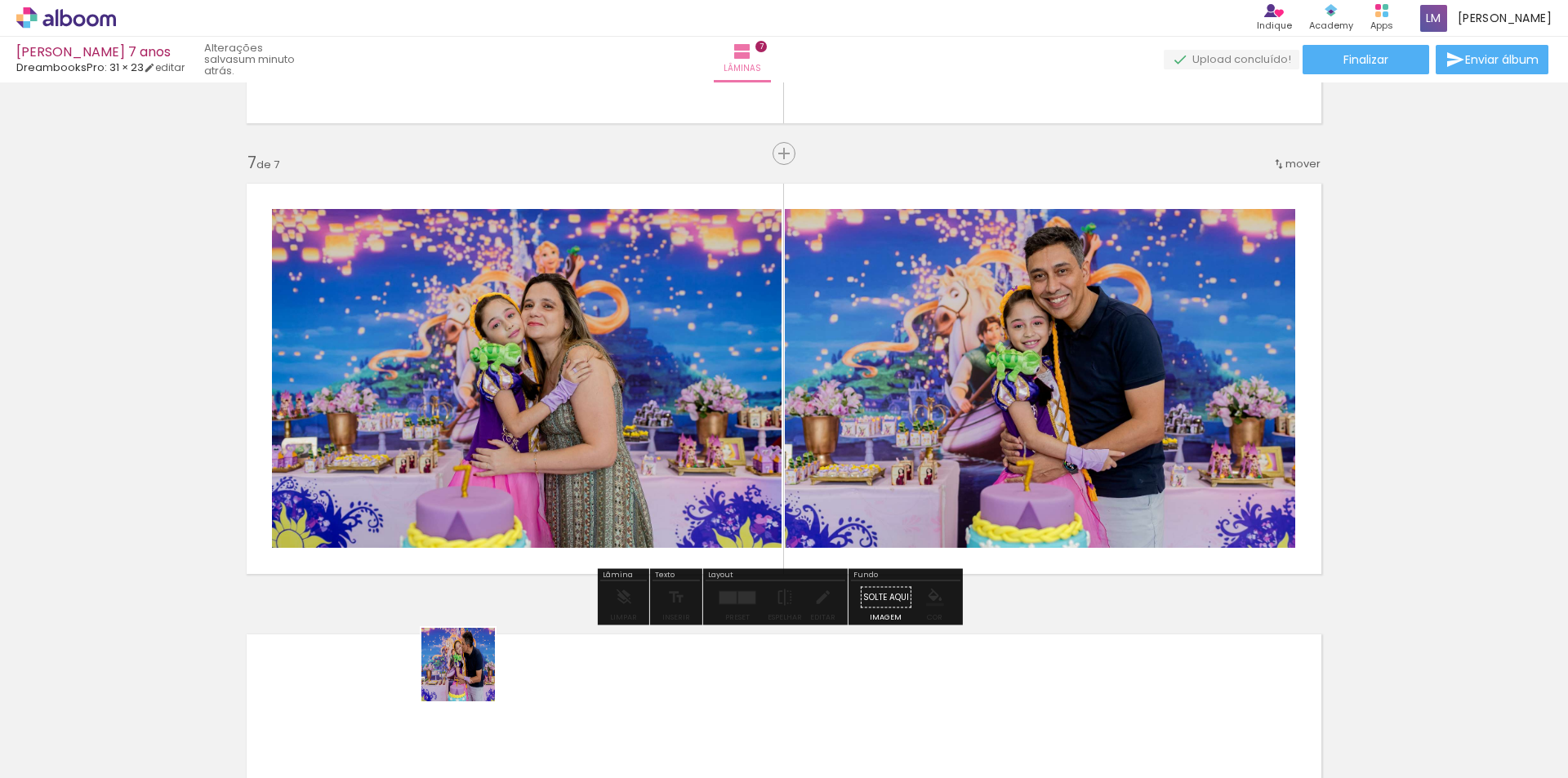
drag, startPoint x: 472, startPoint y: 728, endPoint x: 515, endPoint y: 443, distance: 288.2
click at [515, 443] on quentale-workspace at bounding box center [784, 389] width 1568 height 778
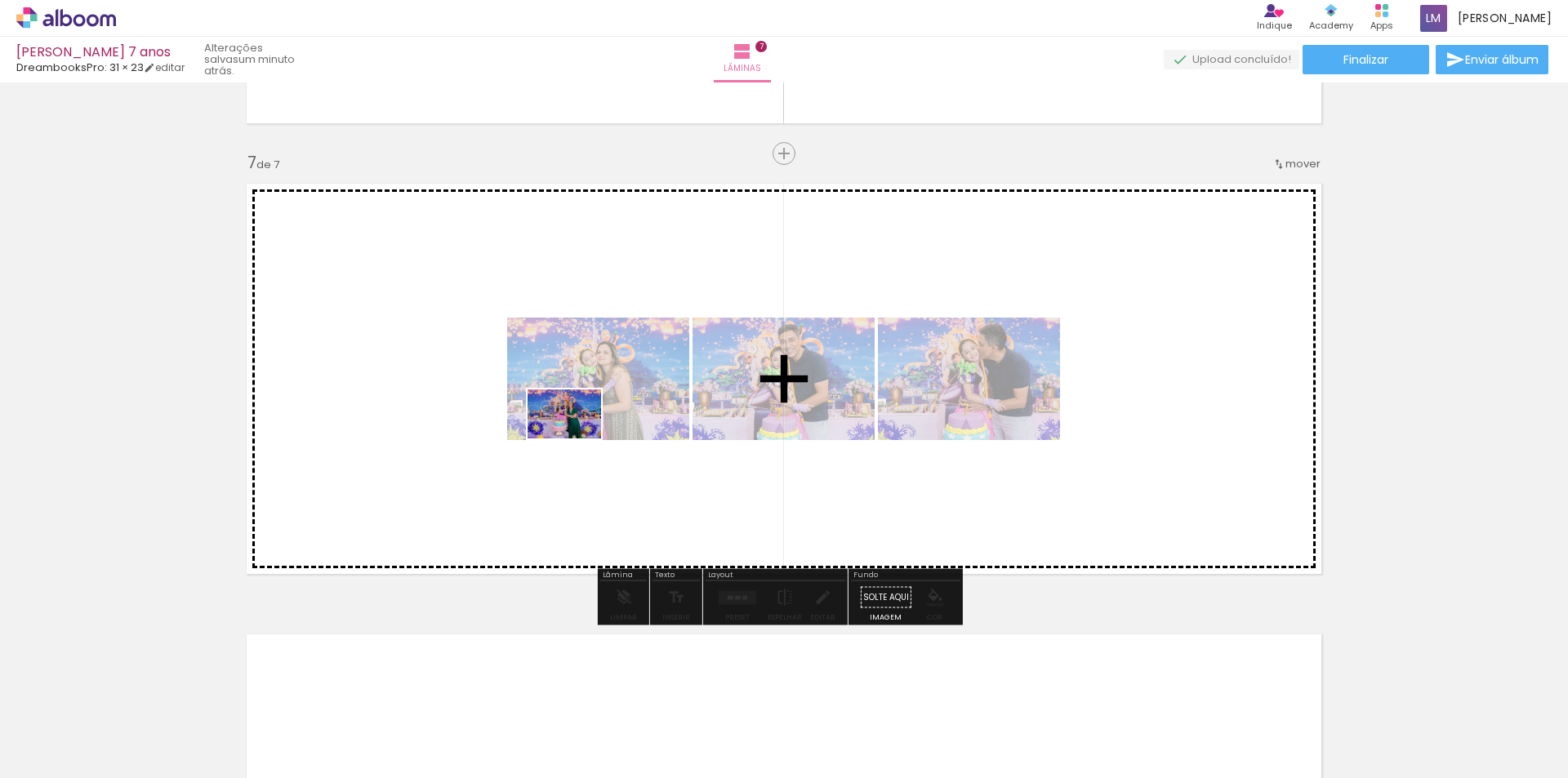
drag, startPoint x: 643, startPoint y: 741, endPoint x: 577, endPoint y: 438, distance: 310.1
click at [577, 438] on quentale-workspace at bounding box center [784, 389] width 1568 height 778
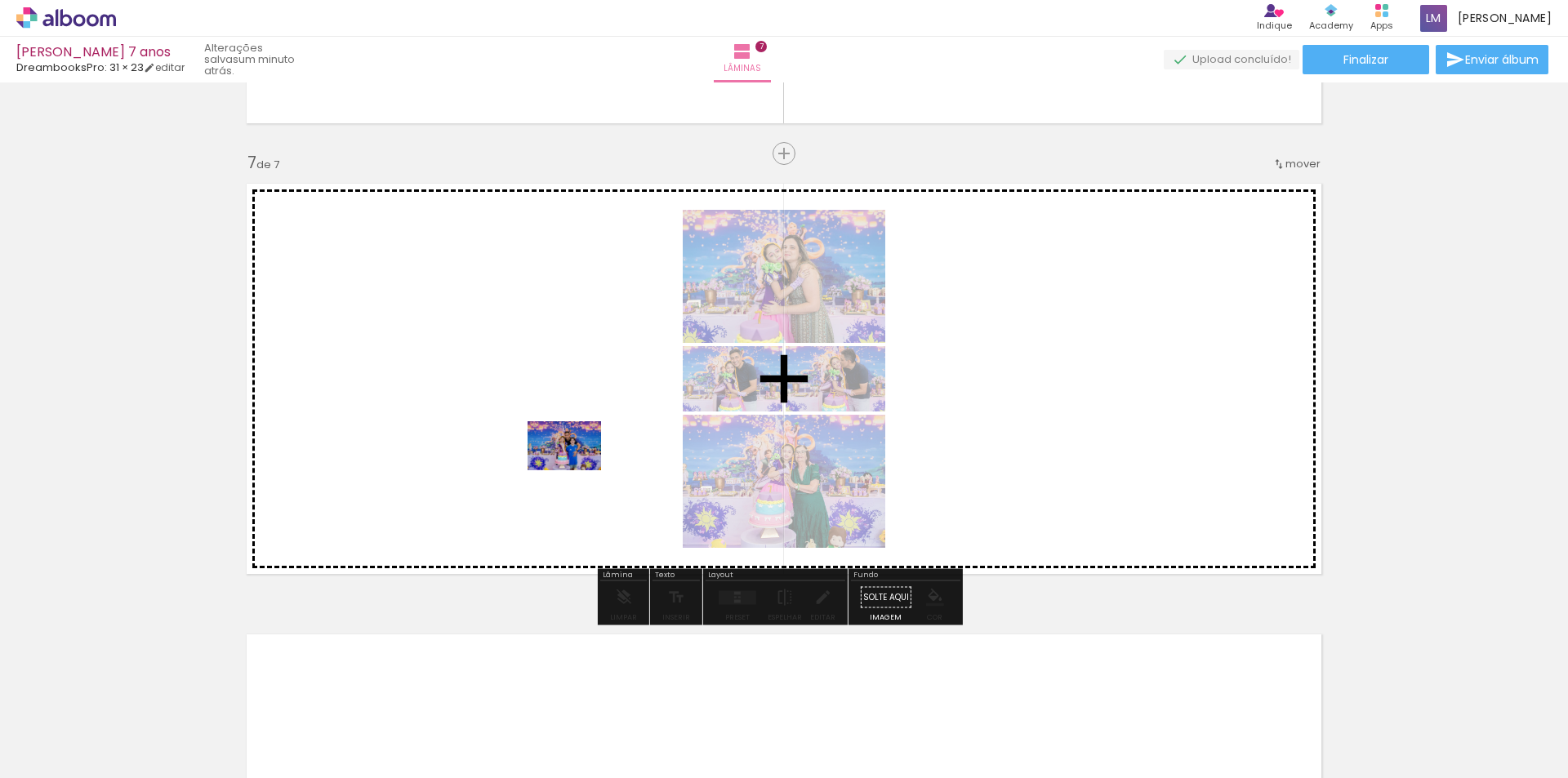
drag, startPoint x: 724, startPoint y: 730, endPoint x: 571, endPoint y: 456, distance: 313.8
click at [571, 456] on quentale-workspace at bounding box center [784, 389] width 1568 height 778
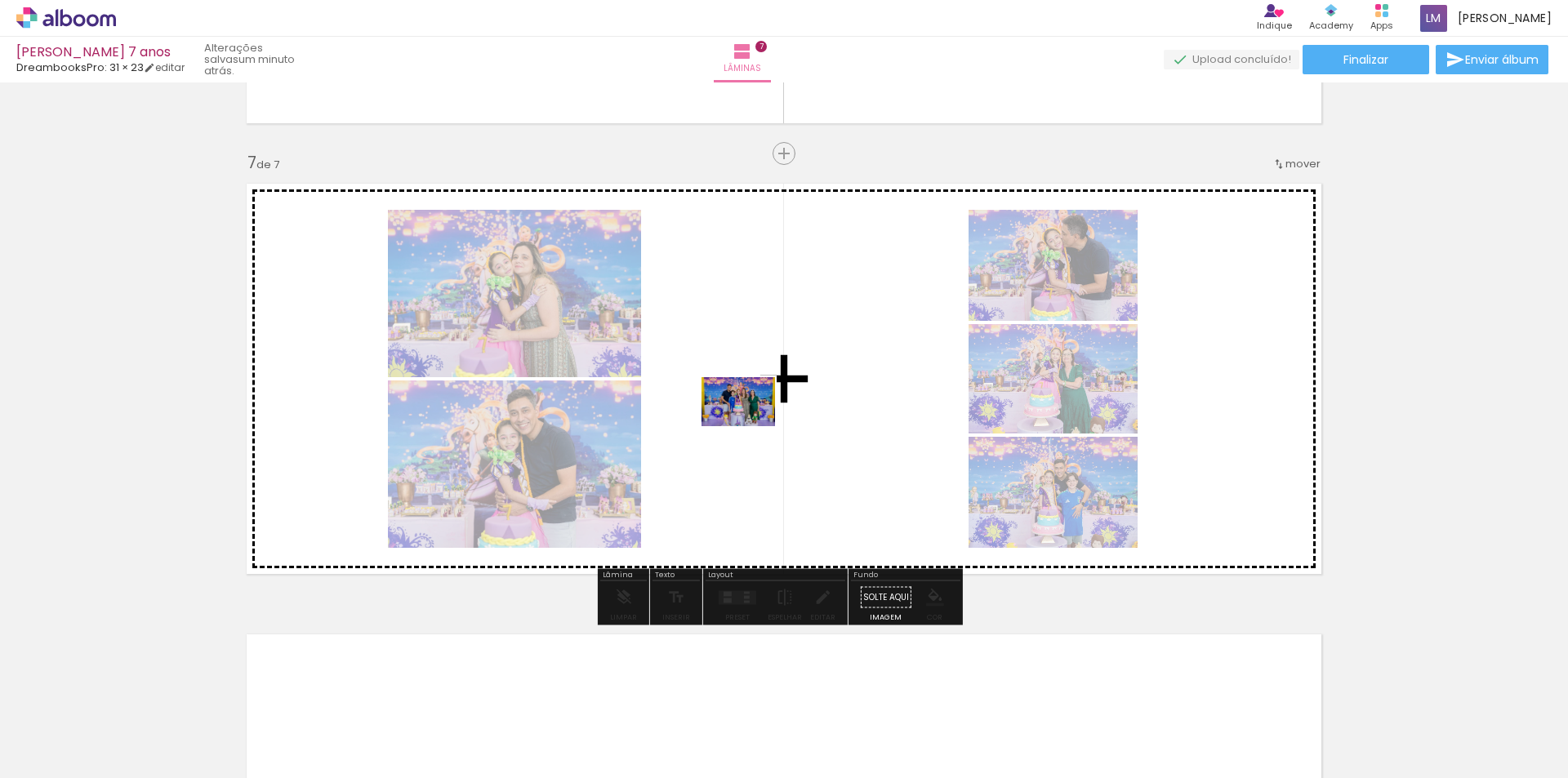
drag, startPoint x: 536, startPoint y: 735, endPoint x: 751, endPoint y: 425, distance: 377.3
click at [751, 425] on quentale-workspace at bounding box center [784, 389] width 1568 height 778
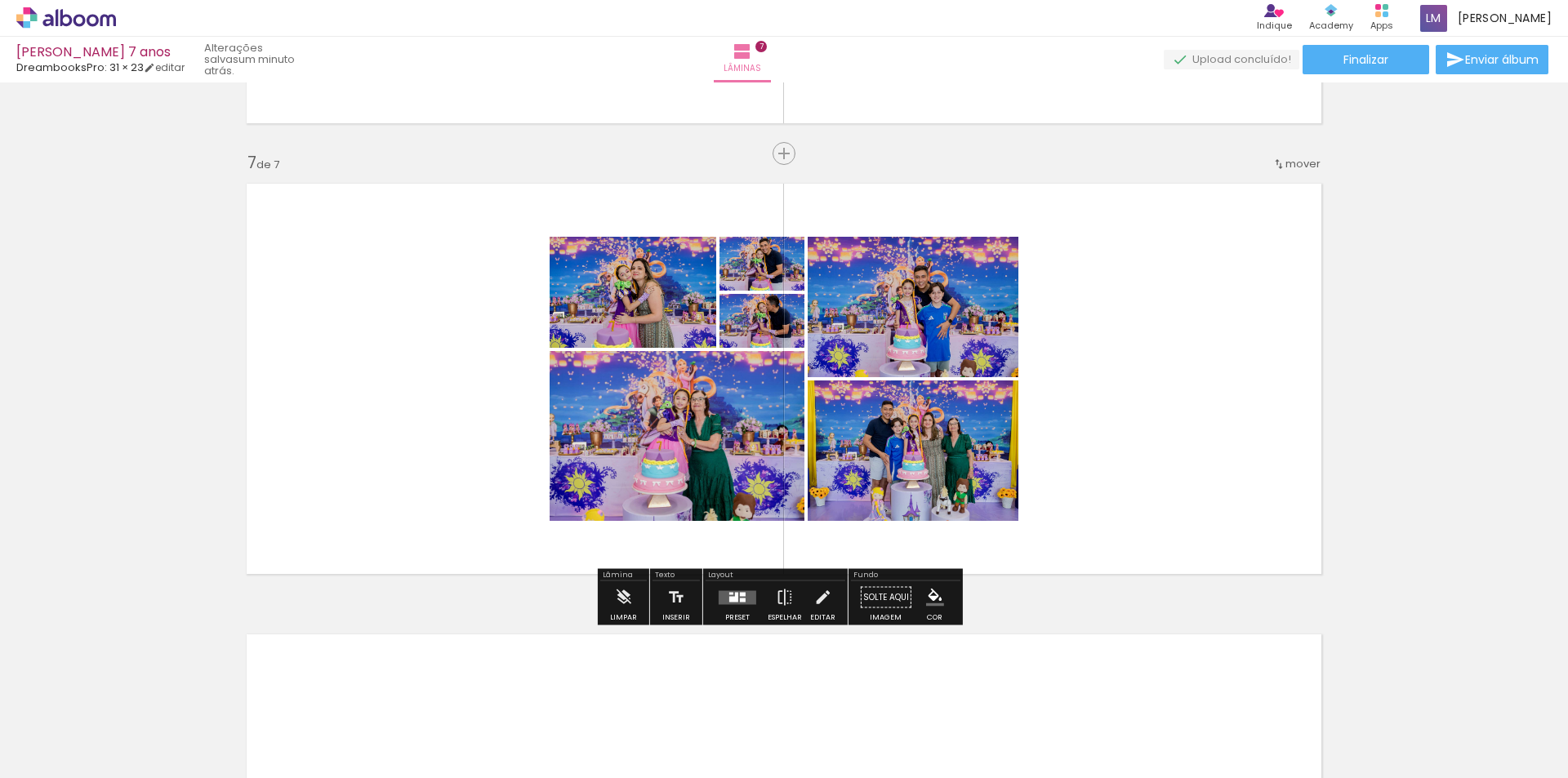
click at [725, 604] on div at bounding box center [737, 597] width 44 height 33
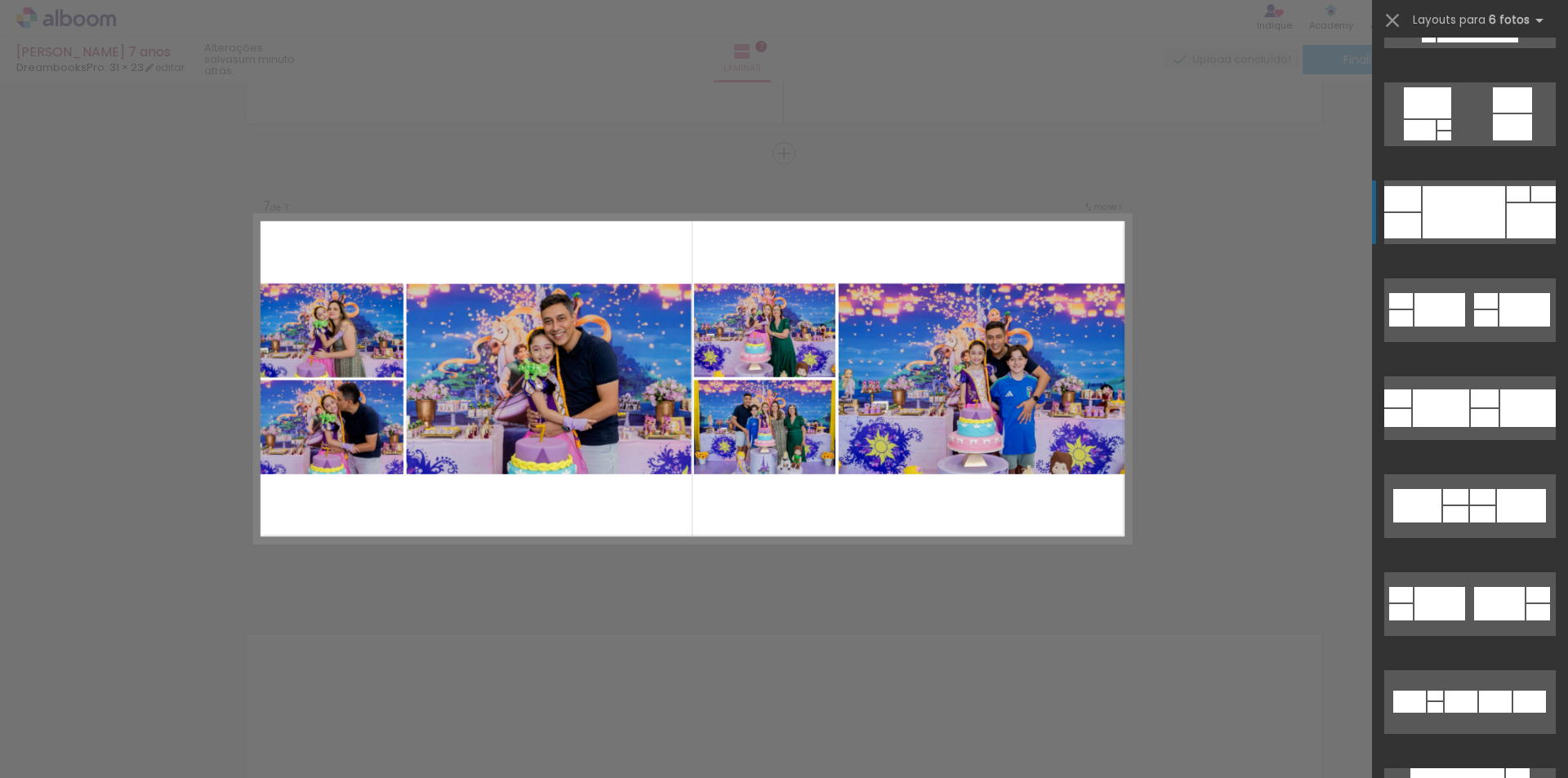
scroll to position [245, 0]
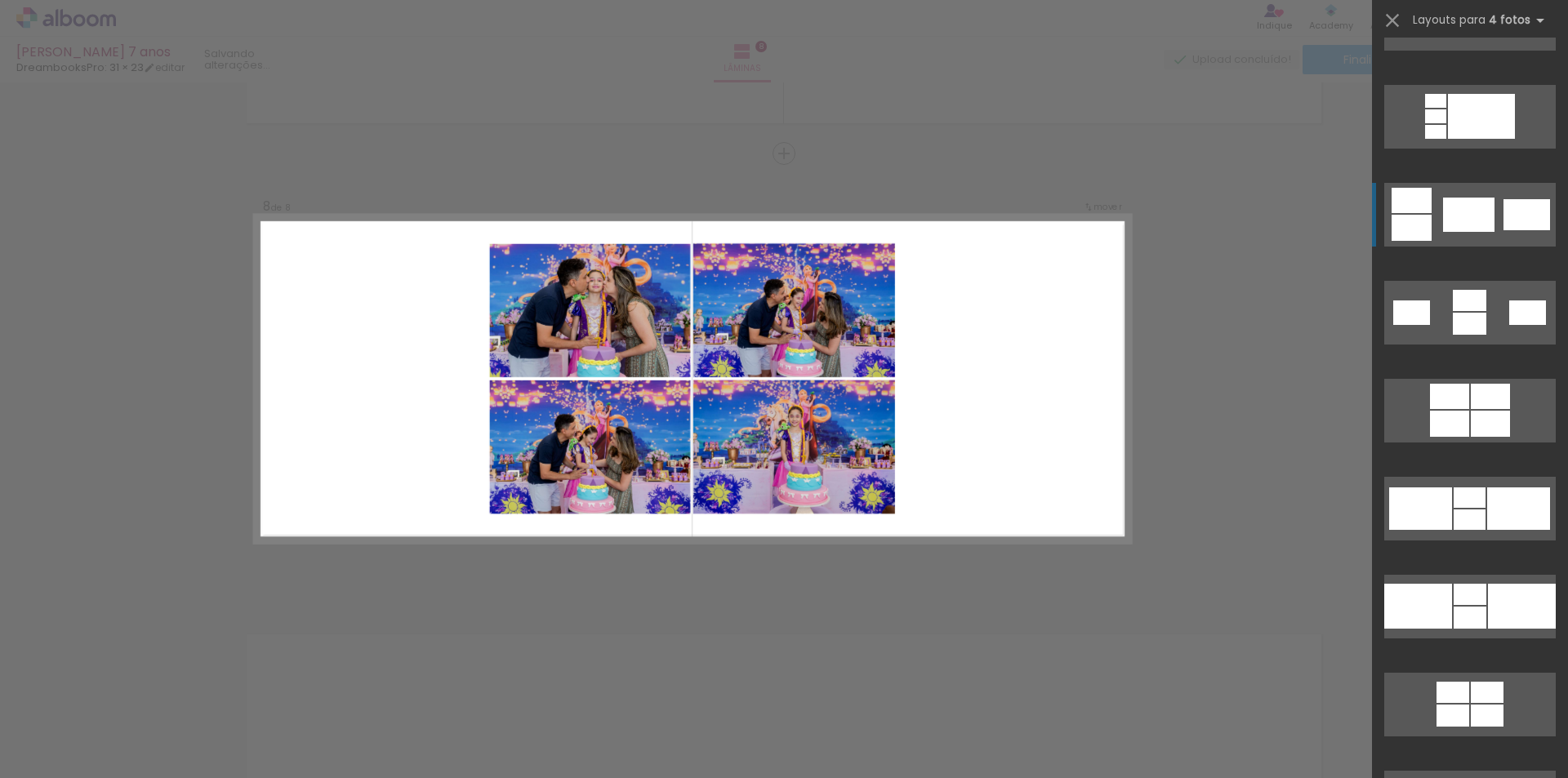
scroll to position [2777, 0]
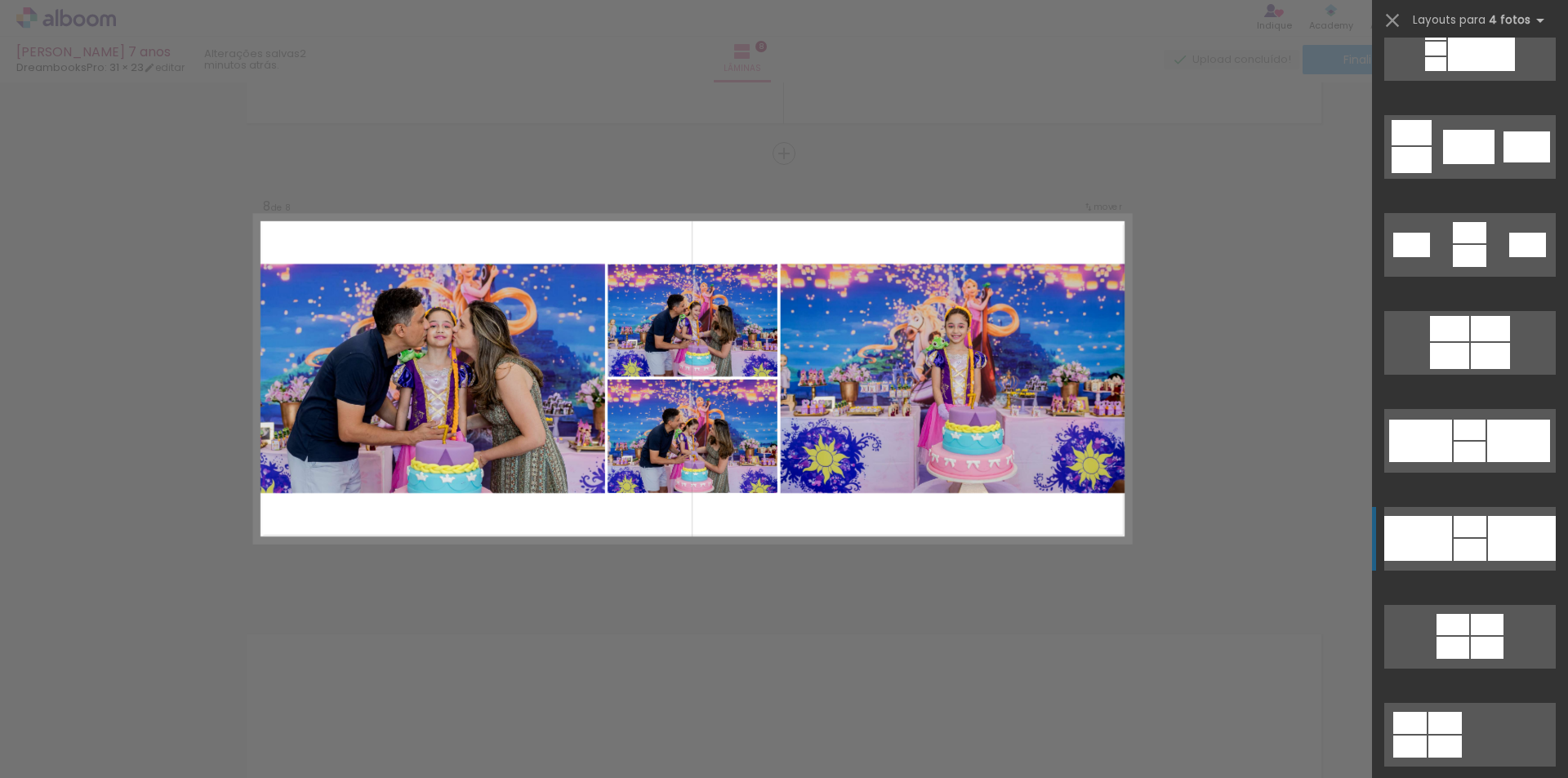
click at [1473, 164] on div at bounding box center [1468, 146] width 51 height 34
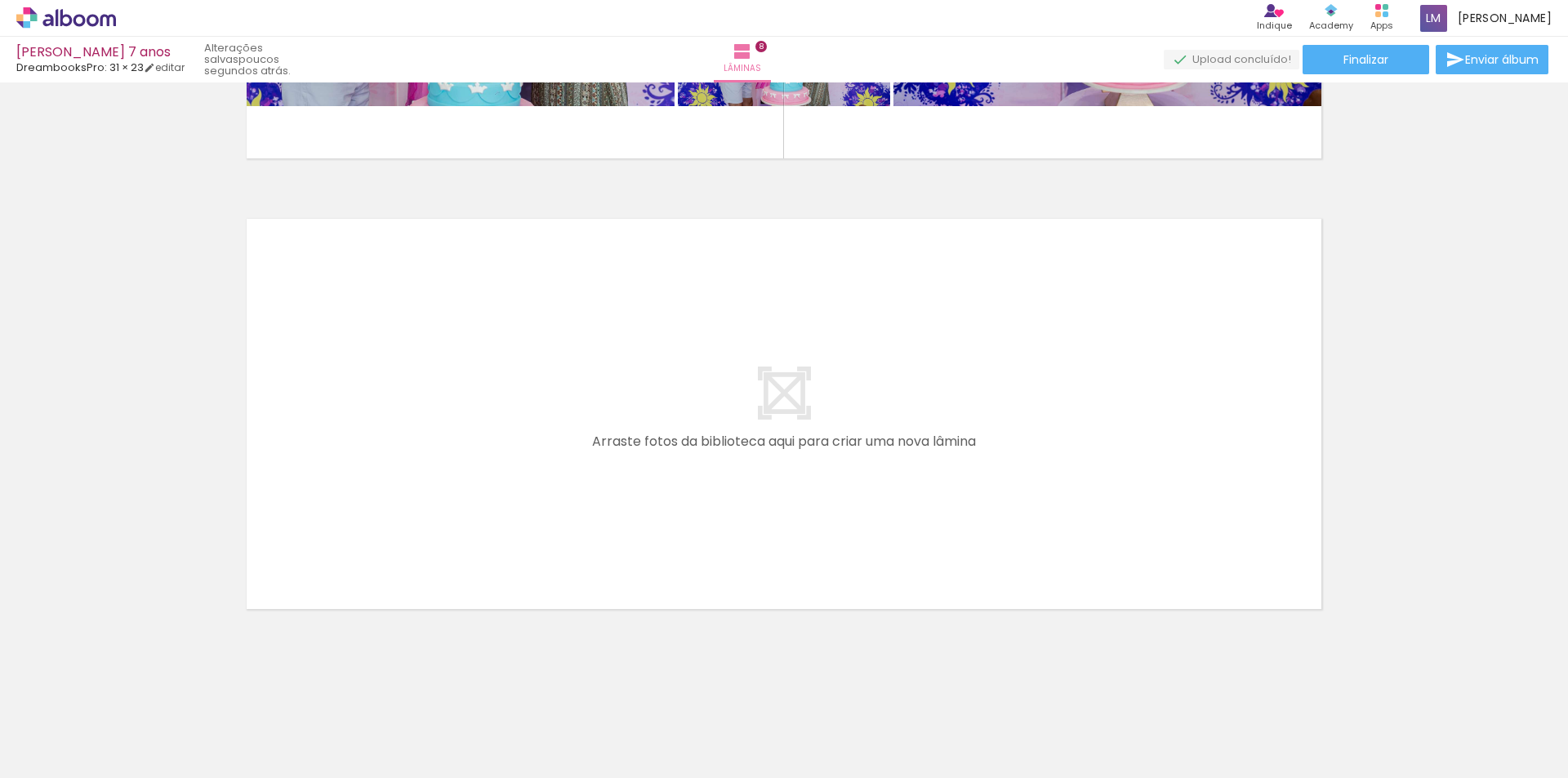
scroll to position [0, 1946]
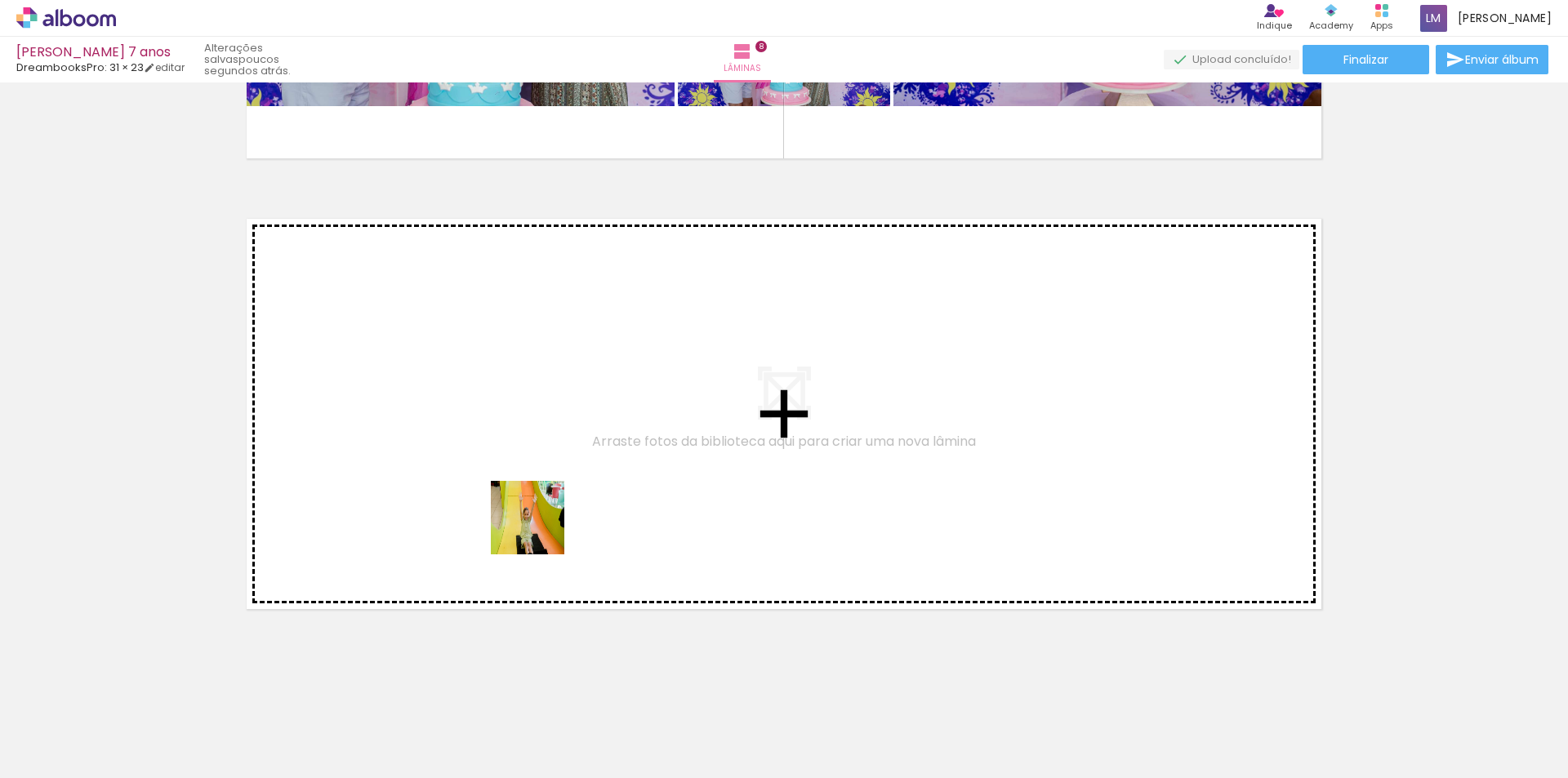
drag, startPoint x: 516, startPoint y: 733, endPoint x: 591, endPoint y: 722, distance: 75.8
click at [553, 479] on quentale-workspace at bounding box center [784, 389] width 1568 height 778
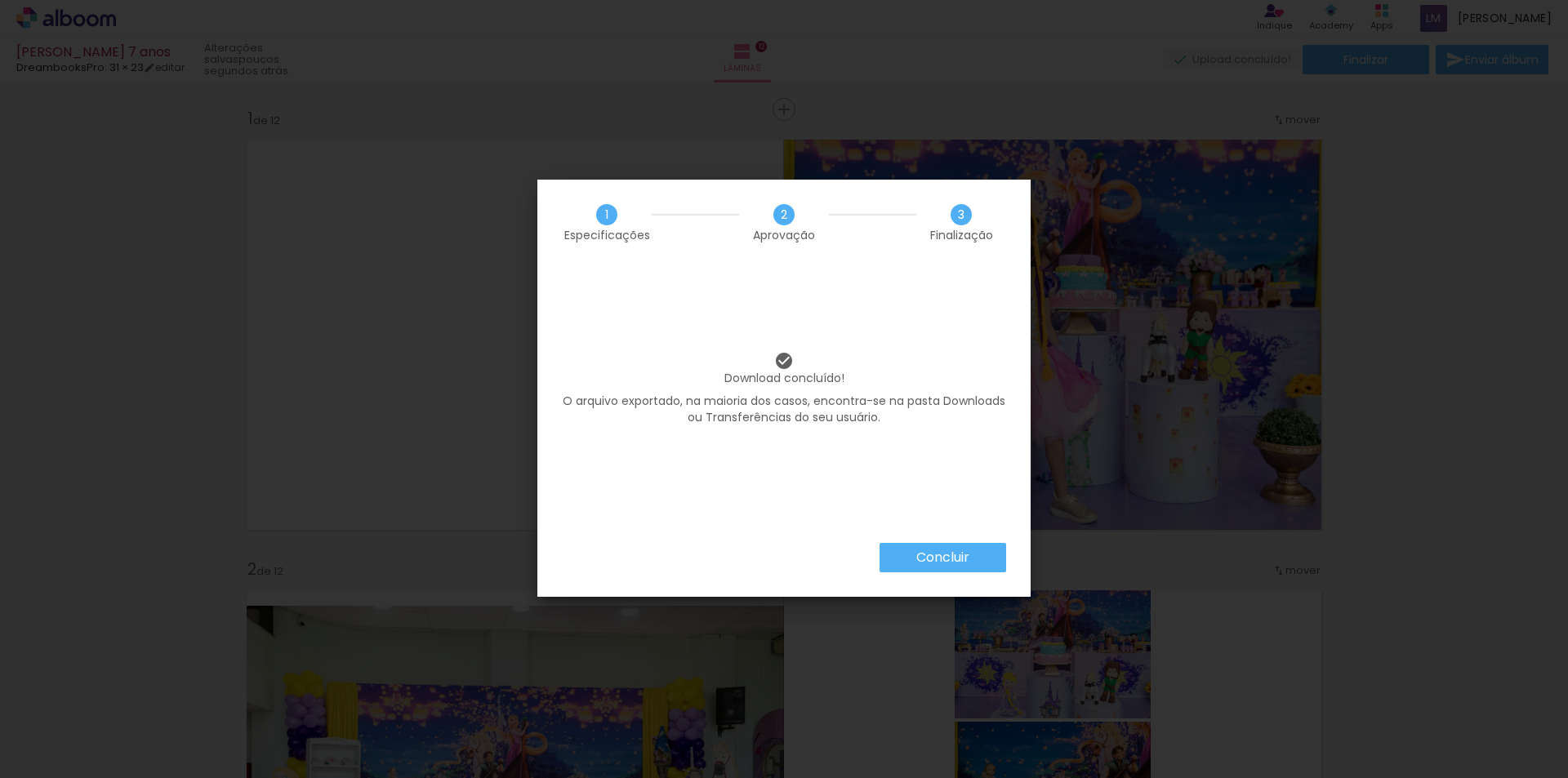
scroll to position [0, 3144]
click at [0, 0] on slot "Concluir" at bounding box center [0, 0] width 0 height 0
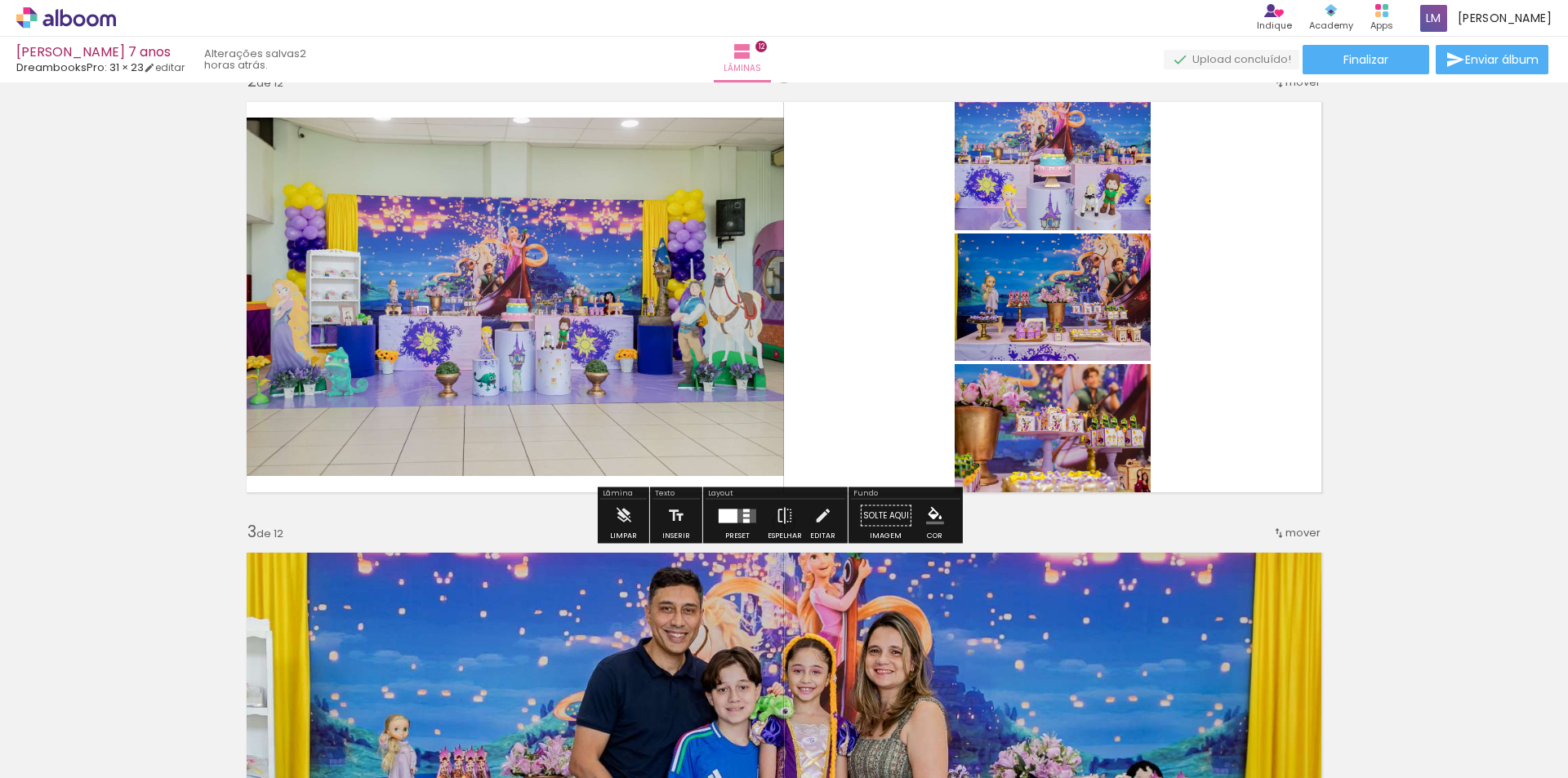
scroll to position [490, 0]
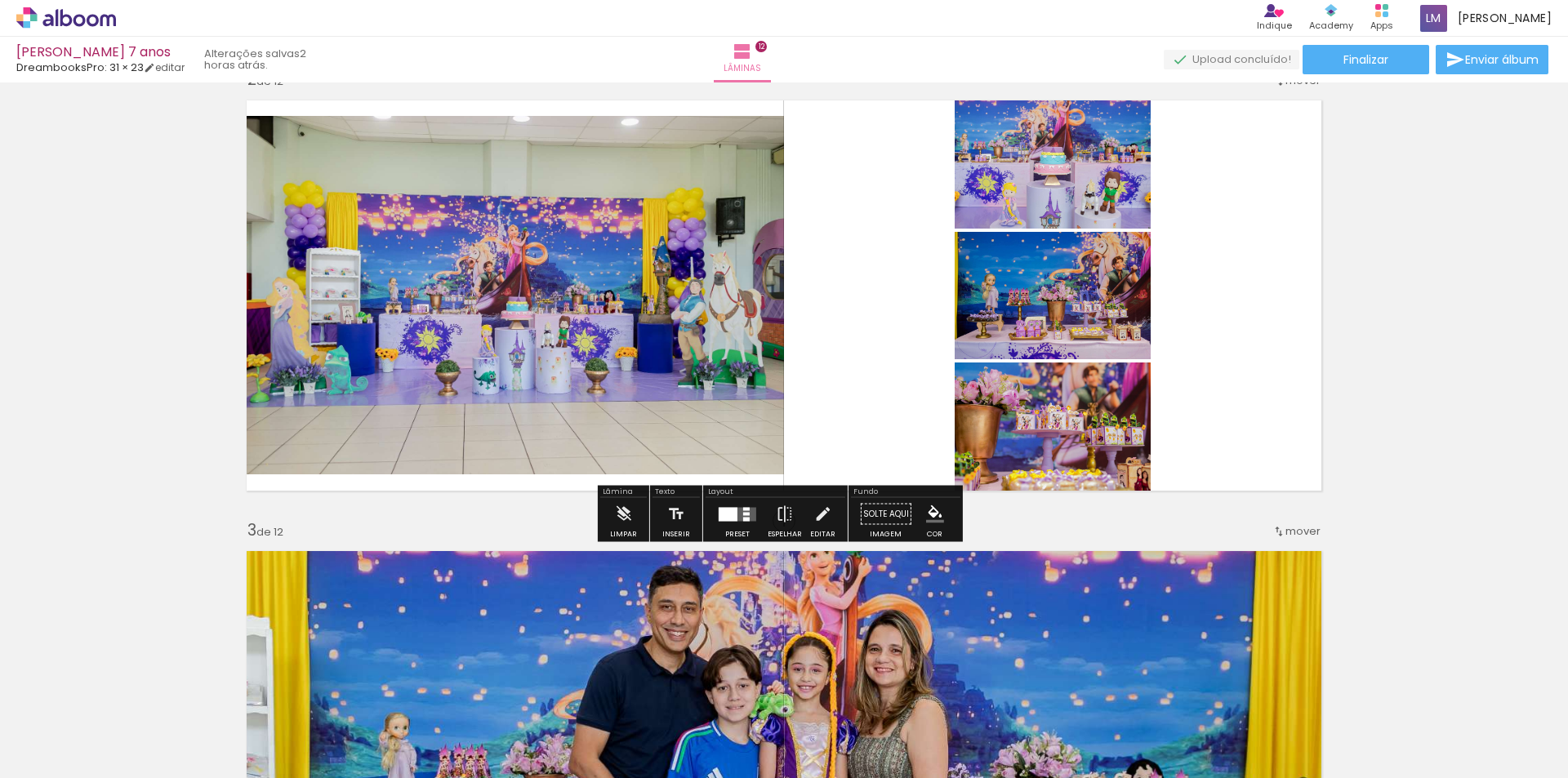
click at [524, 273] on quentale-photo at bounding box center [511, 295] width 547 height 359
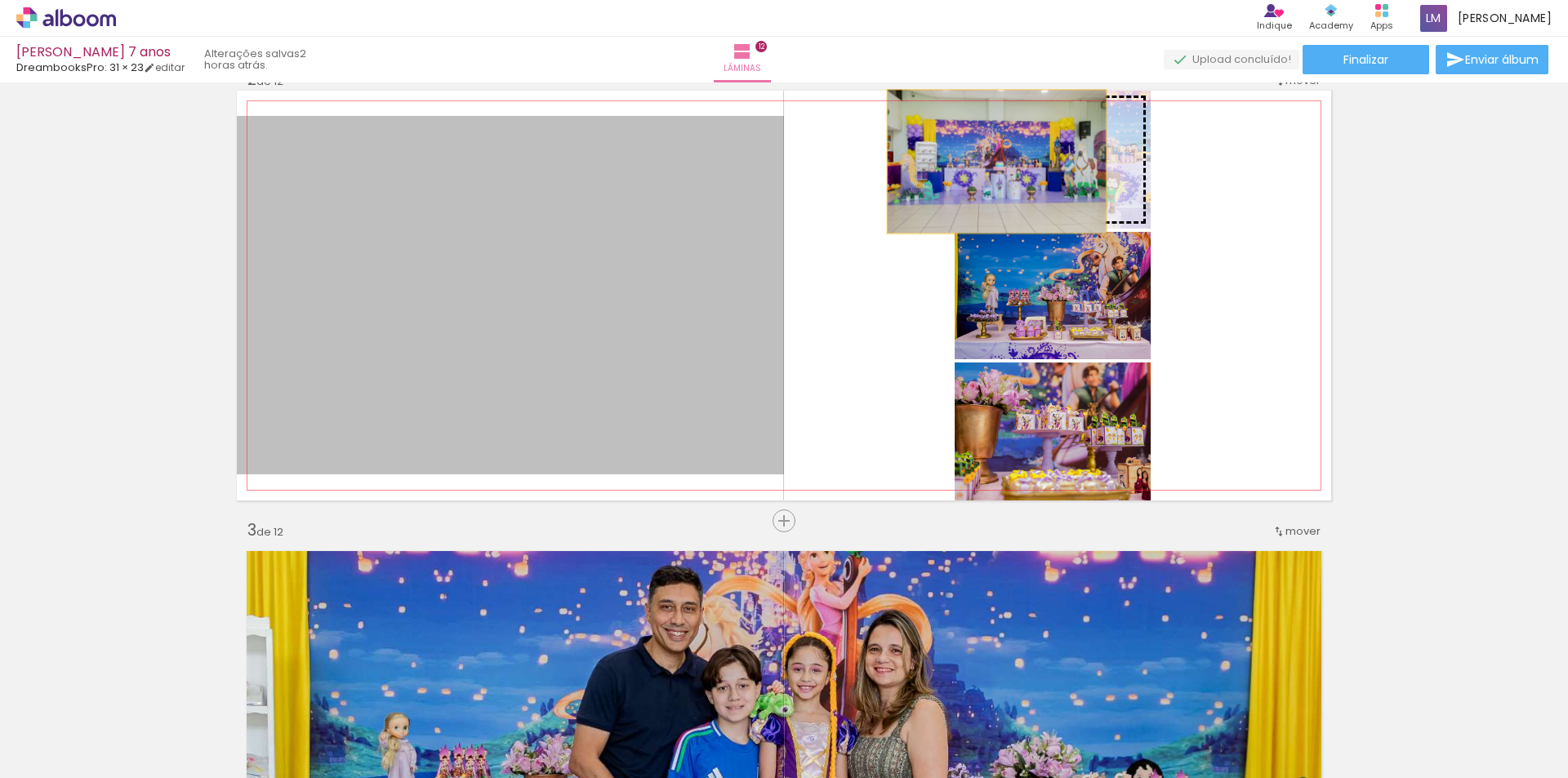
drag, startPoint x: 491, startPoint y: 230, endPoint x: 990, endPoint y: 161, distance: 503.7
click at [0, 0] on slot at bounding box center [0, 0] width 0 height 0
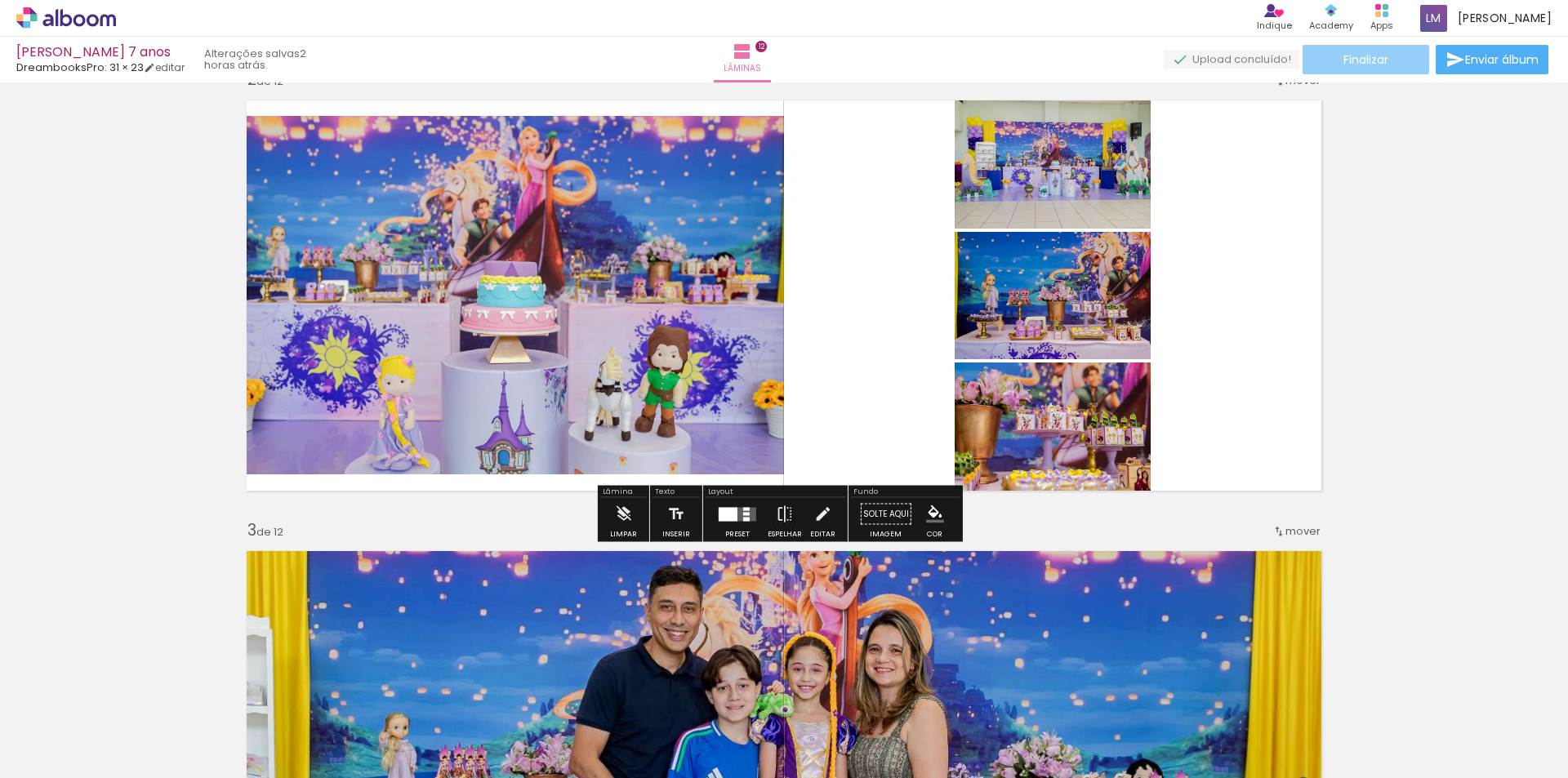
click at [1366, 54] on span "Finalizar" at bounding box center [1365, 59] width 45 height 11
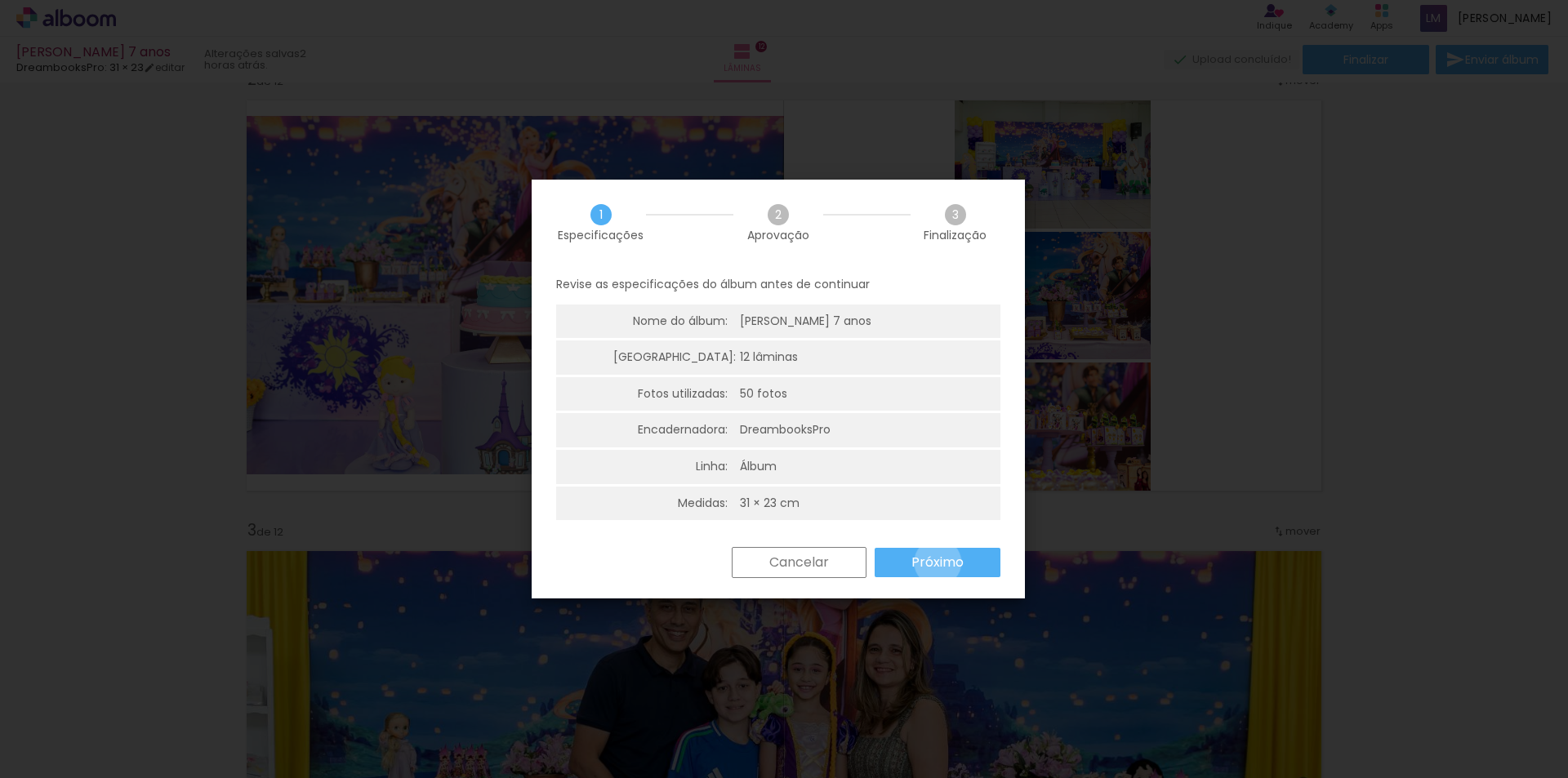
click at [0, 0] on slot "Próximo" at bounding box center [0, 0] width 0 height 0
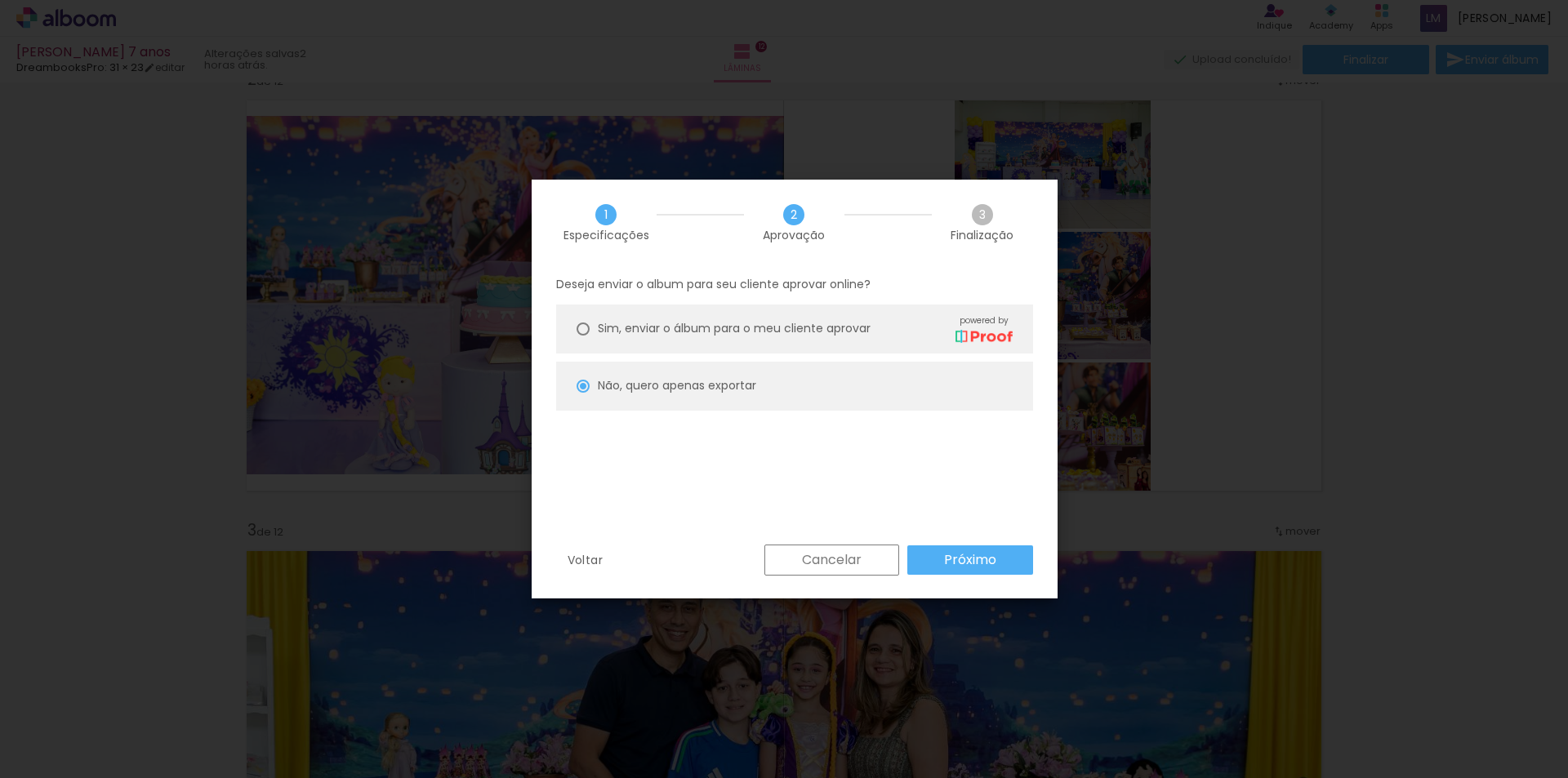
click at [0, 0] on slot "Próximo" at bounding box center [0, 0] width 0 height 0
type input "Alta, 300 DPI"
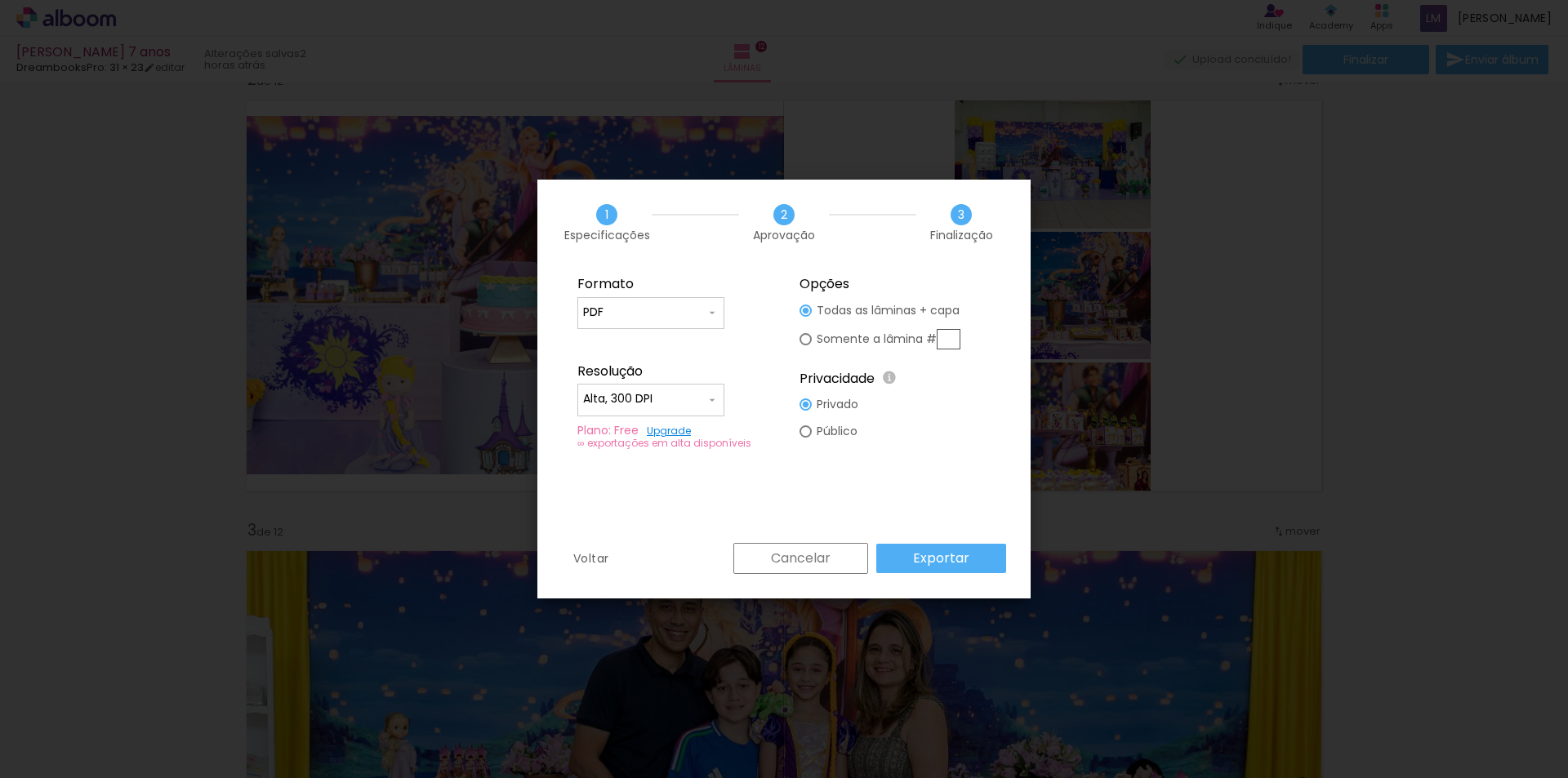
click at [0, 0] on slot "Exportar" at bounding box center [0, 0] width 0 height 0
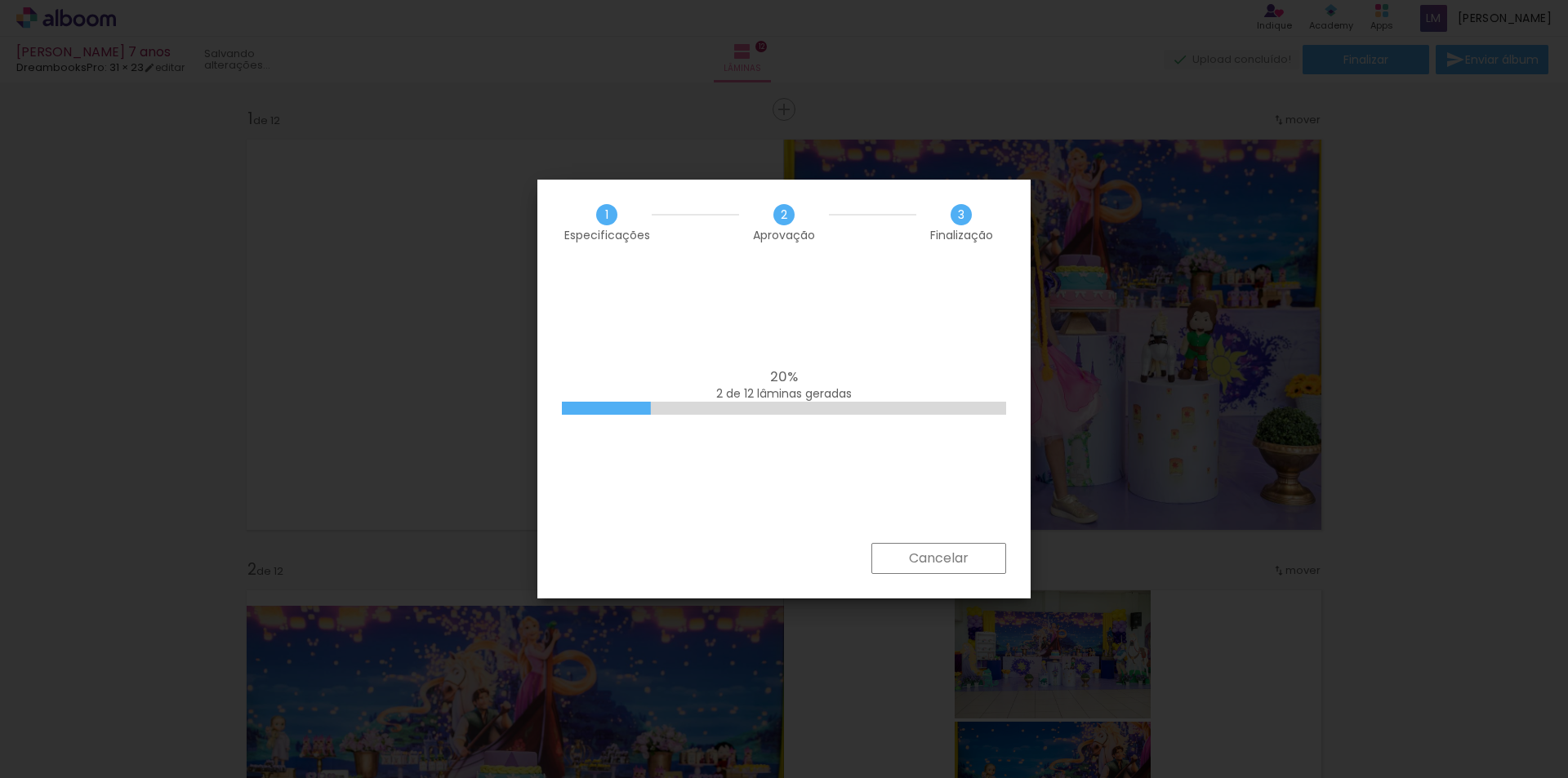
scroll to position [0, 3144]
